Goal: Transaction & Acquisition: Purchase product/service

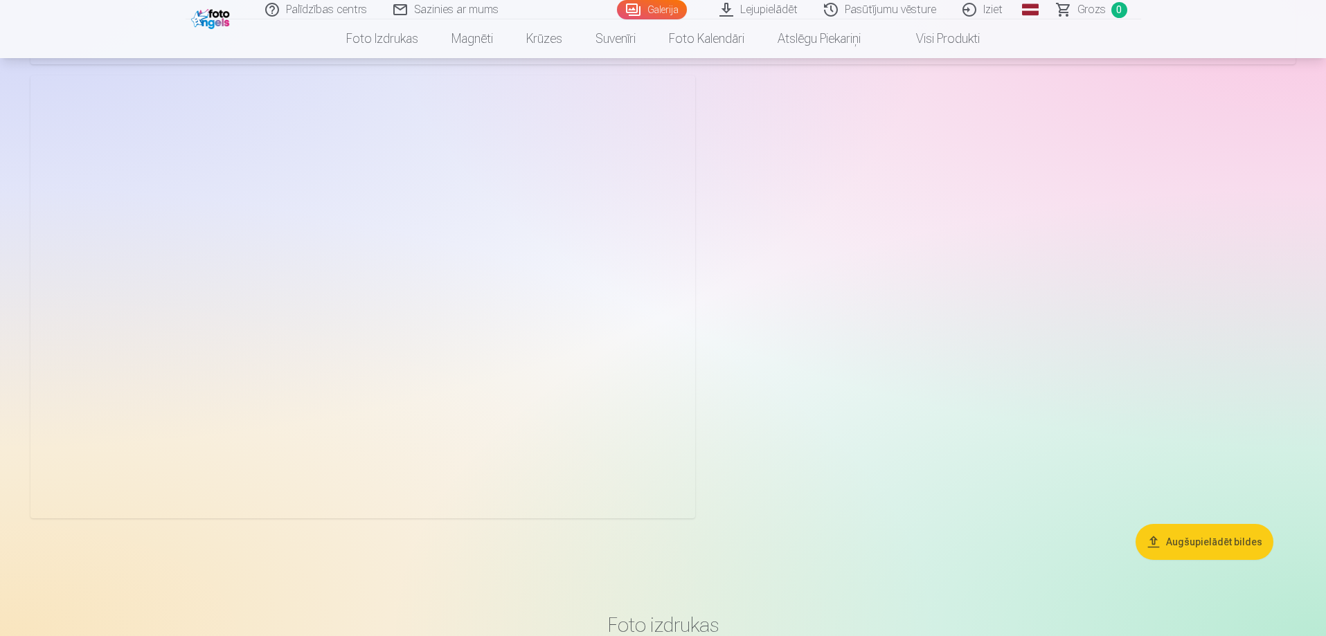
scroll to position [4502, 0]
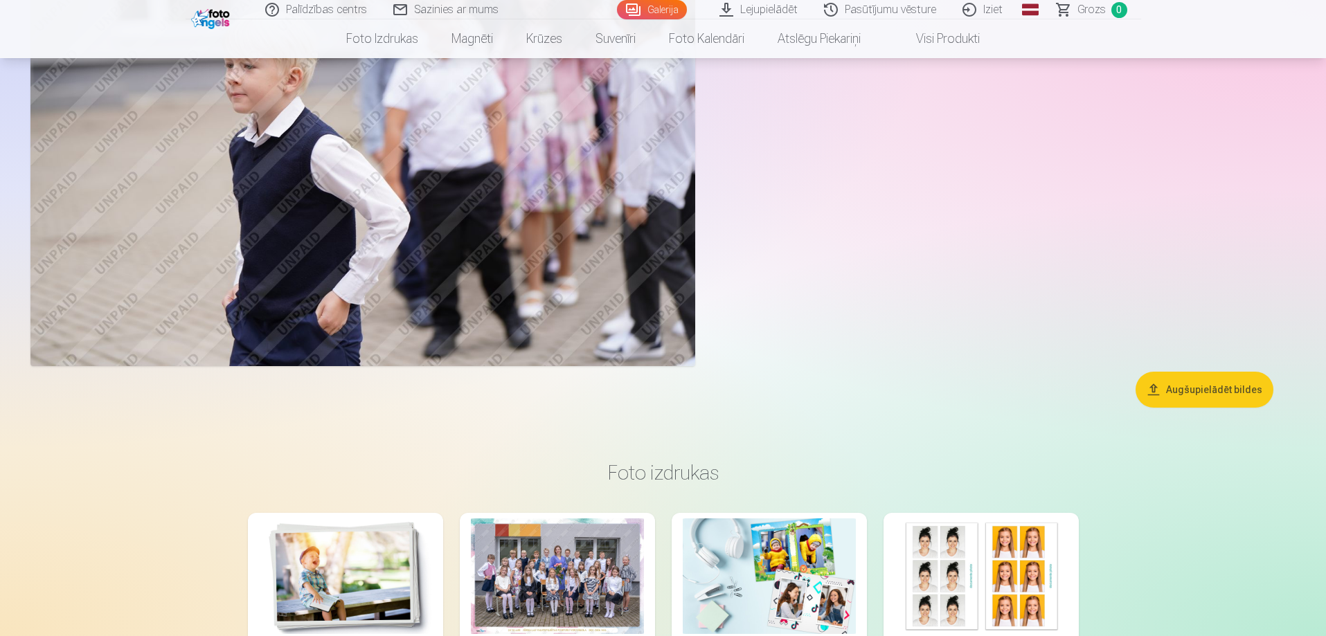
drag, startPoint x: 501, startPoint y: 192, endPoint x: 941, endPoint y: 257, distance: 444.6
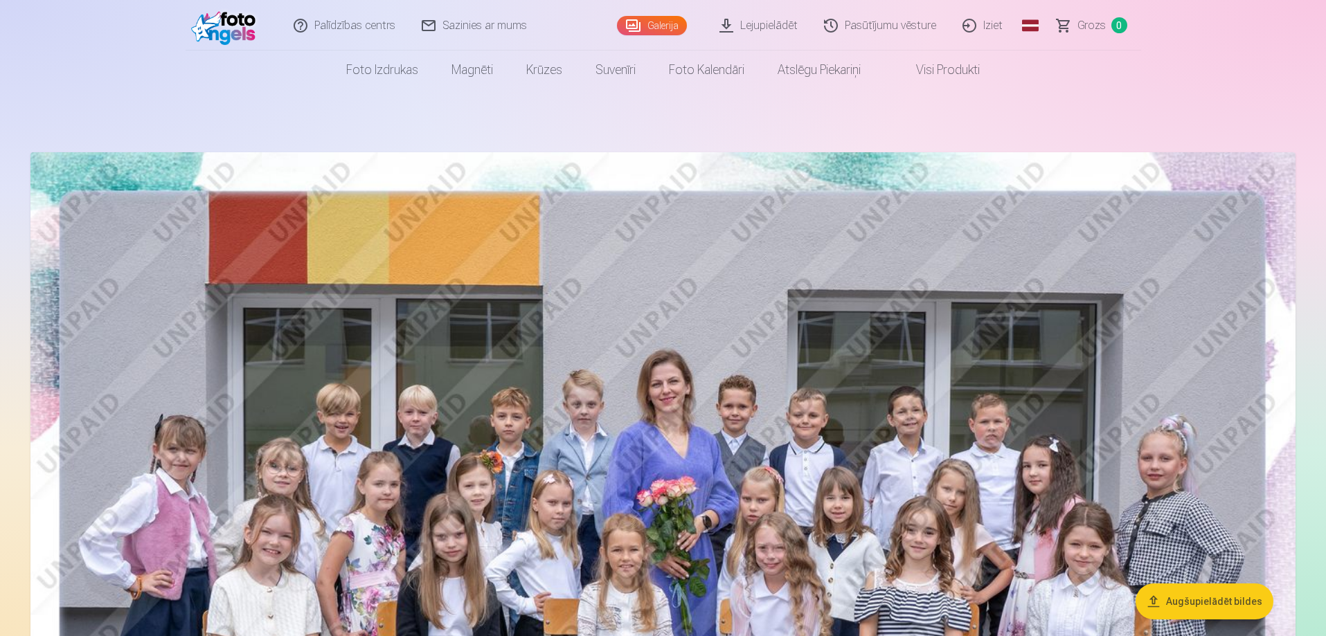
scroll to position [346, 0]
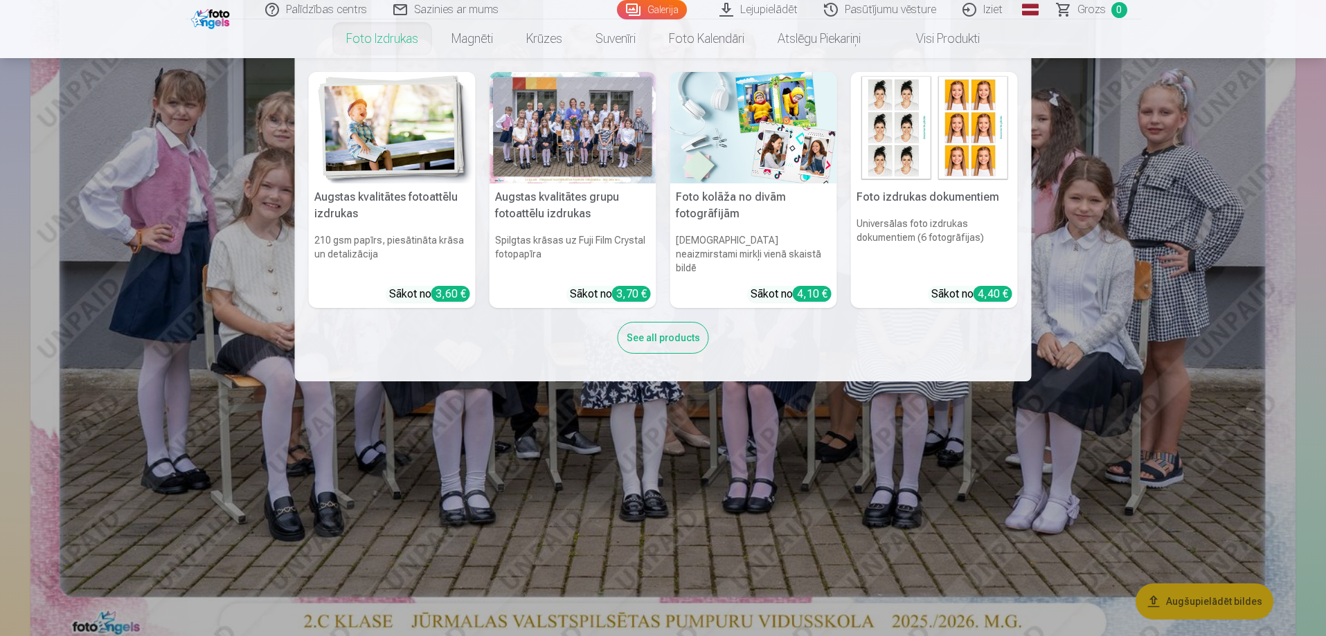
click at [605, 149] on div at bounding box center [573, 128] width 167 height 112
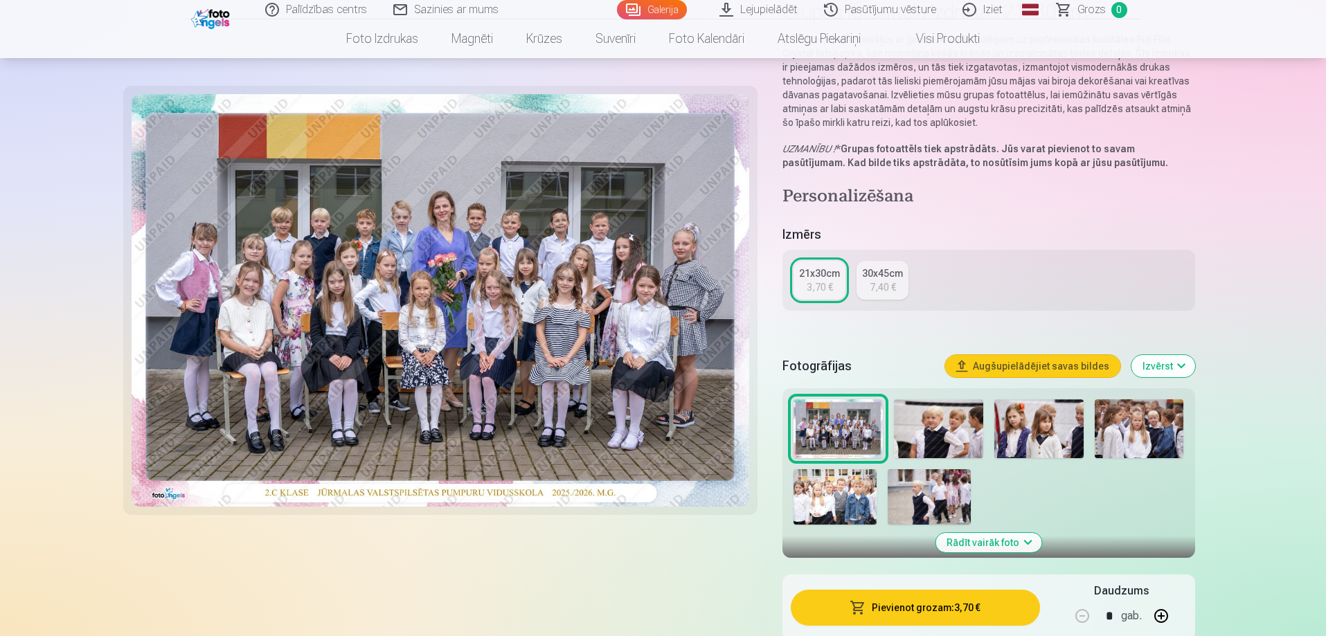
scroll to position [139, 0]
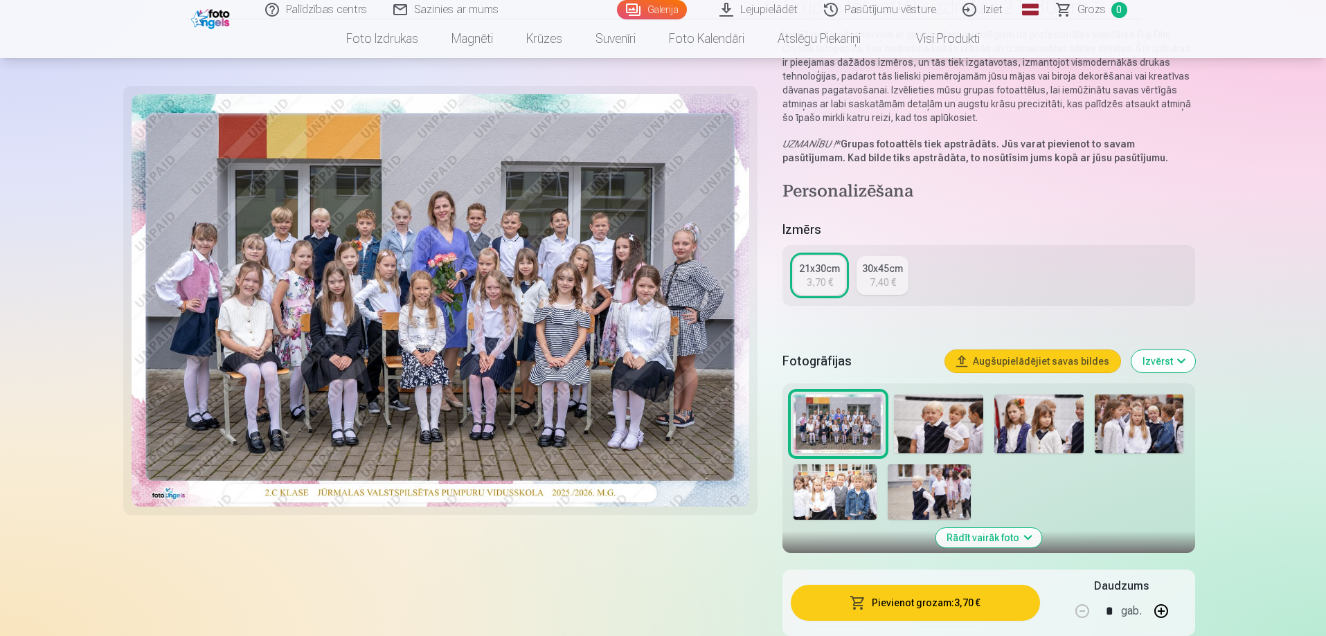
click at [951, 607] on button "Pievienot grozam : 3,70 €" at bounding box center [915, 603] width 249 height 36
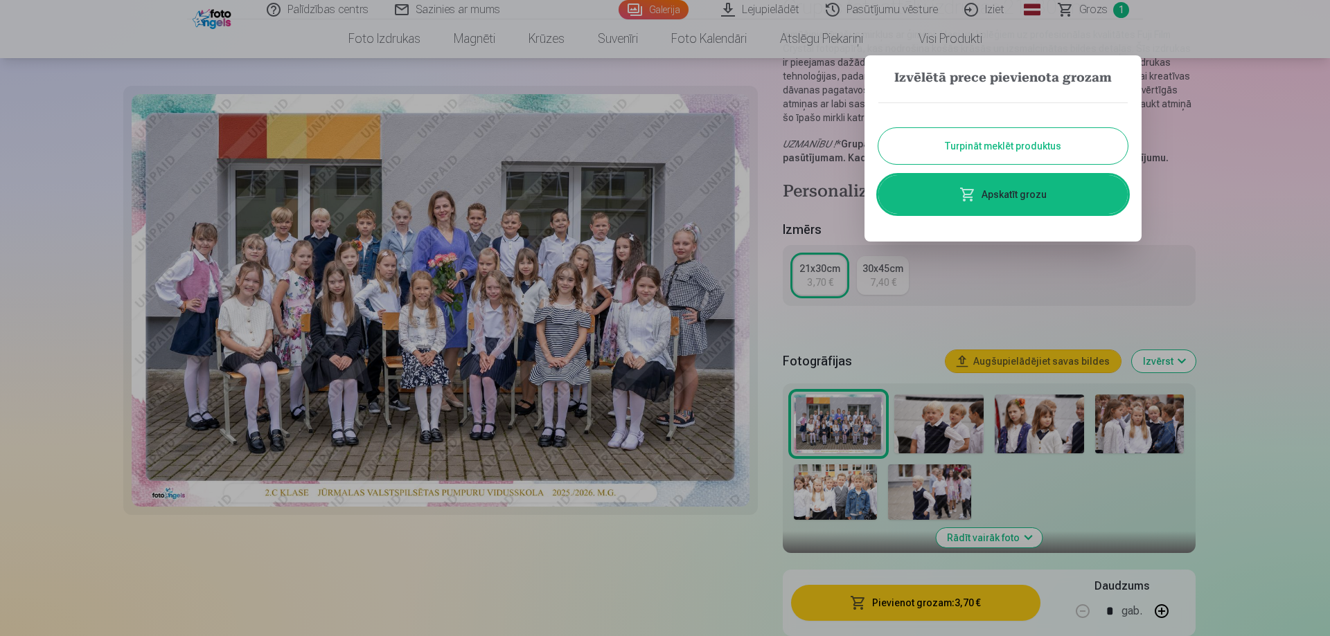
click at [1013, 143] on button "Turpināt meklēt produktus" at bounding box center [1002, 146] width 249 height 36
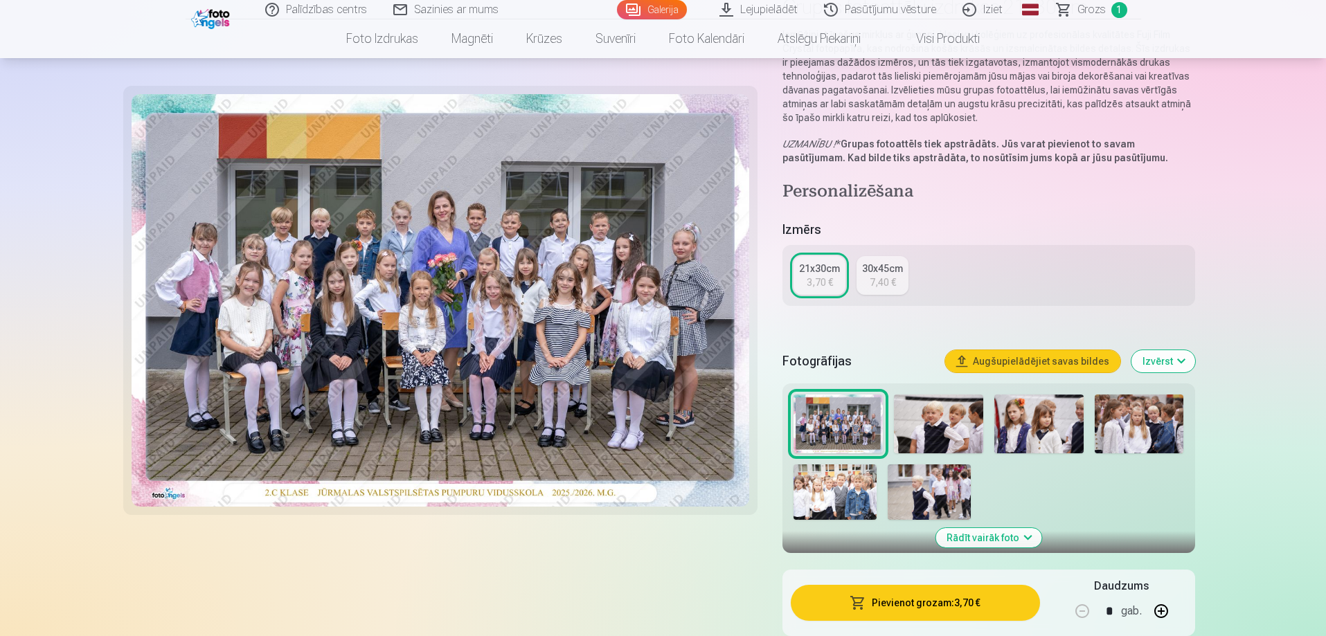
click at [908, 422] on img at bounding box center [938, 425] width 89 height 60
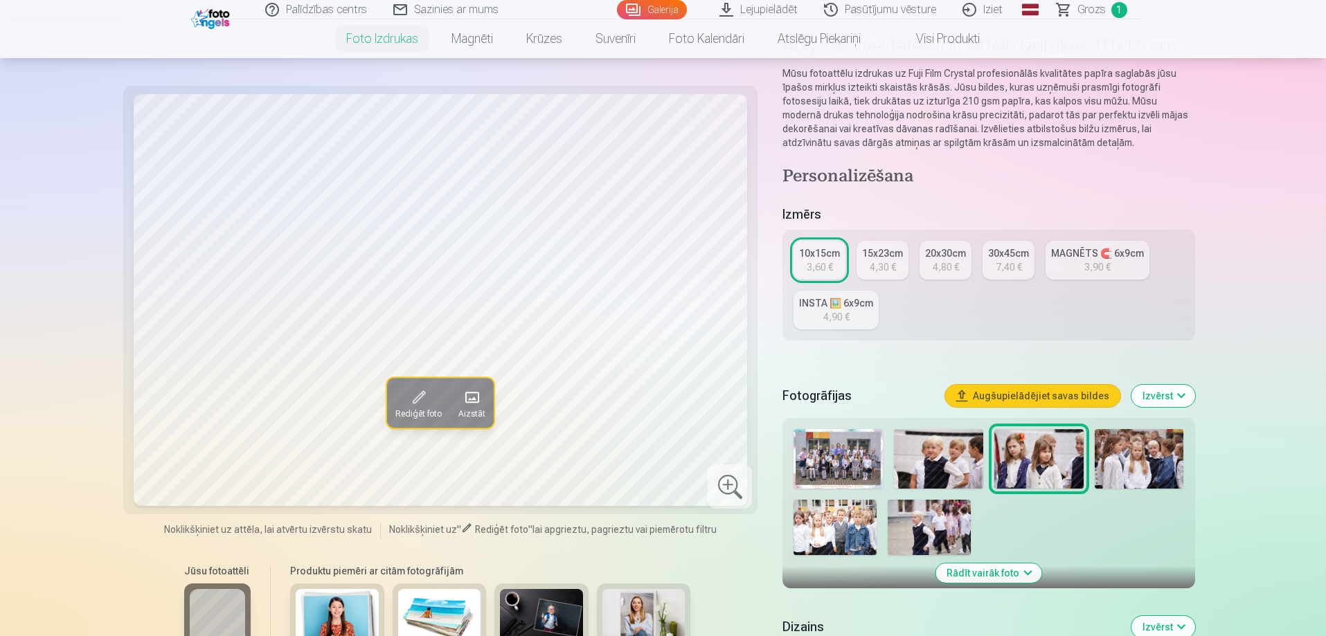
scroll to position [208, 0]
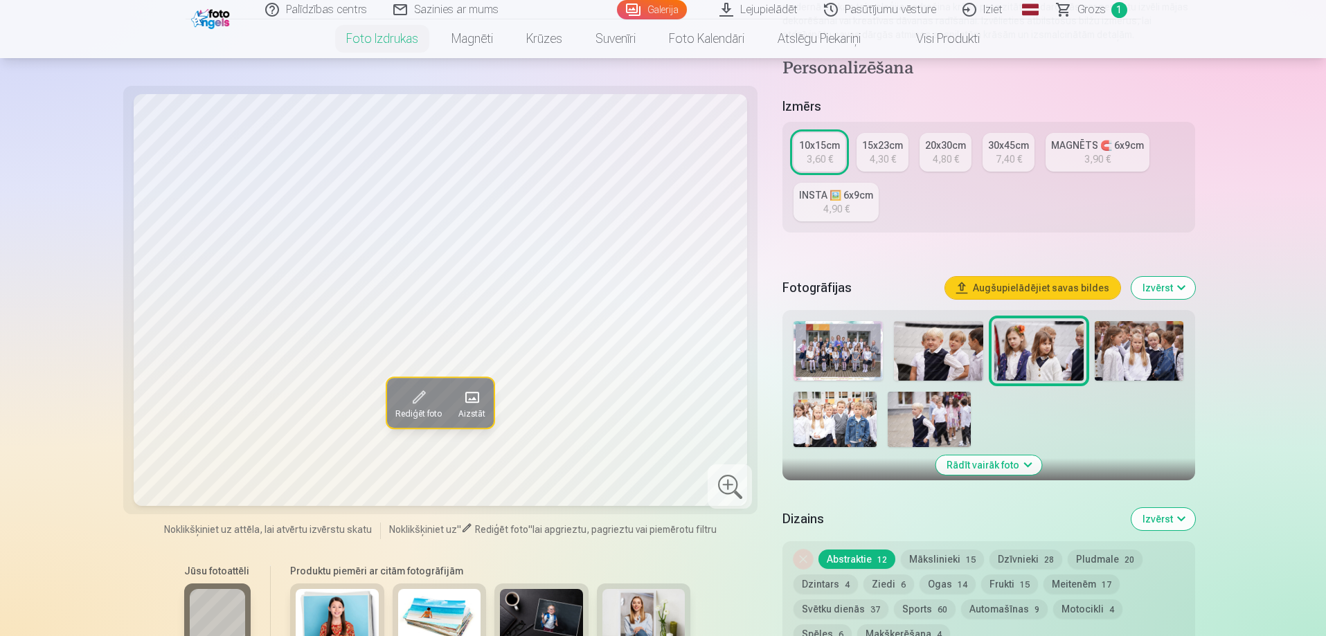
click at [927, 361] on img at bounding box center [938, 351] width 89 height 60
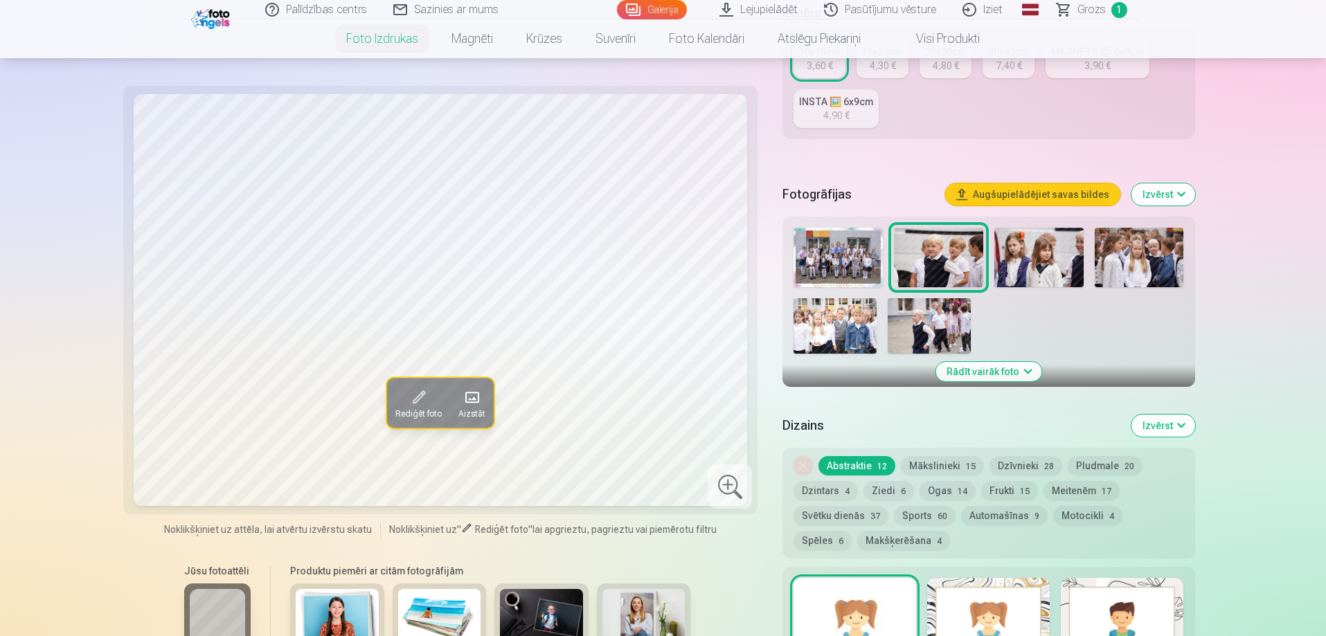
scroll to position [485, 0]
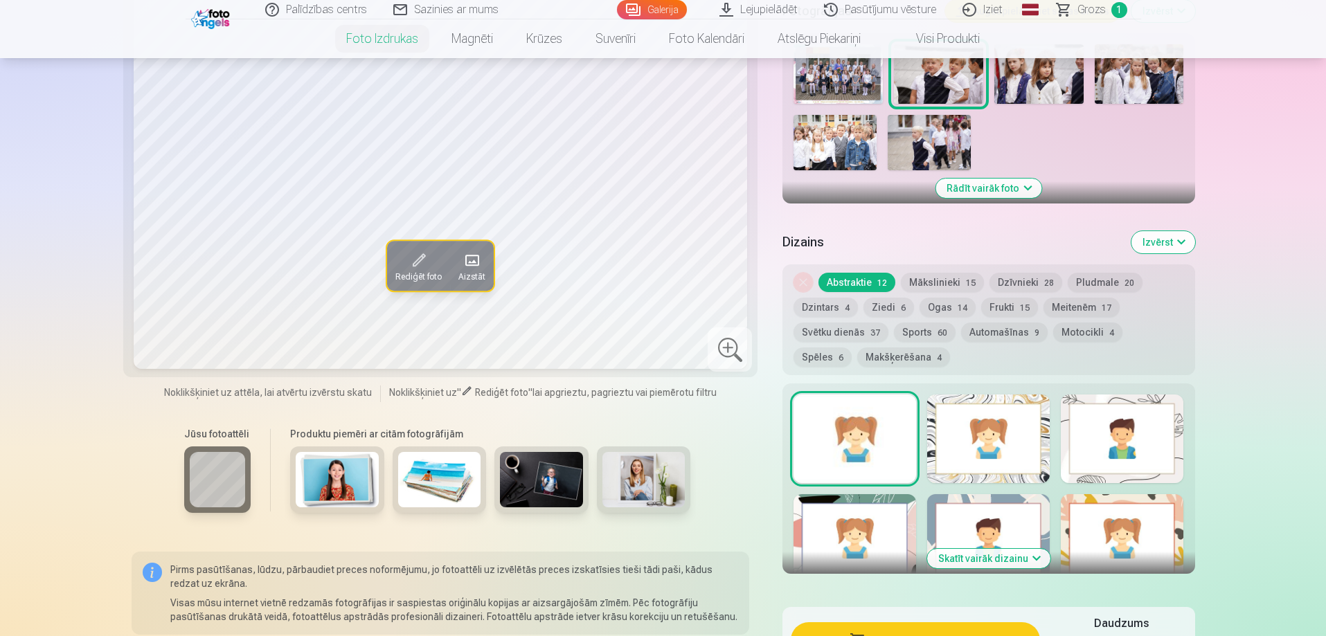
click at [358, 476] on img at bounding box center [337, 479] width 83 height 55
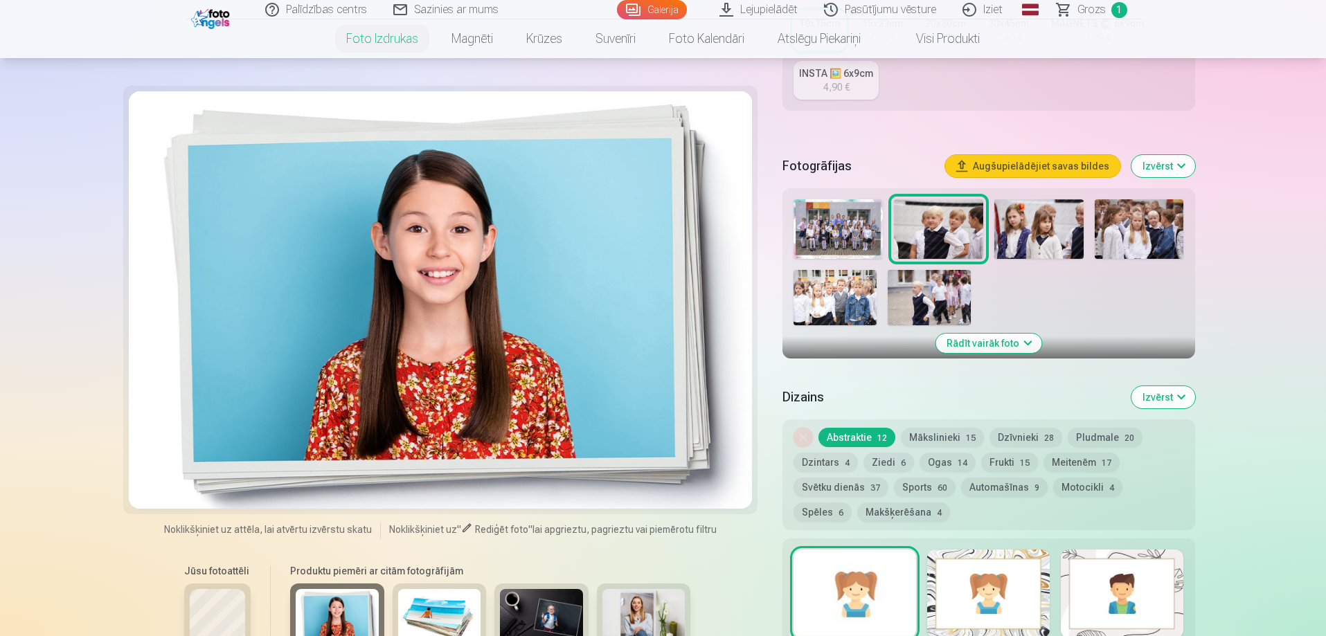
scroll to position [139, 0]
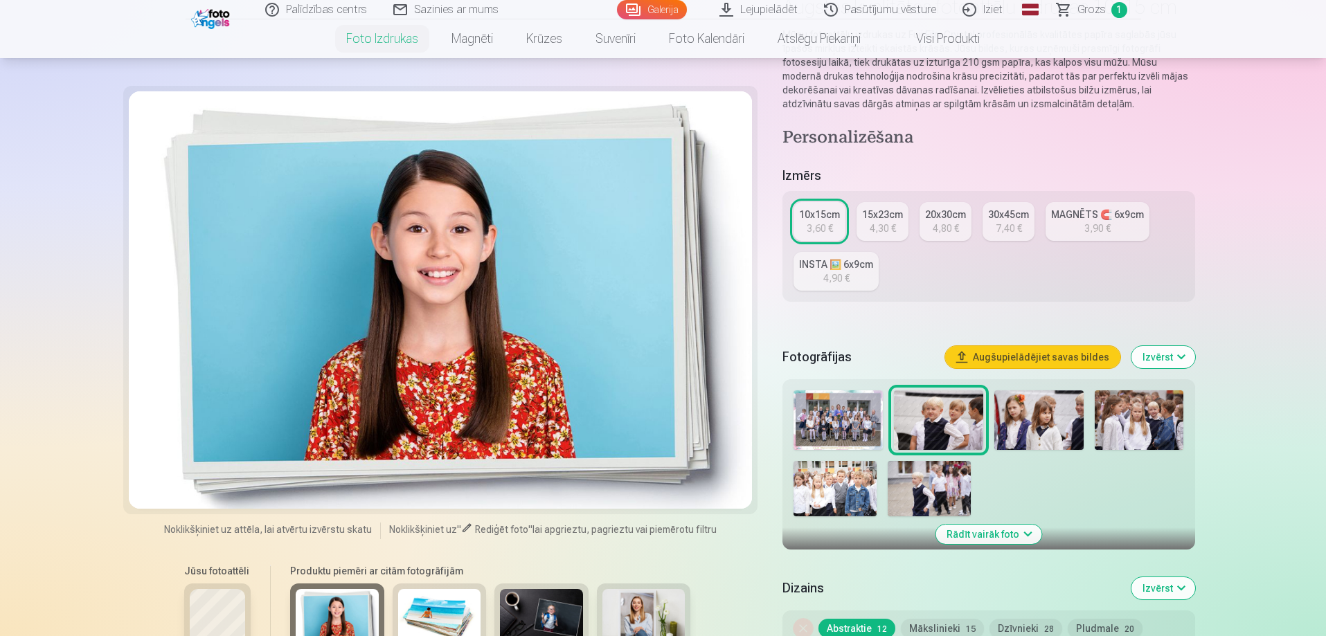
click at [930, 406] on img at bounding box center [938, 421] width 89 height 60
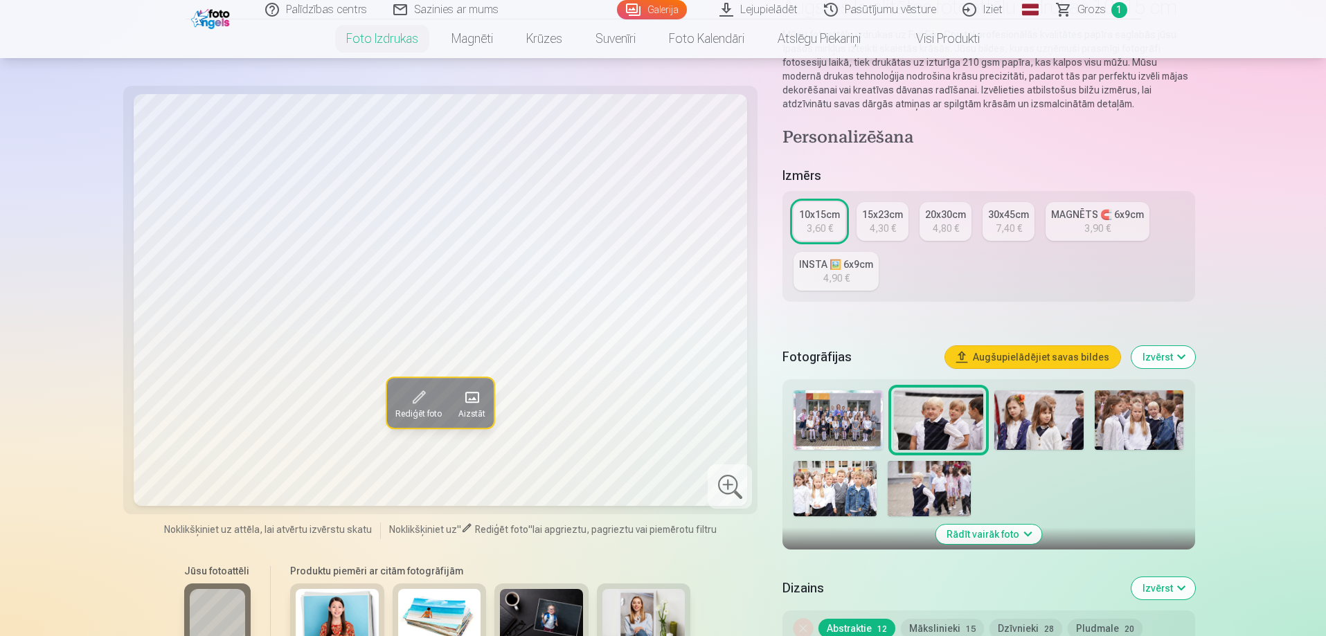
scroll to position [277, 0]
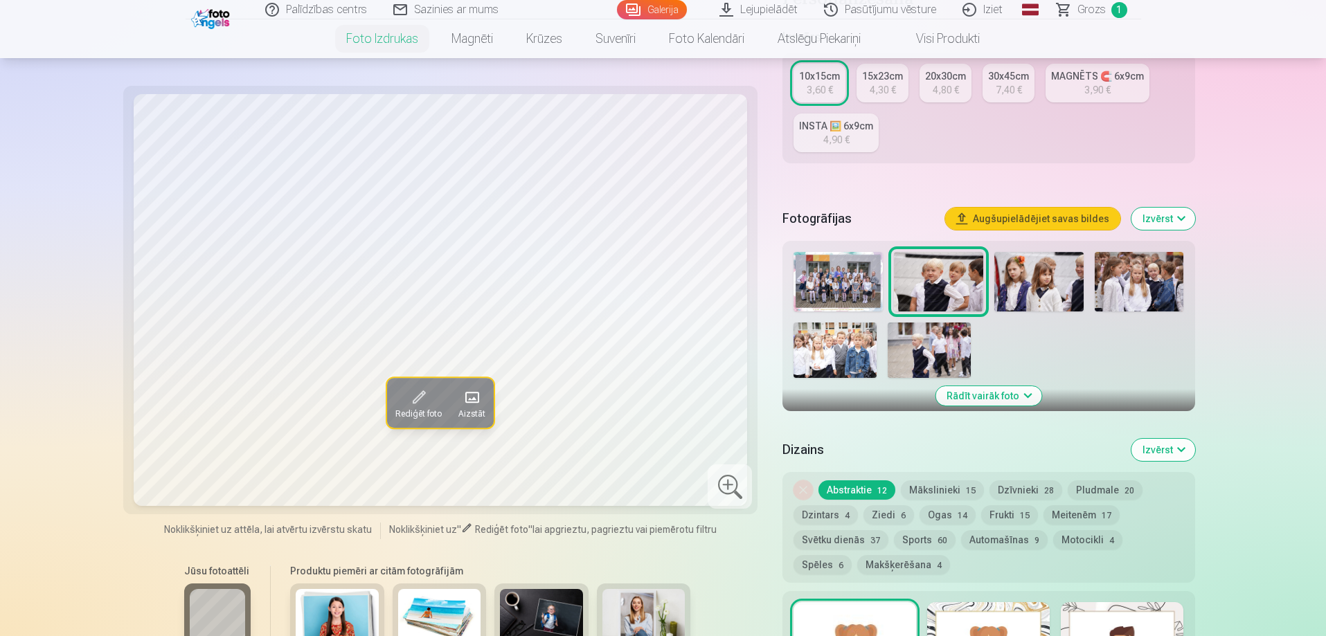
click at [330, 612] on img at bounding box center [337, 616] width 83 height 55
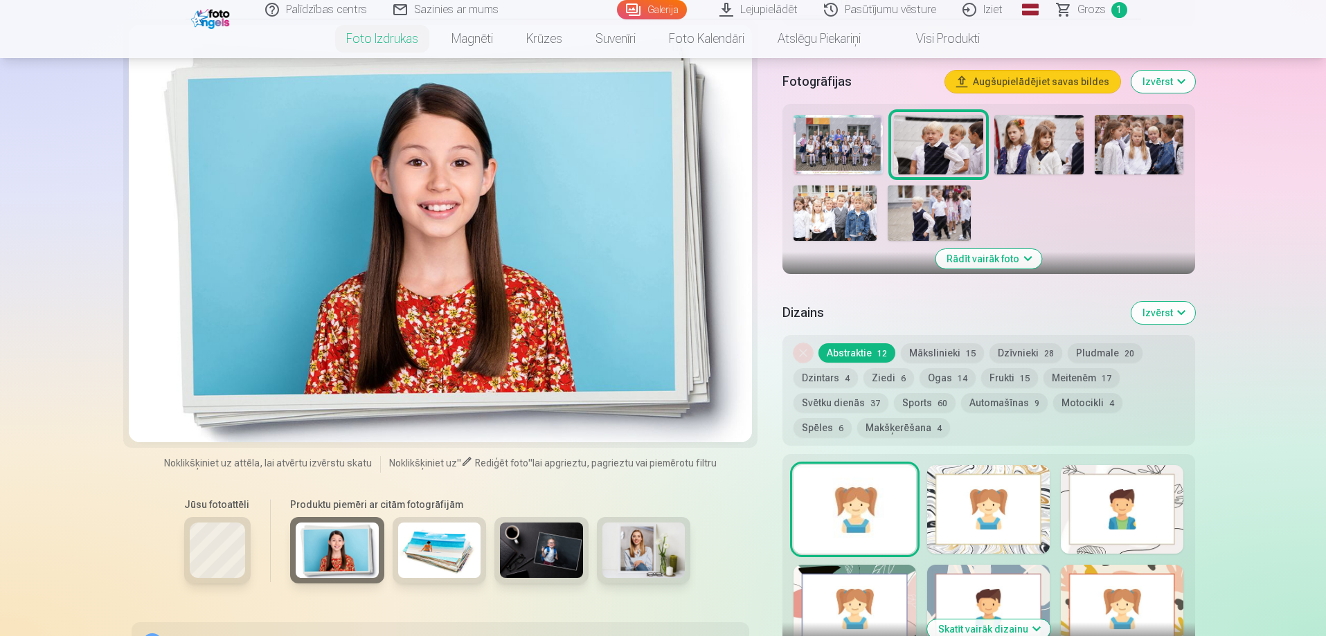
scroll to position [416, 0]
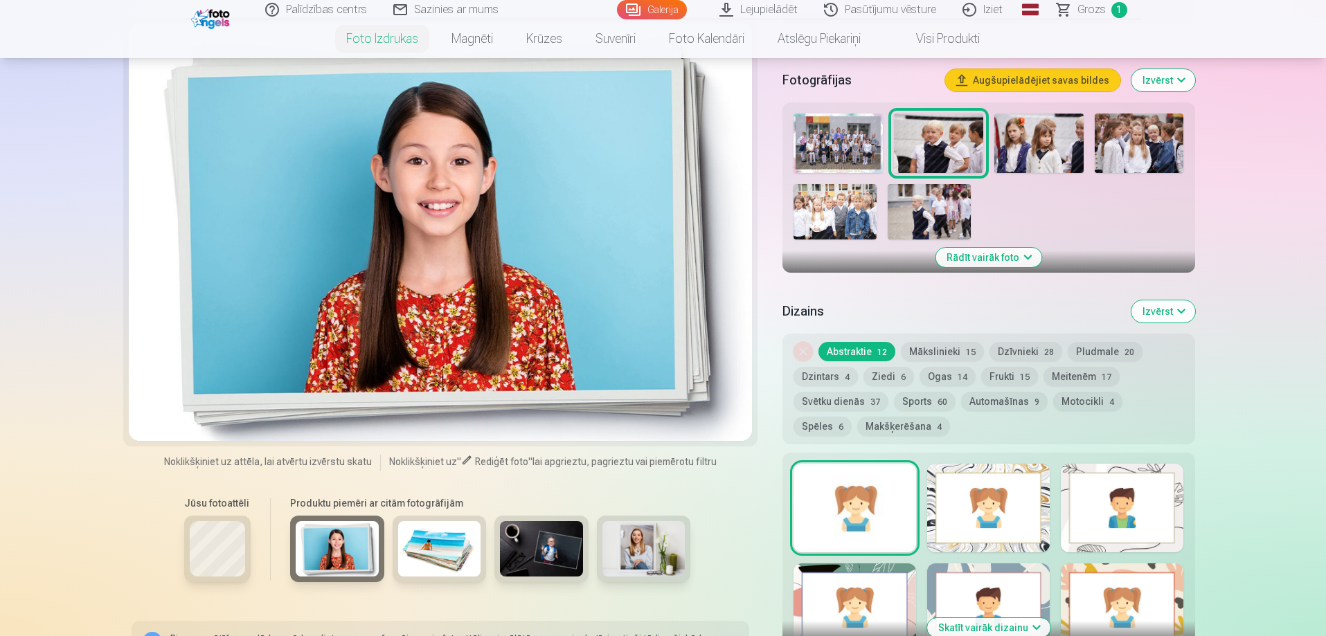
click at [445, 552] on img at bounding box center [439, 549] width 83 height 55
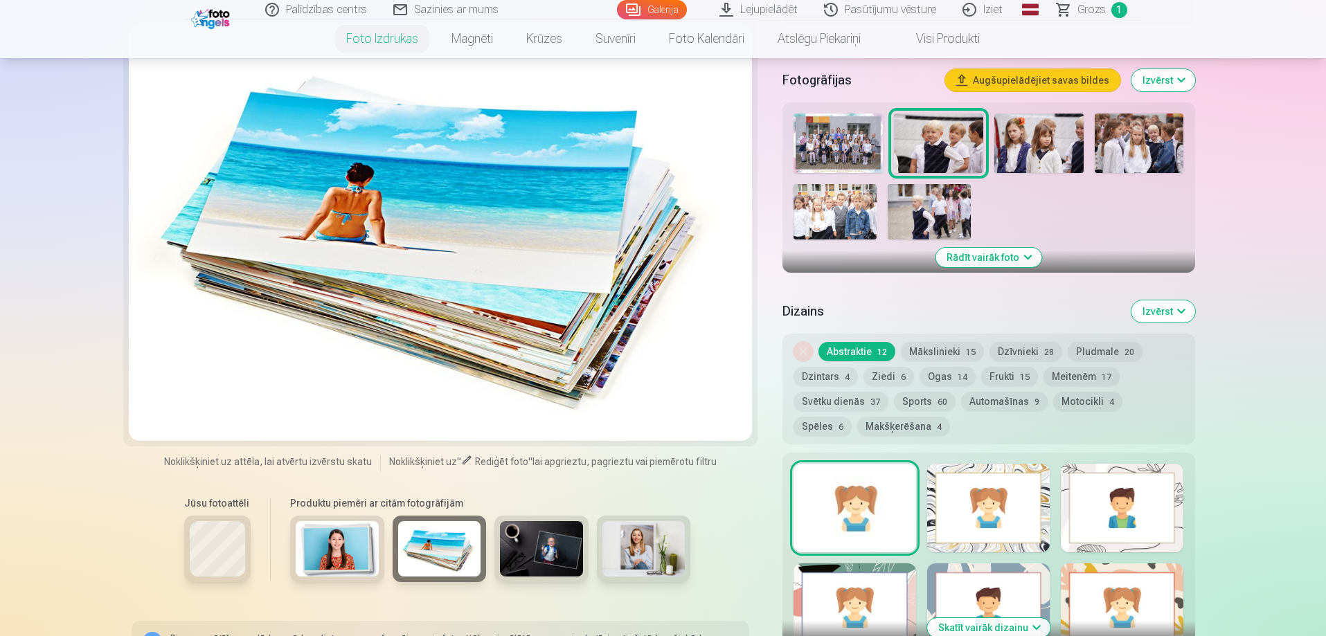
click at [447, 552] on img at bounding box center [439, 549] width 83 height 55
click at [675, 551] on img at bounding box center [644, 549] width 83 height 55
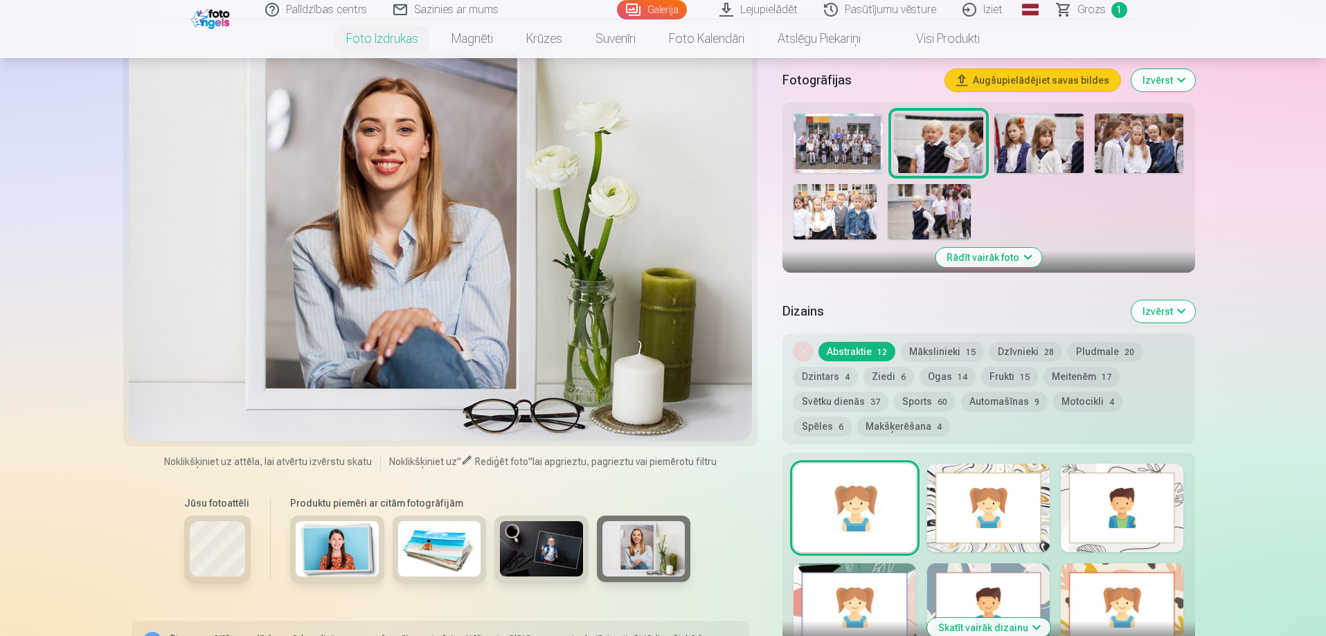
click at [540, 551] on img at bounding box center [541, 549] width 83 height 55
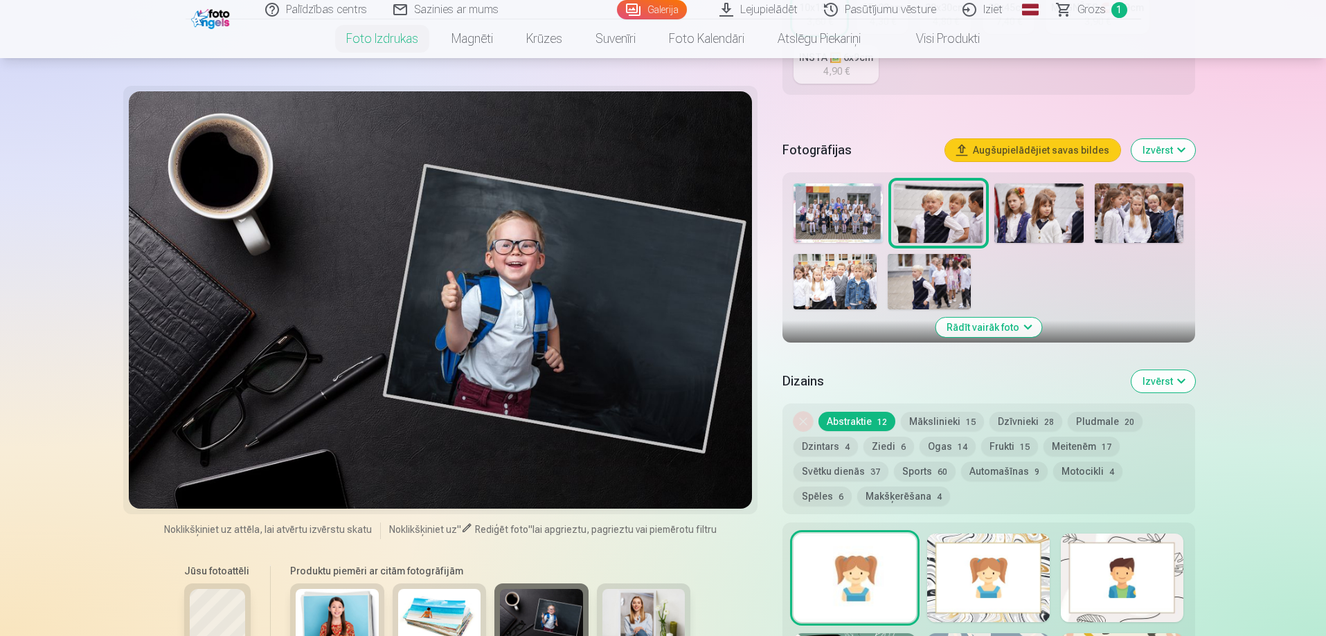
scroll to position [346, 0]
click at [931, 217] on img at bounding box center [938, 213] width 89 height 60
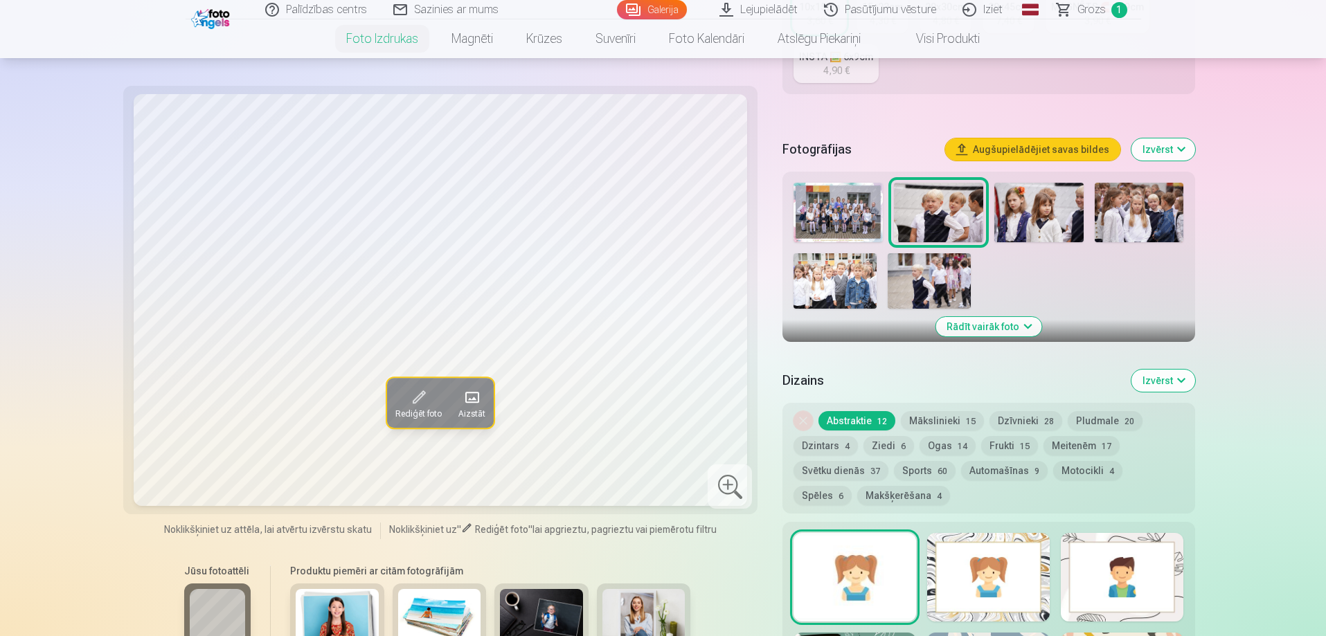
click at [931, 217] on img at bounding box center [938, 213] width 89 height 60
click at [852, 278] on img at bounding box center [835, 280] width 83 height 55
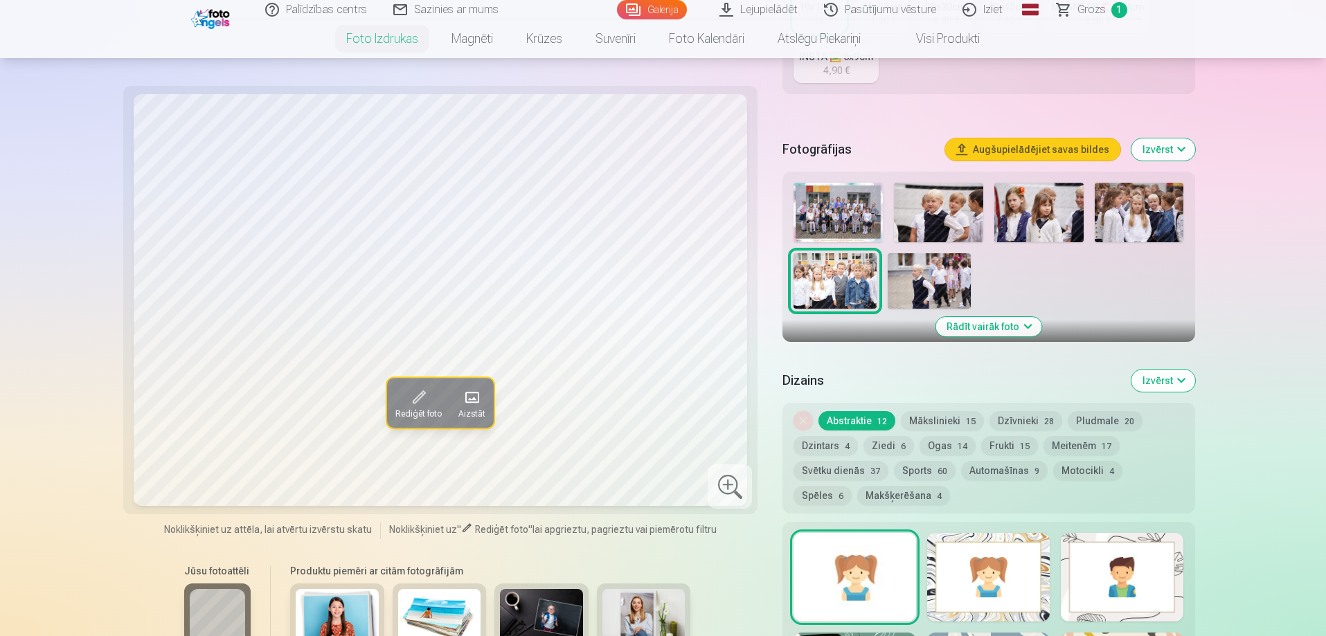
click at [938, 289] on img at bounding box center [929, 280] width 83 height 55
click at [1131, 220] on img at bounding box center [1139, 213] width 89 height 60
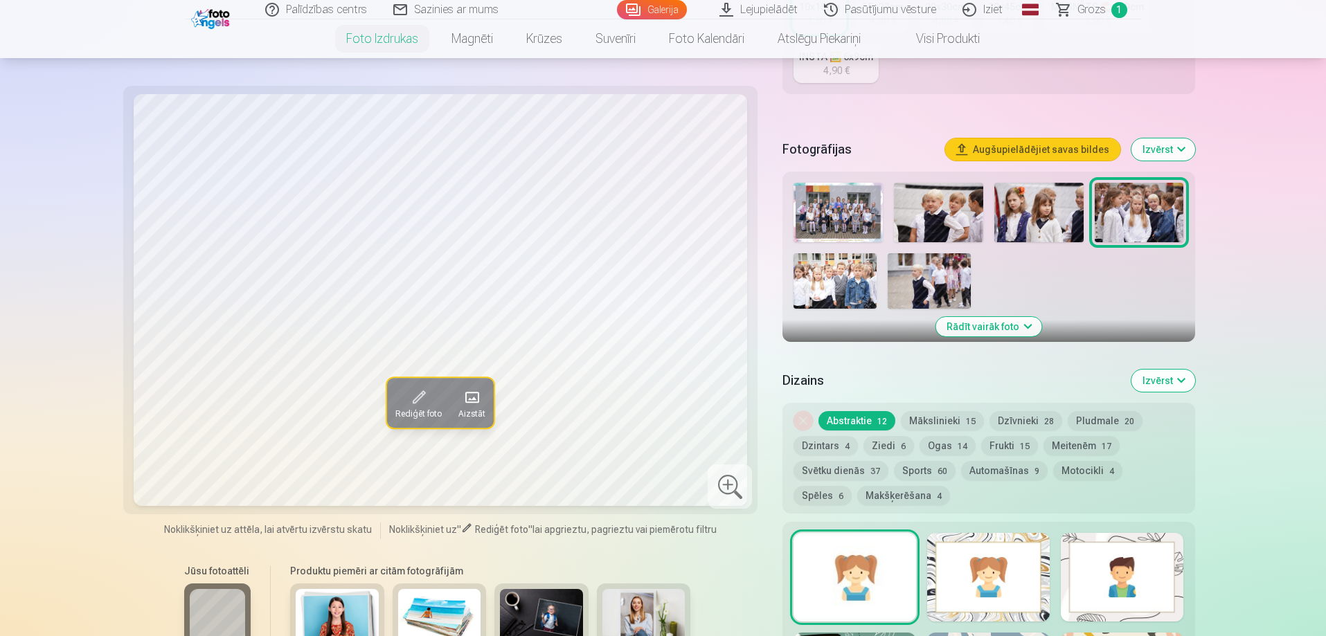
click at [853, 275] on img at bounding box center [835, 280] width 83 height 55
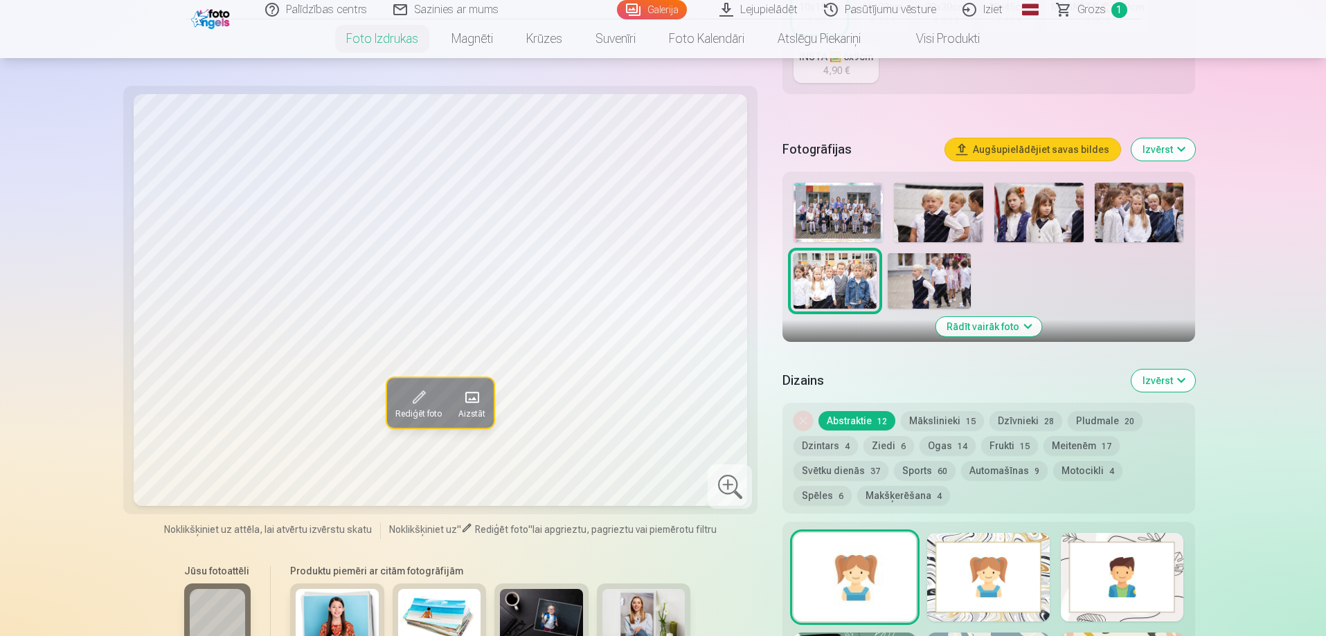
click at [923, 213] on img at bounding box center [938, 213] width 89 height 60
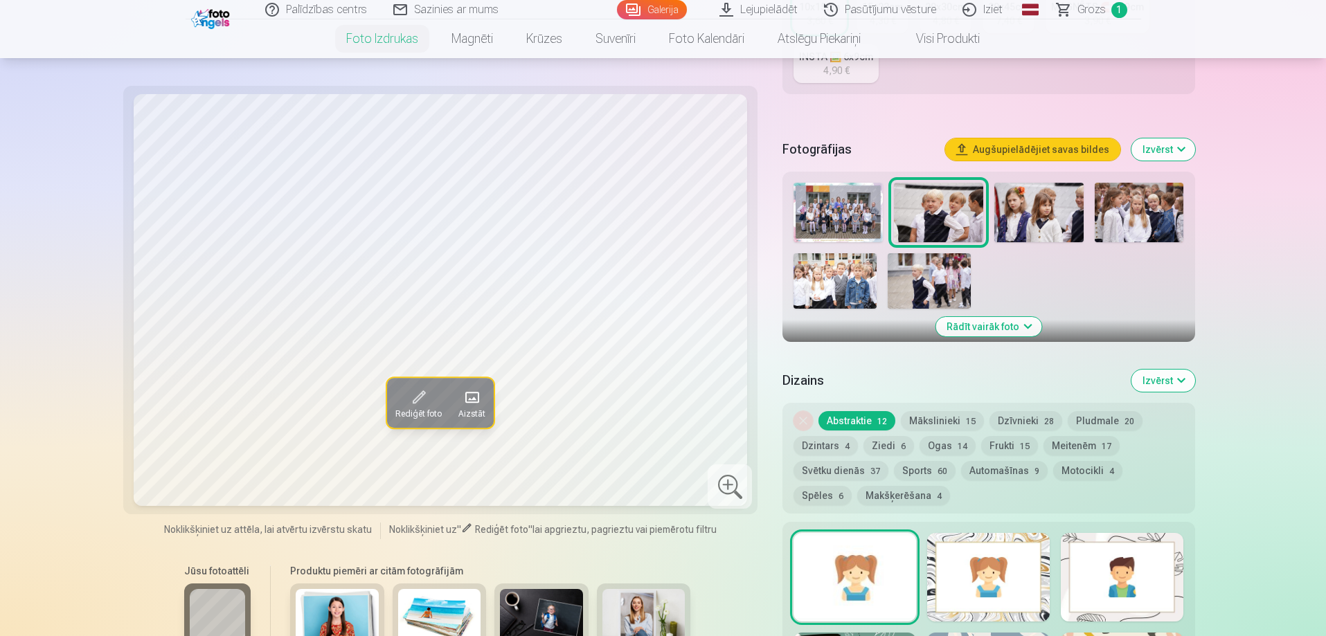
click at [1055, 213] on img at bounding box center [1039, 213] width 89 height 60
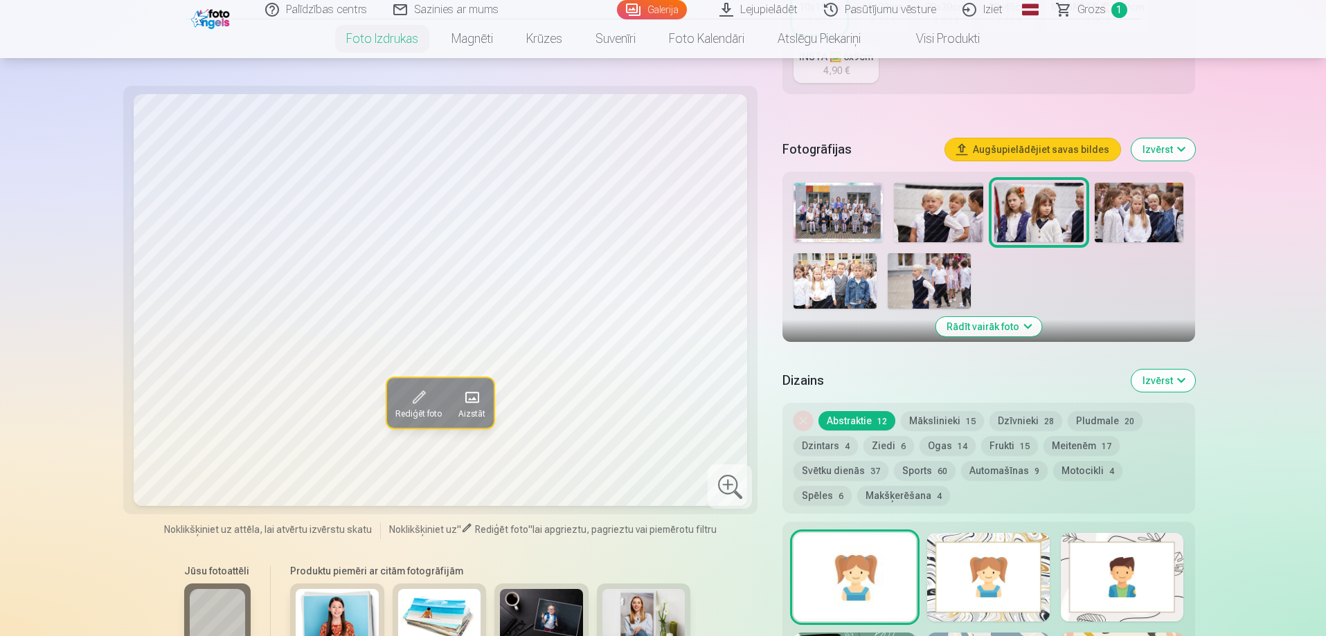
click at [932, 221] on img at bounding box center [938, 213] width 89 height 60
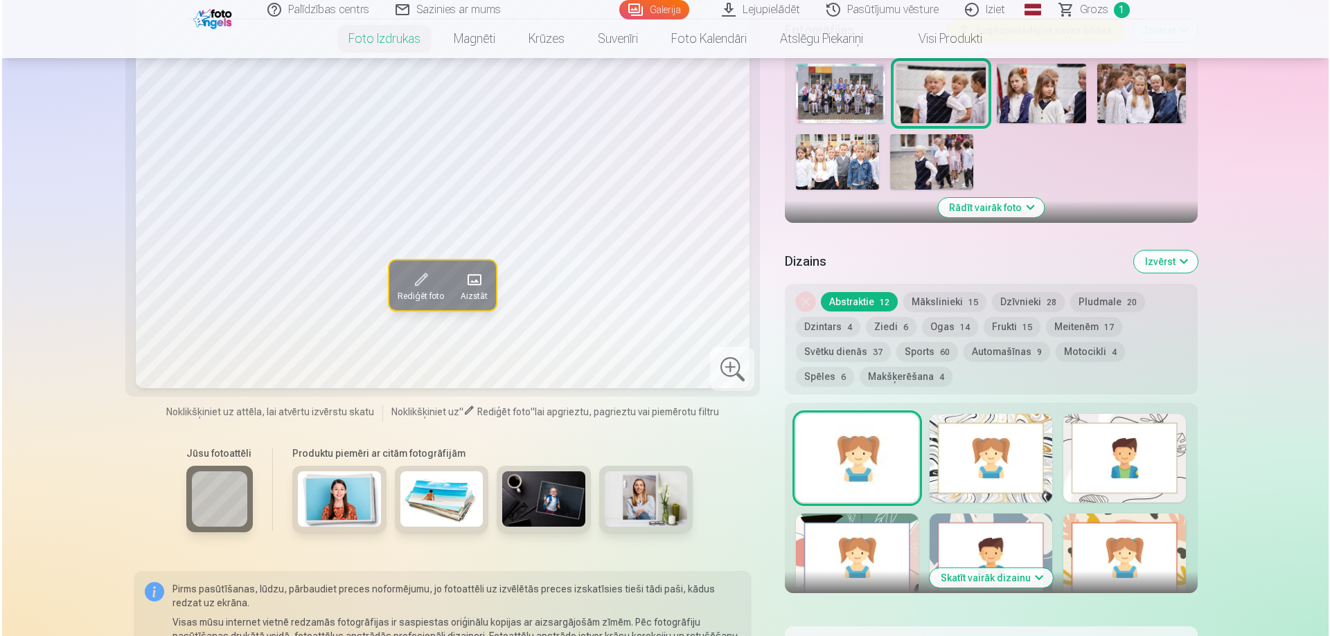
scroll to position [623, 0]
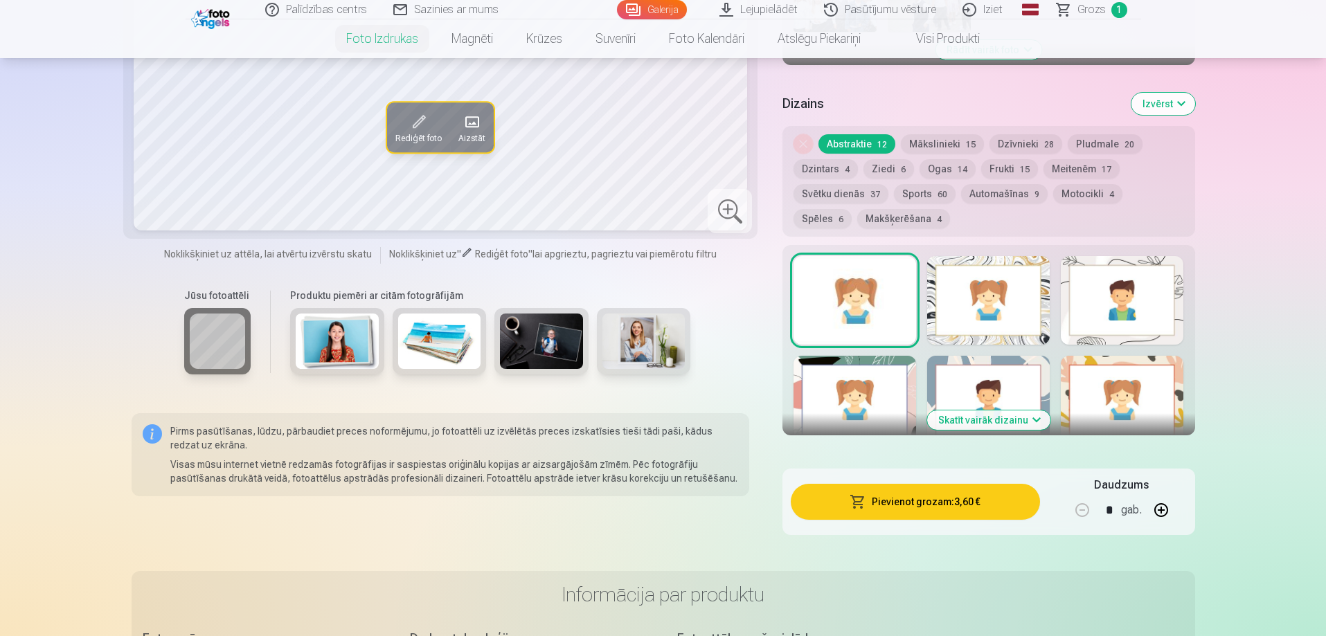
click at [971, 499] on button "Pievienot grozam : 3,60 €" at bounding box center [915, 502] width 249 height 36
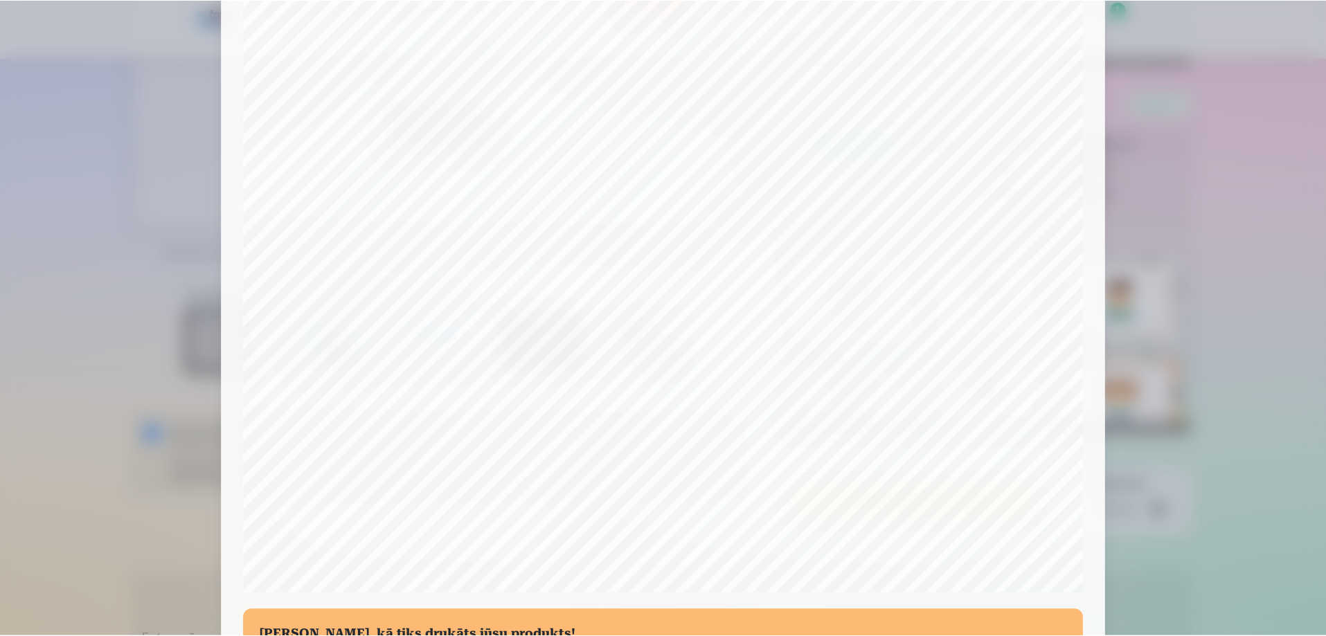
scroll to position [277, 0]
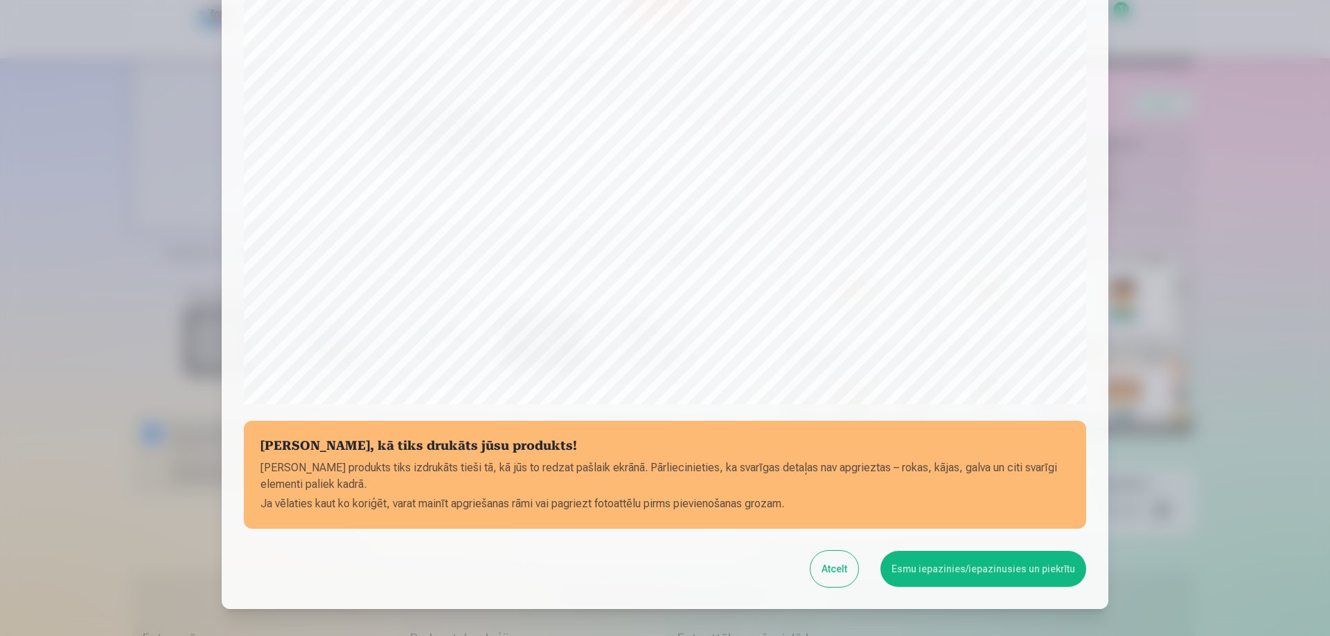
click at [836, 576] on button "Atcelt" at bounding box center [834, 569] width 48 height 36
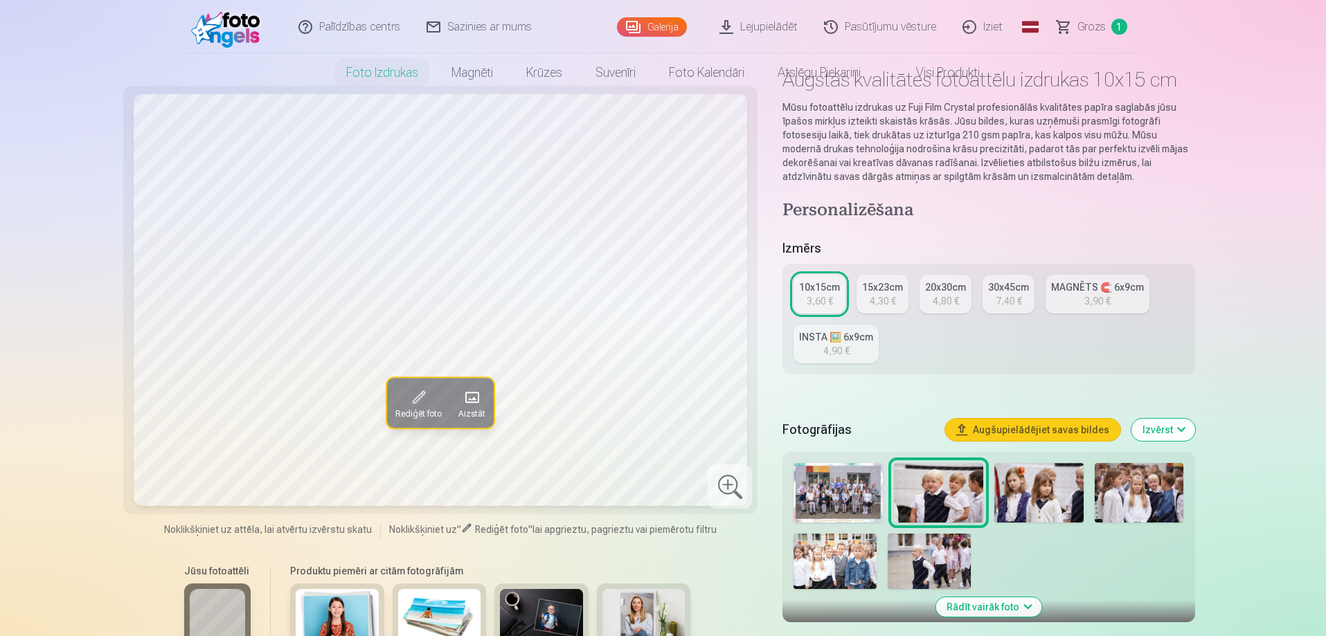
scroll to position [0, 0]
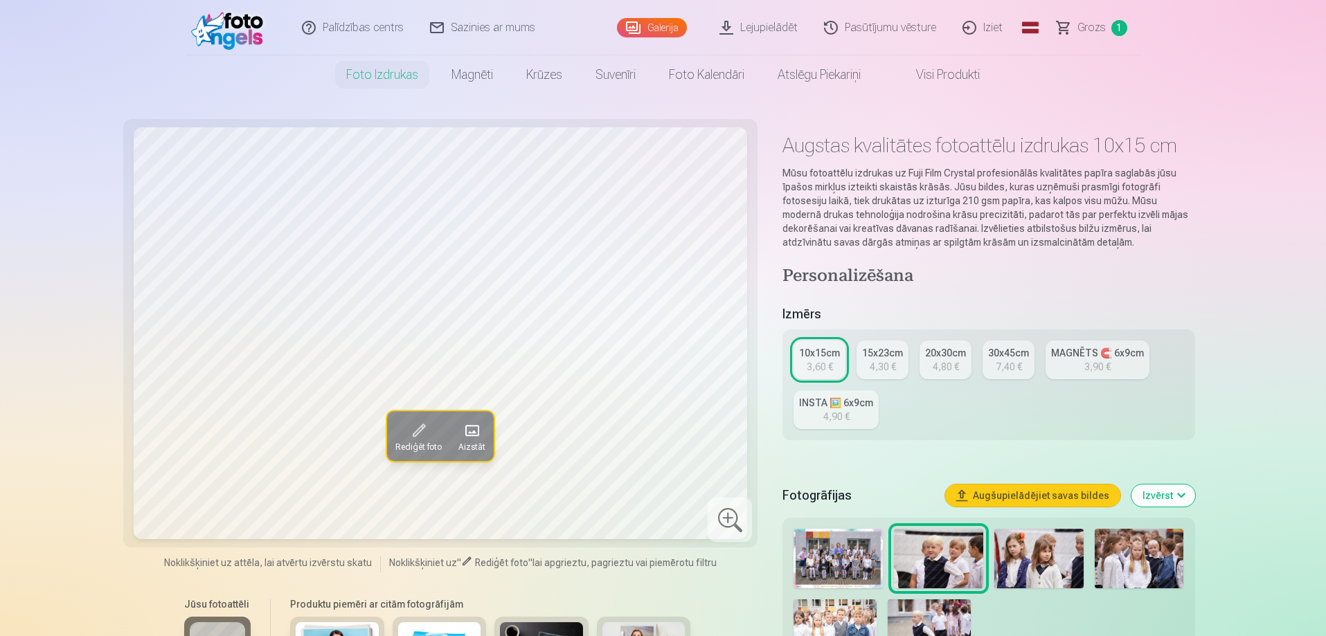
click at [769, 30] on link "Lejupielādēt" at bounding box center [759, 27] width 105 height 55
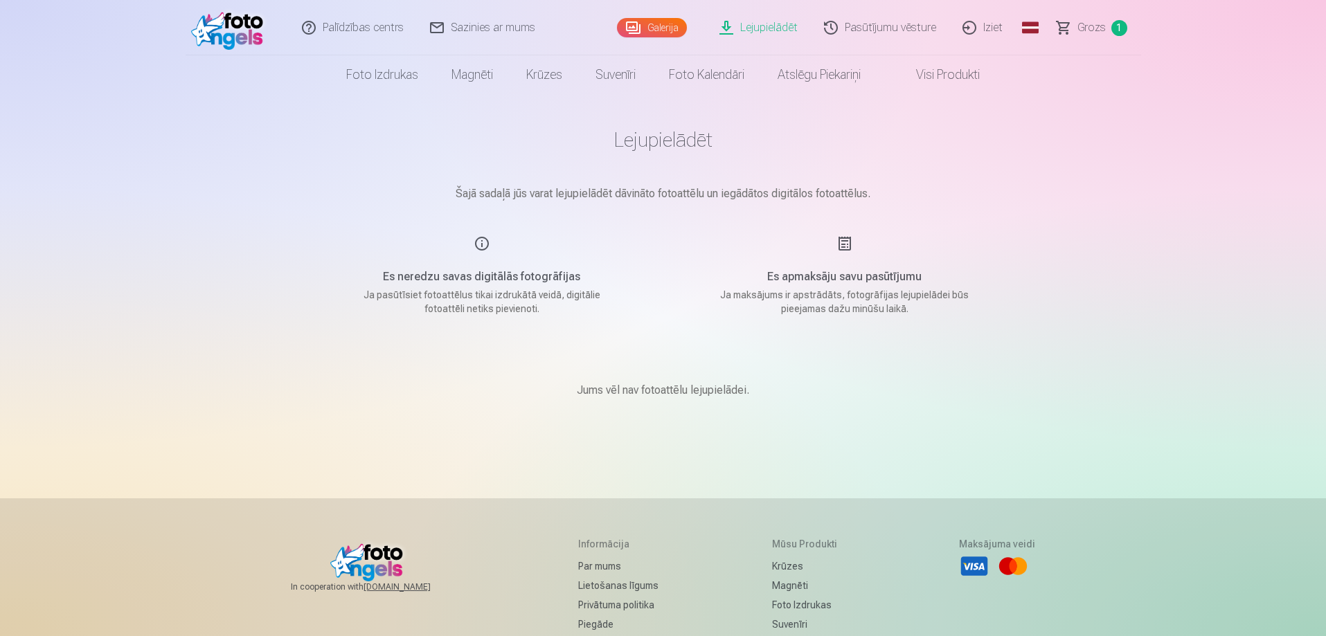
click at [949, 84] on link "Visi produkti" at bounding box center [936, 74] width 119 height 39
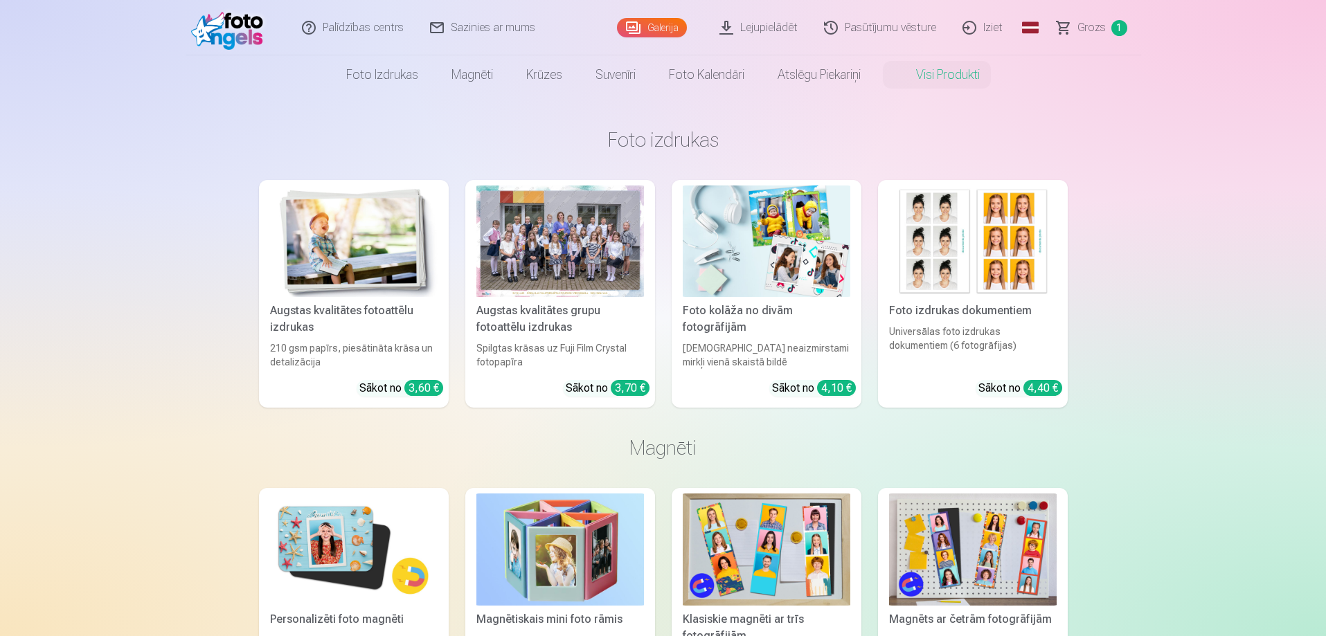
click at [774, 252] on img at bounding box center [767, 242] width 168 height 112
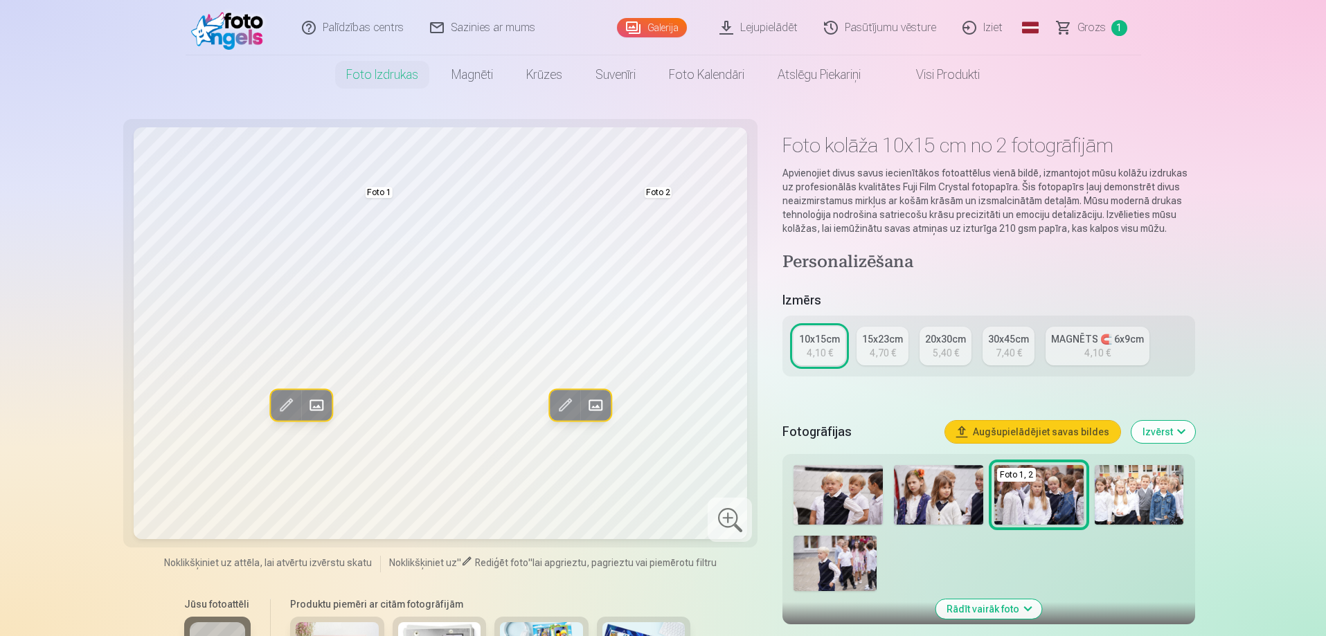
click at [283, 405] on span at bounding box center [286, 405] width 22 height 22
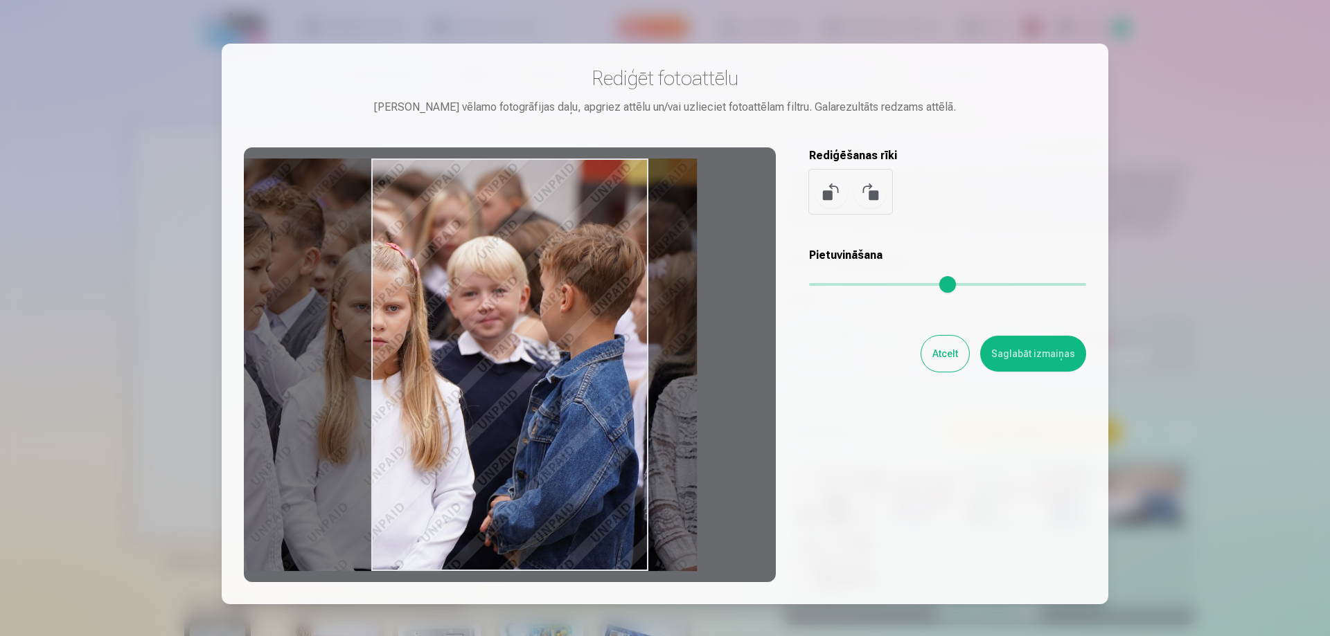
drag, startPoint x: 560, startPoint y: 375, endPoint x: 438, endPoint y: 393, distance: 123.8
click at [438, 393] on div at bounding box center [510, 365] width 532 height 435
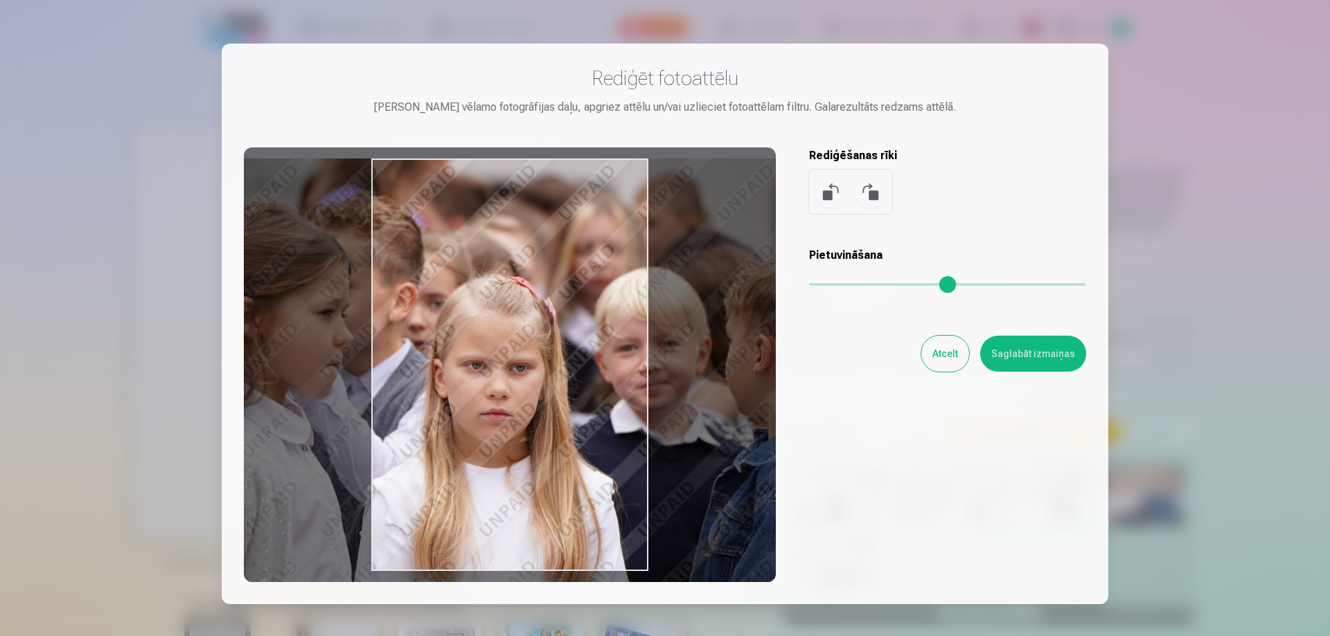
drag, startPoint x: 816, startPoint y: 288, endPoint x: 843, endPoint y: 291, distance: 27.2
click at [843, 286] on input "range" at bounding box center [947, 284] width 277 height 3
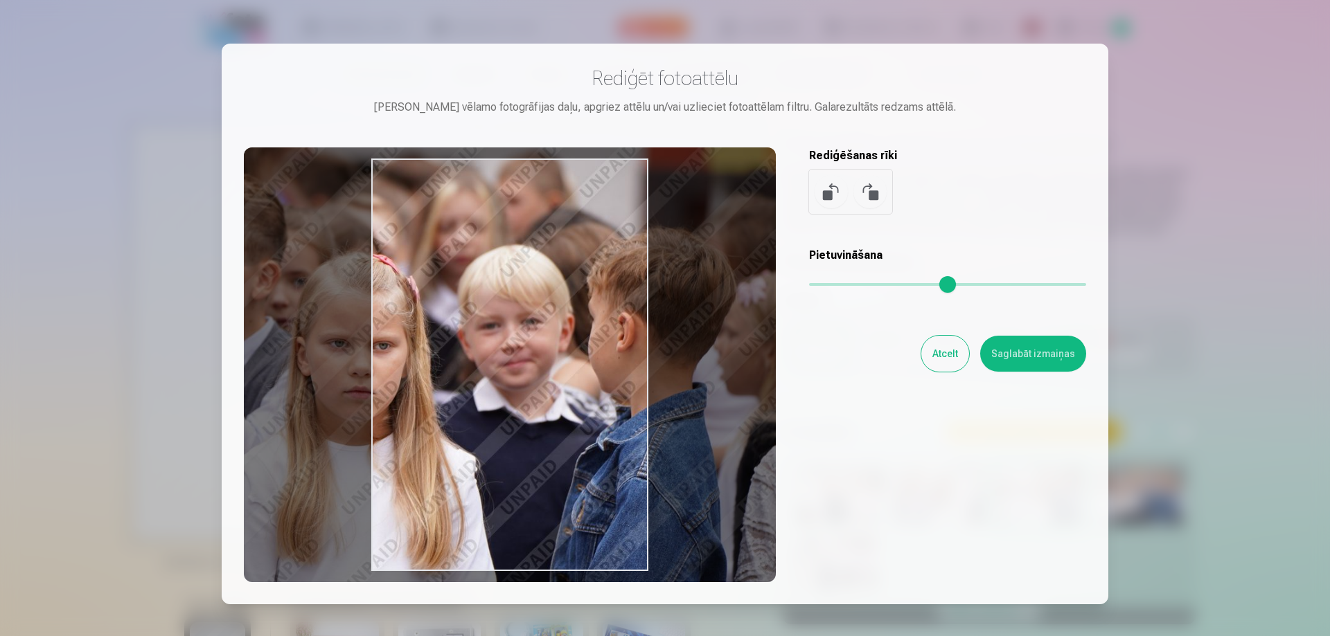
drag, startPoint x: 314, startPoint y: 472, endPoint x: 169, endPoint y: 450, distance: 147.1
click at [169, 450] on div "​ Rediģēt fotoattēlu Pietuvini vēlamo fotogrāfijas daļu, apgriez attēlu un/vai …" at bounding box center [665, 365] width 1330 height 731
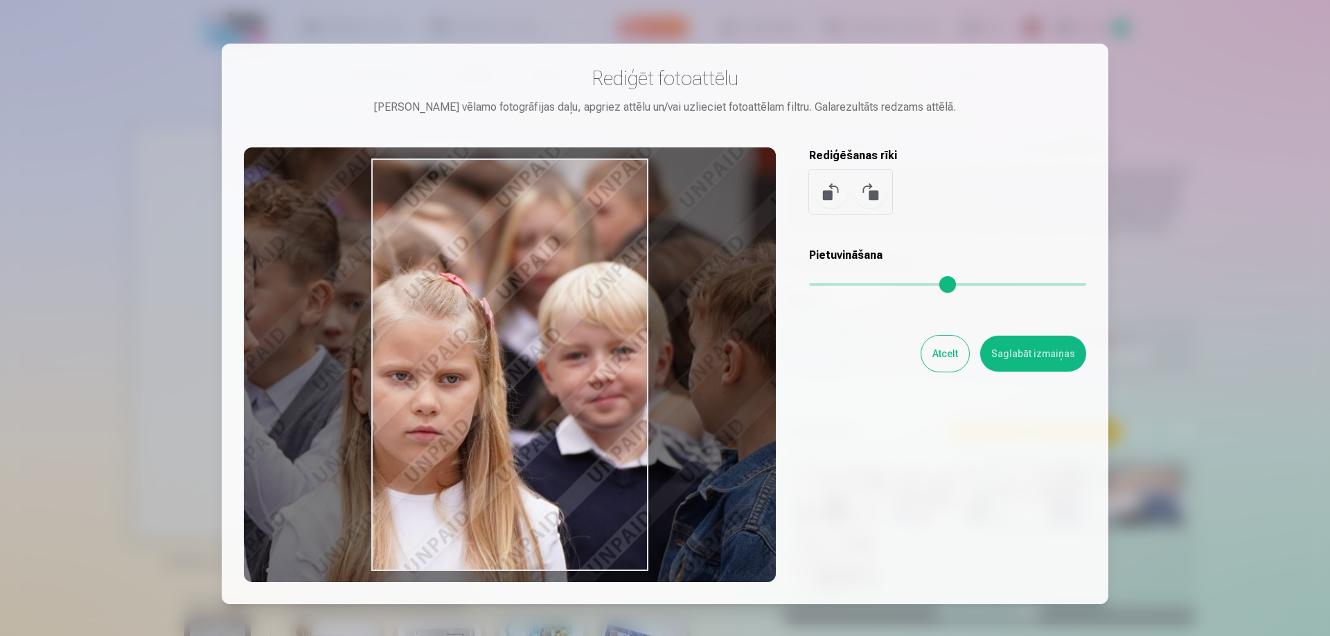
drag, startPoint x: 848, startPoint y: 287, endPoint x: 859, endPoint y: 290, distance: 12.1
click at [859, 286] on input "range" at bounding box center [947, 284] width 277 height 3
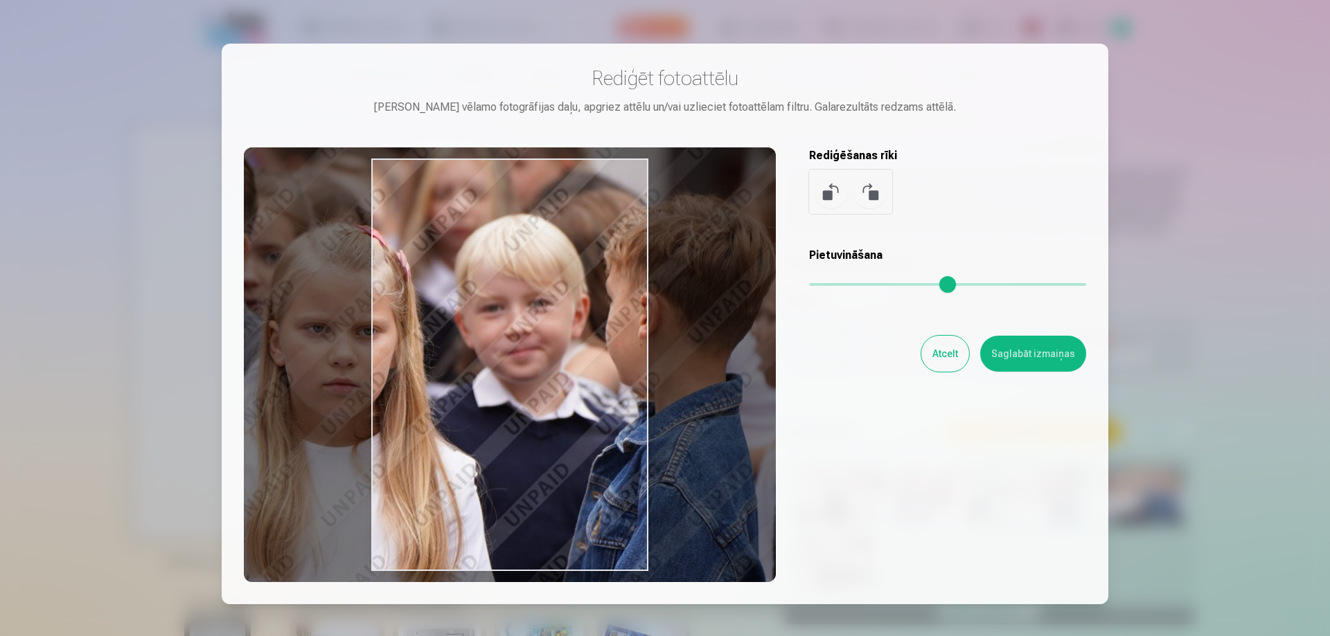
type input "****"
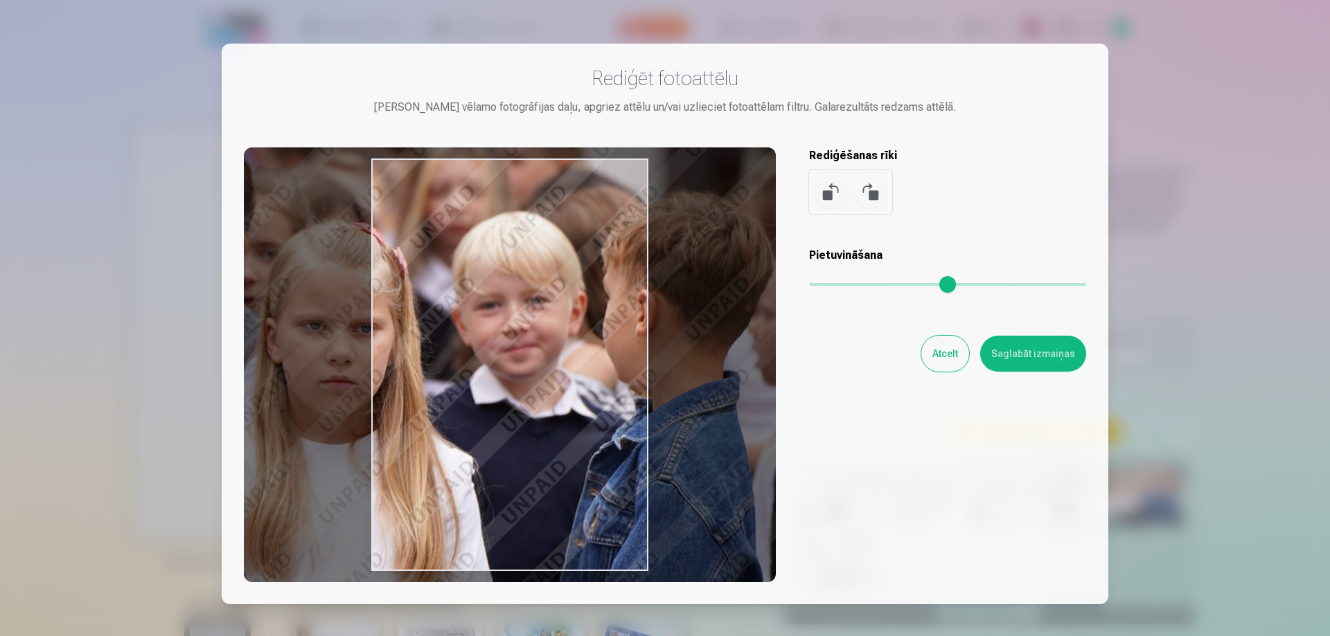
drag, startPoint x: 501, startPoint y: 435, endPoint x: 416, endPoint y: 384, distance: 99.7
click at [416, 384] on div at bounding box center [510, 365] width 532 height 435
click at [938, 360] on button "Atcelt" at bounding box center [945, 354] width 48 height 36
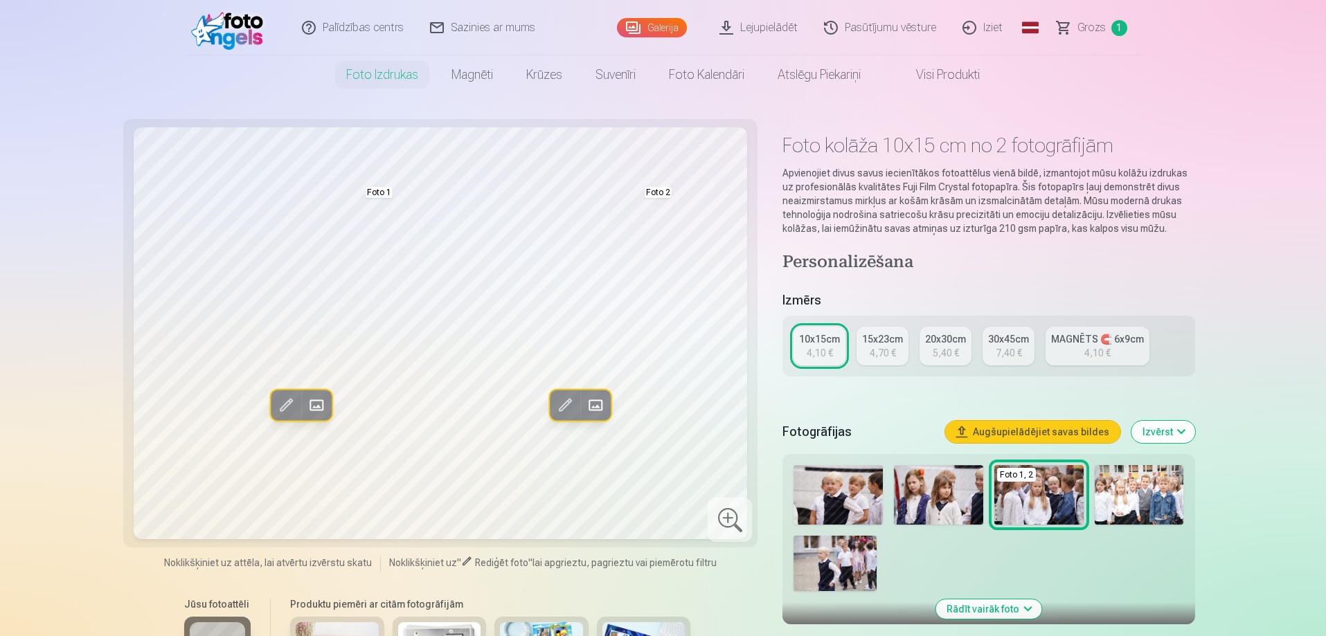
click at [819, 561] on img at bounding box center [835, 563] width 83 height 55
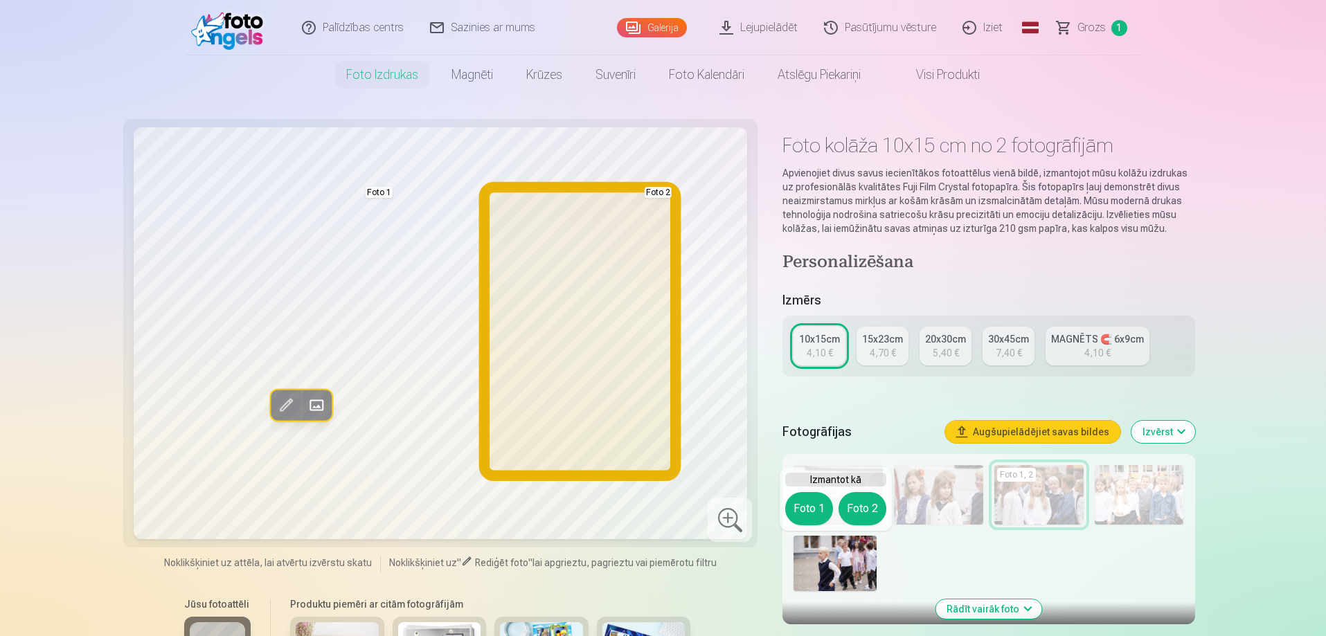
click at [857, 497] on button "Foto 2" at bounding box center [863, 508] width 48 height 33
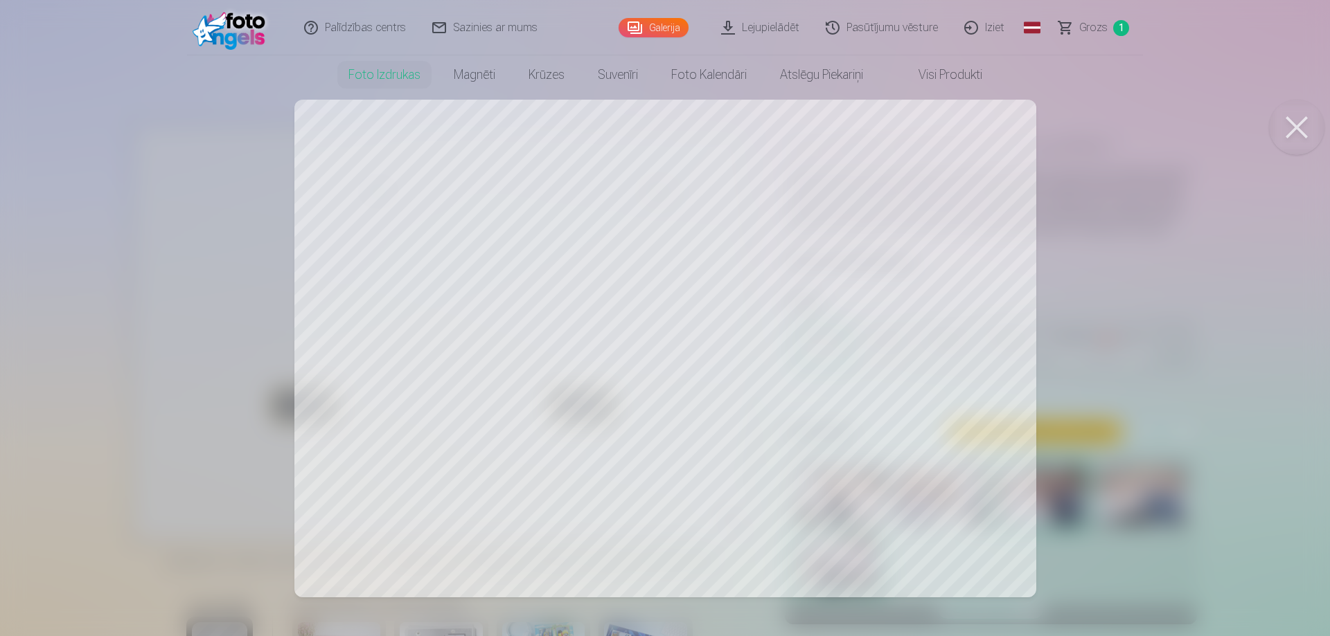
drag, startPoint x: 514, startPoint y: 364, endPoint x: 394, endPoint y: 379, distance: 120.7
click at [394, 379] on div at bounding box center [665, 318] width 1330 height 636
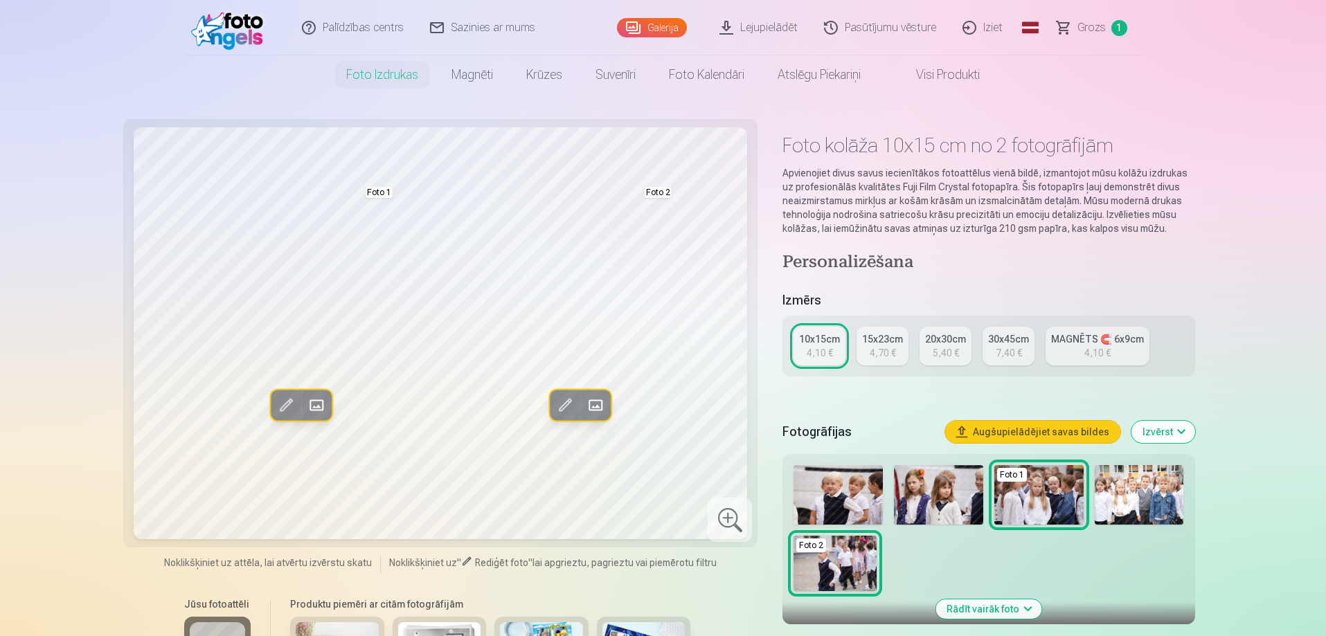
click at [276, 404] on span at bounding box center [286, 405] width 22 height 22
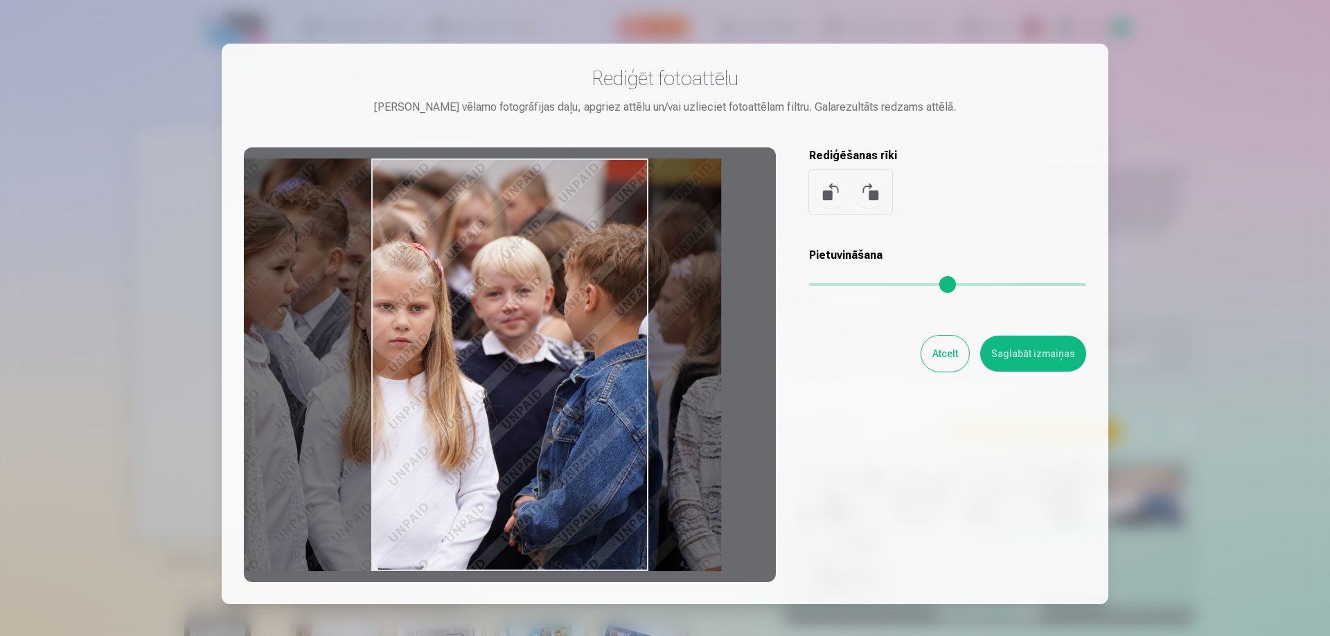
drag, startPoint x: 487, startPoint y: 377, endPoint x: 389, endPoint y: 386, distance: 98.7
click at [389, 386] on div at bounding box center [510, 365] width 532 height 435
click at [811, 293] on div "Rediģēt fotoattēlu Pietuvini vēlamo fotogrāfijas daļu, apgriez attēlu un/vai uz…" at bounding box center [665, 324] width 842 height 517
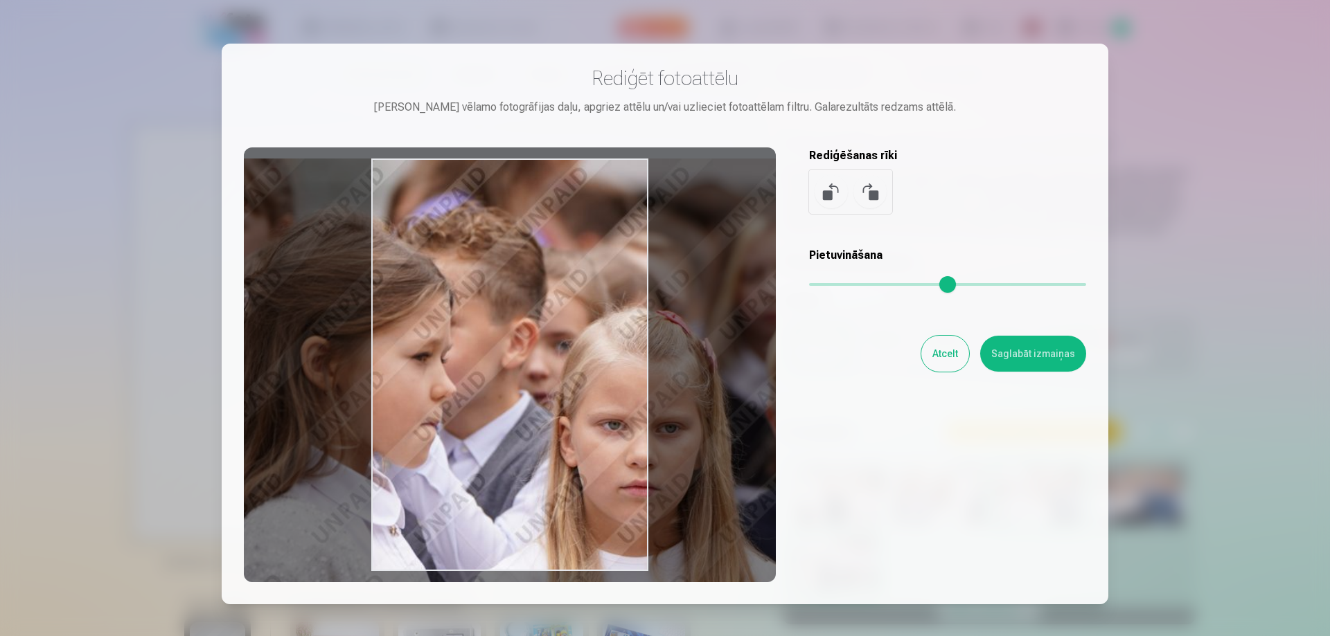
drag, startPoint x: 812, startPoint y: 281, endPoint x: 872, endPoint y: 286, distance: 59.8
click at [872, 286] on input "range" at bounding box center [947, 284] width 277 height 3
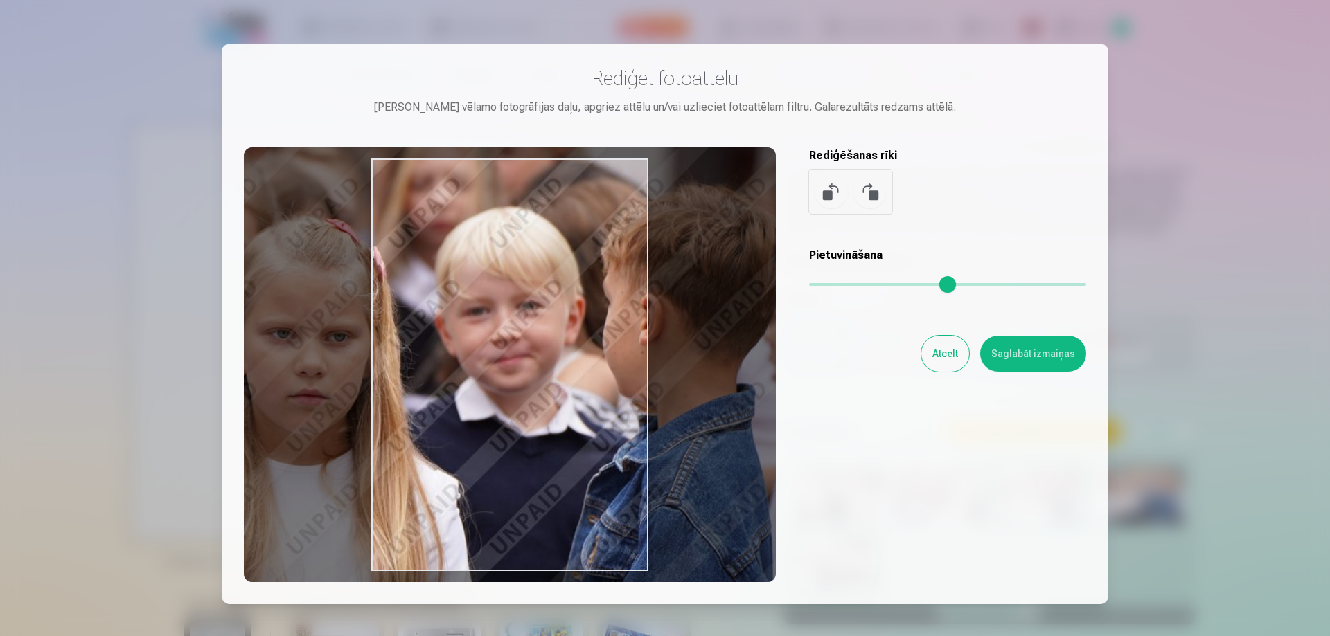
drag, startPoint x: 436, startPoint y: 392, endPoint x: 195, endPoint y: 301, distance: 256.9
click at [195, 301] on div "​ Rediģēt fotoattēlu Pietuvini vēlamo fotogrāfijas daļu, apgriez attēlu un/vai …" at bounding box center [665, 365] width 1330 height 731
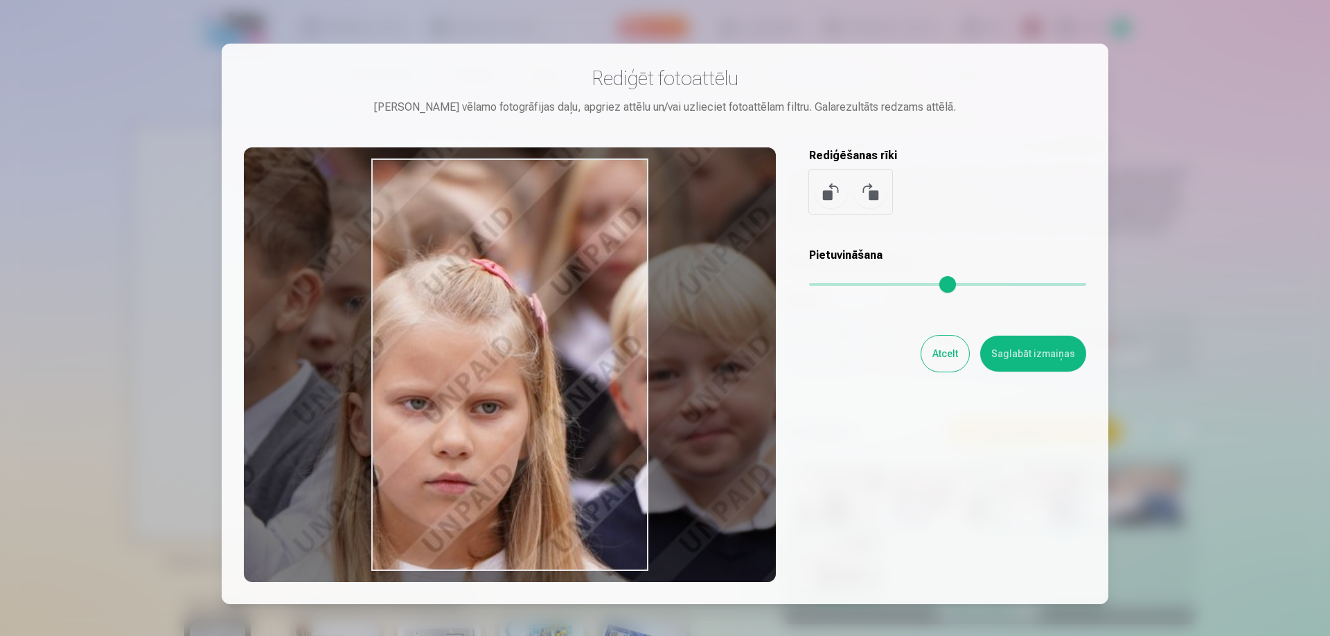
drag, startPoint x: 869, startPoint y: 285, endPoint x: 907, endPoint y: 289, distance: 38.4
click at [907, 286] on input "range" at bounding box center [947, 284] width 277 height 3
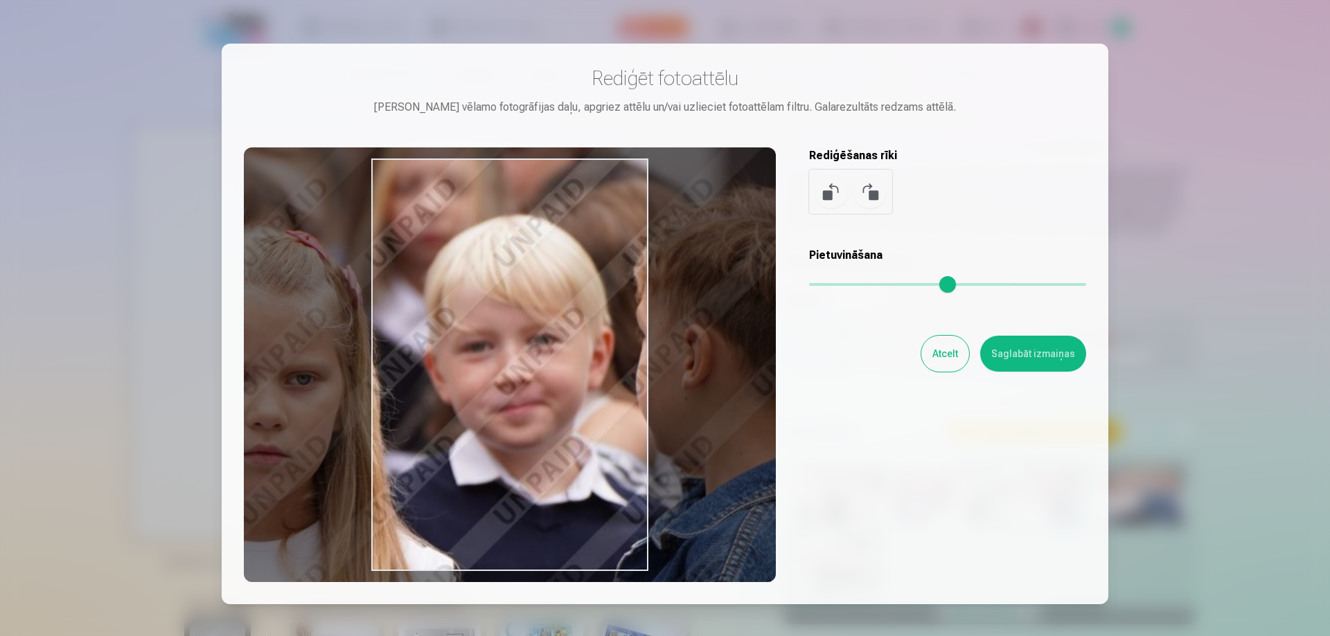
drag, startPoint x: 515, startPoint y: 373, endPoint x: 330, endPoint y: 344, distance: 187.8
click at [330, 344] on div at bounding box center [510, 365] width 532 height 435
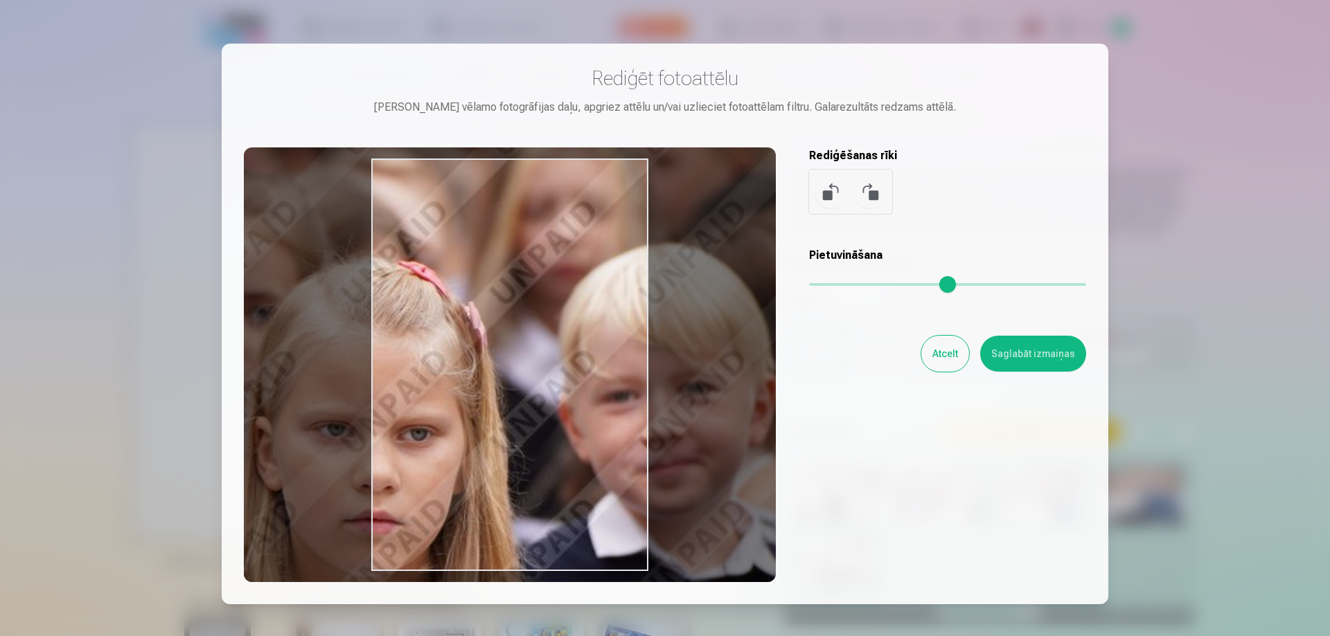
drag, startPoint x: 913, startPoint y: 289, endPoint x: 934, endPoint y: 289, distance: 20.1
type input "****"
click at [934, 286] on input "range" at bounding box center [947, 284] width 277 height 3
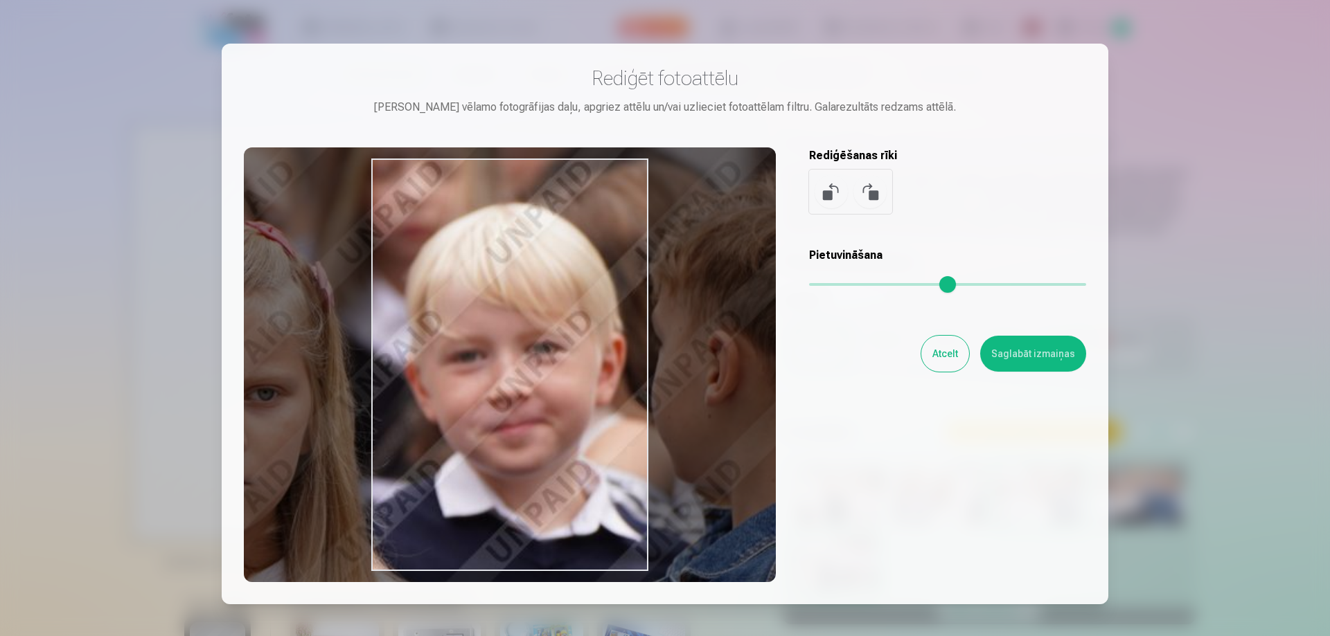
drag, startPoint x: 522, startPoint y: 408, endPoint x: 368, endPoint y: 368, distance: 158.2
click at [368, 368] on div at bounding box center [510, 365] width 532 height 435
click at [1035, 353] on button "Saglabāt izmaiņas" at bounding box center [1033, 354] width 106 height 36
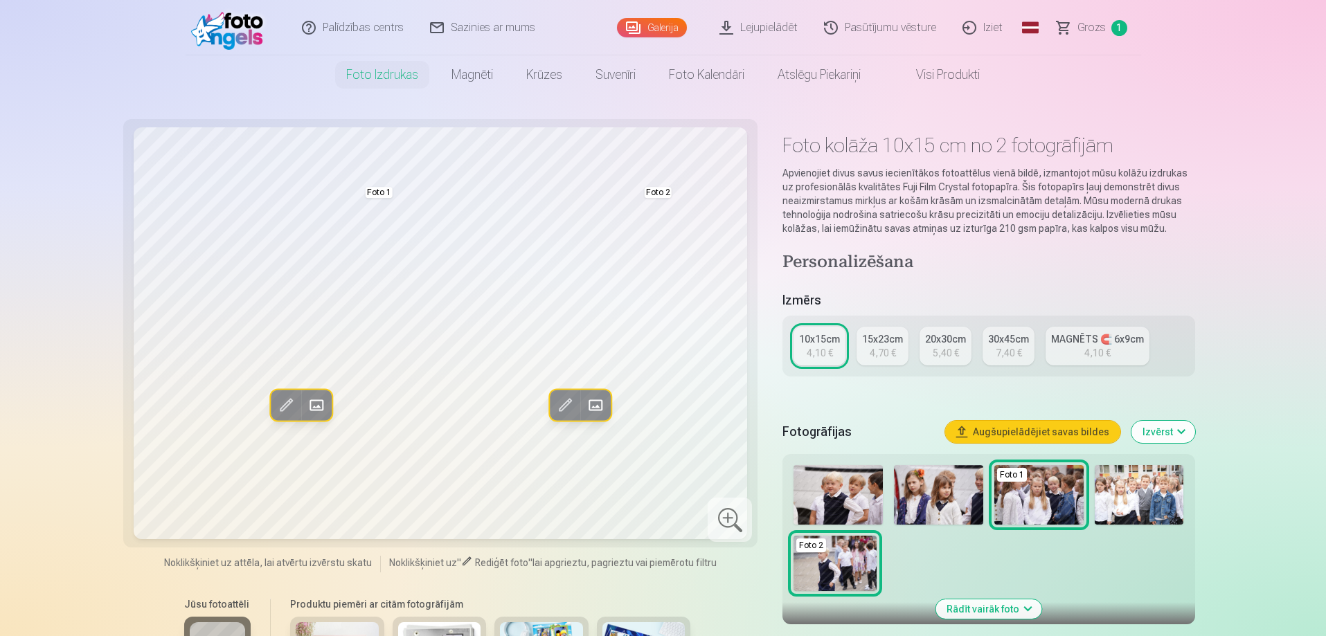
click at [1161, 502] on img at bounding box center [1139, 495] width 89 height 60
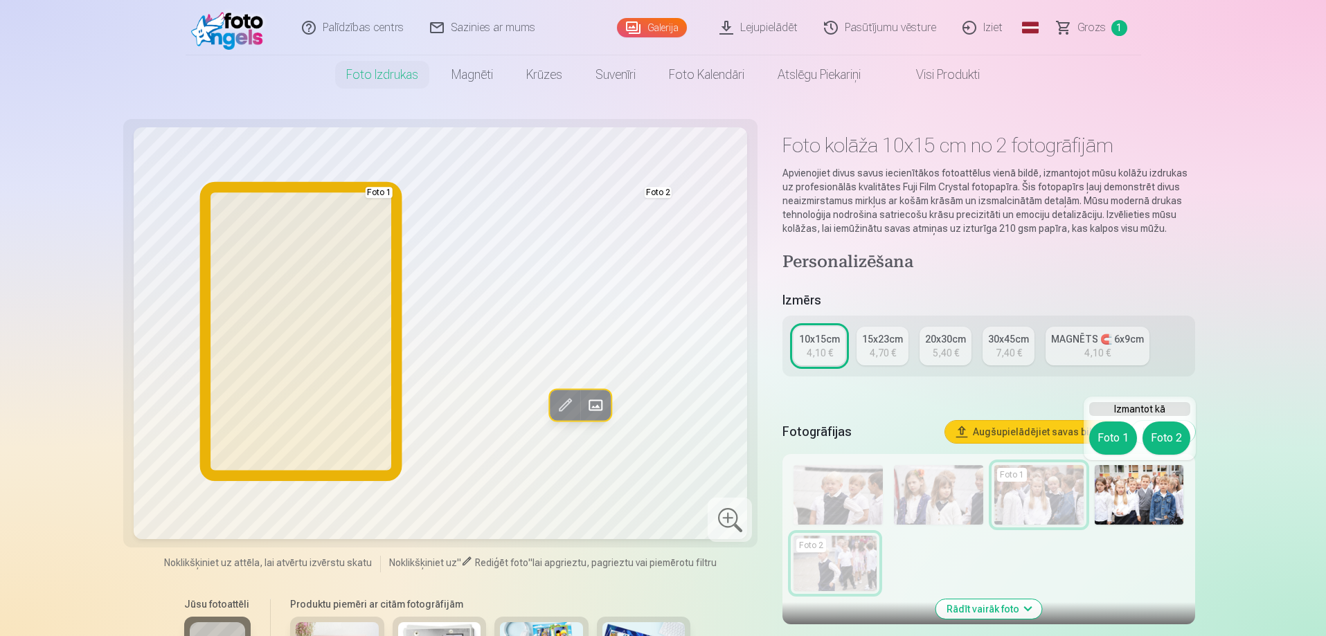
click at [1098, 436] on button "Foto 1" at bounding box center [1113, 438] width 48 height 33
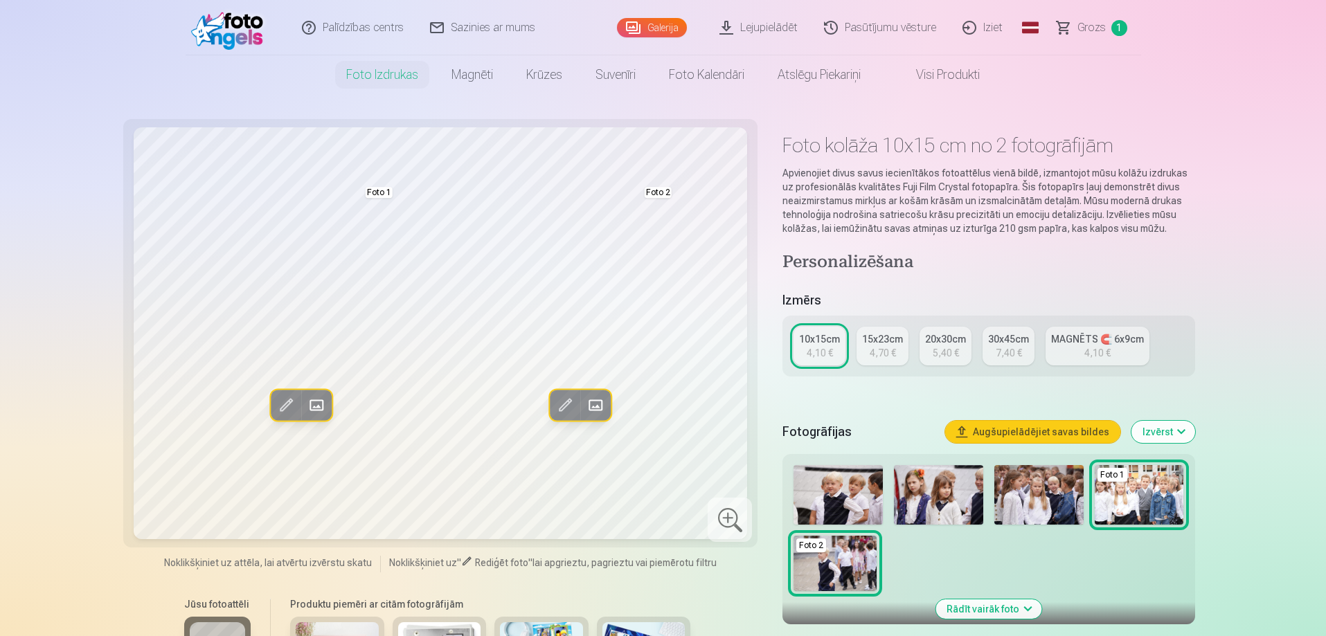
click at [812, 492] on img at bounding box center [838, 495] width 89 height 60
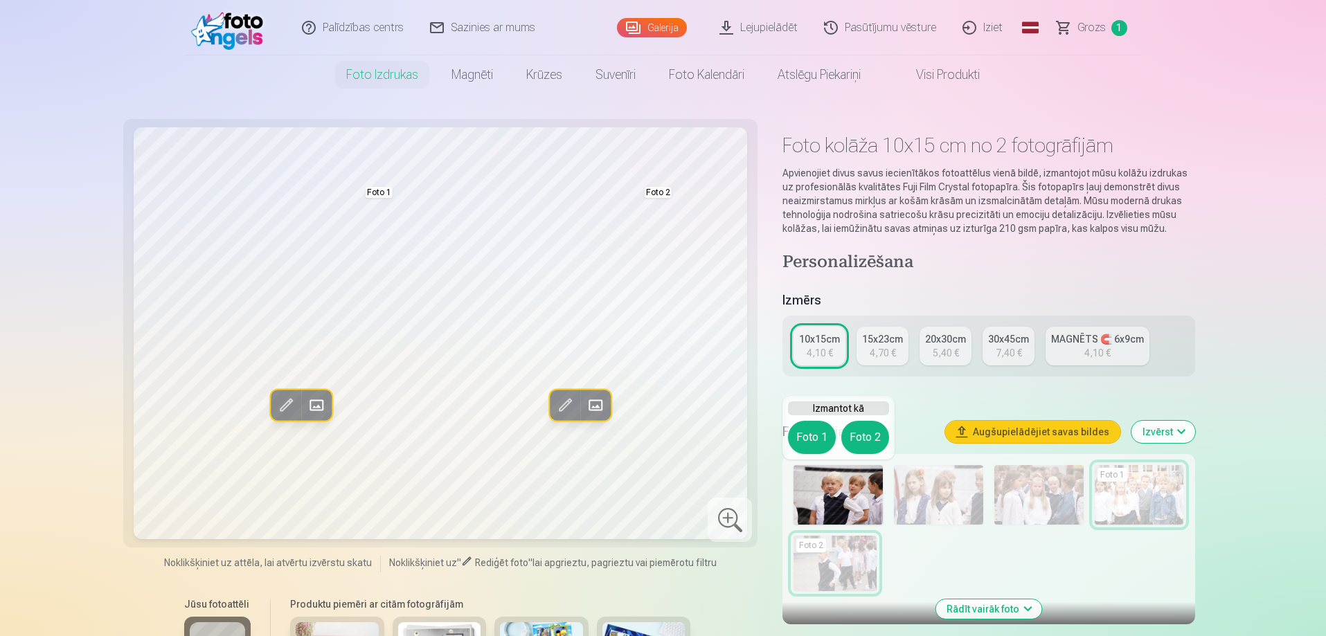
click at [846, 496] on img at bounding box center [838, 495] width 89 height 60
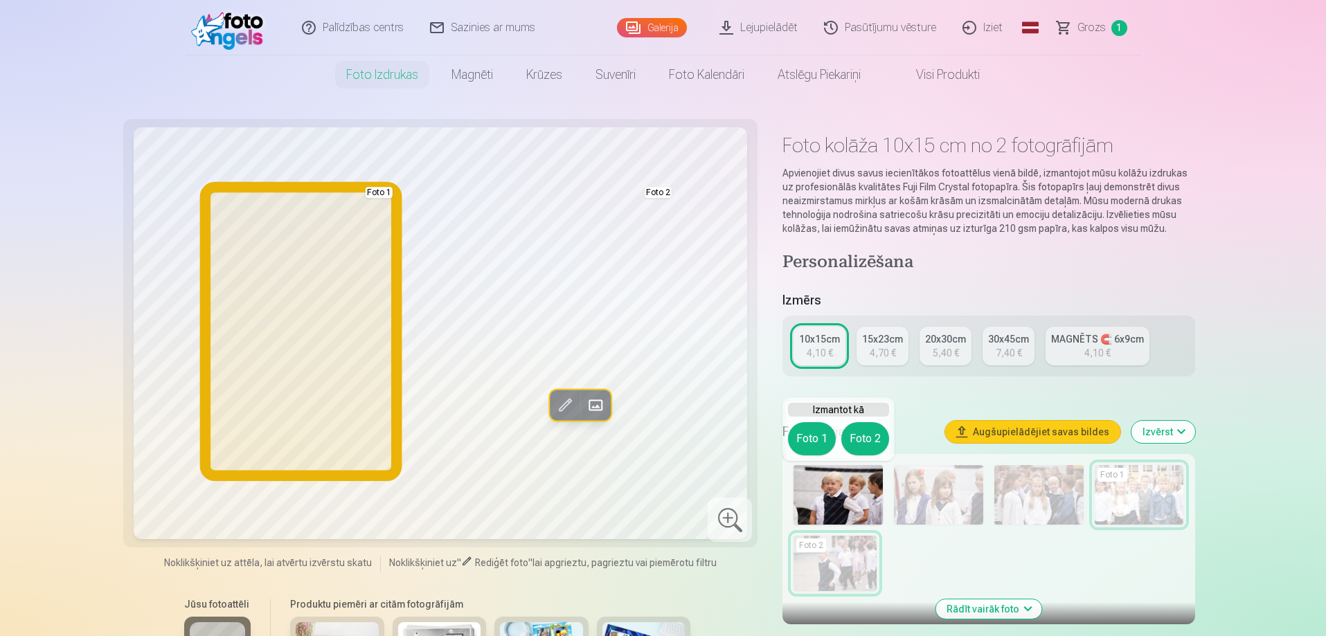
click at [813, 445] on button "Foto 1" at bounding box center [812, 438] width 48 height 33
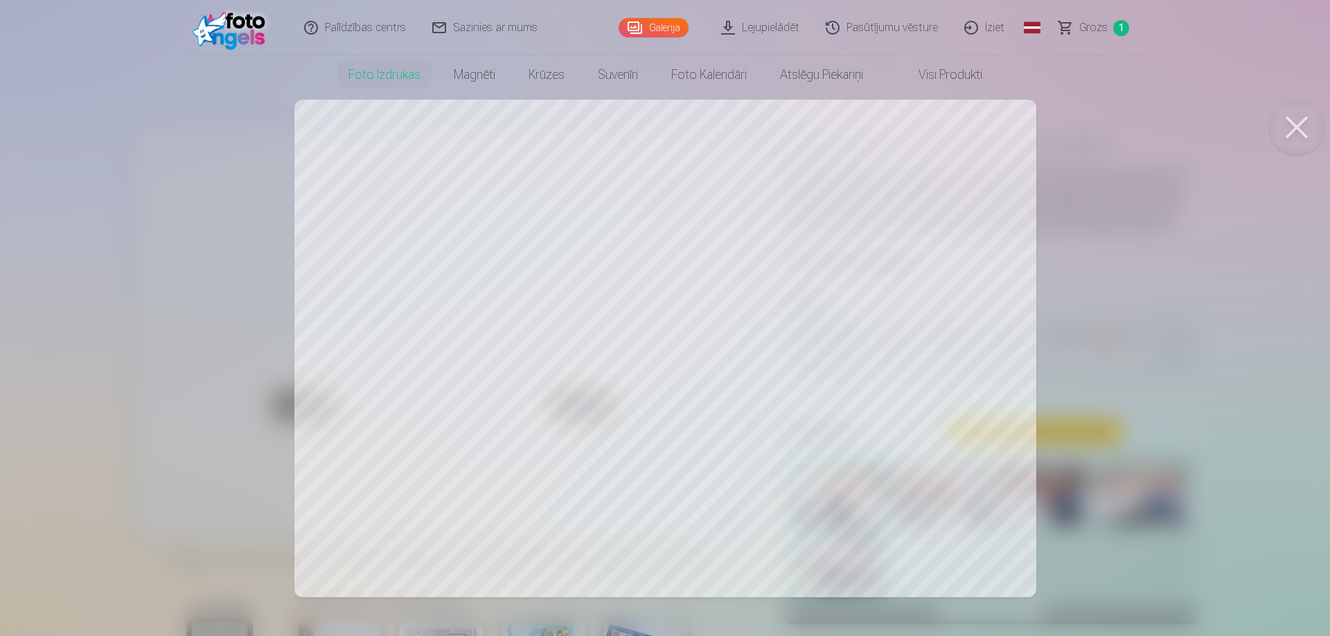
click at [847, 330] on div at bounding box center [665, 318] width 1330 height 636
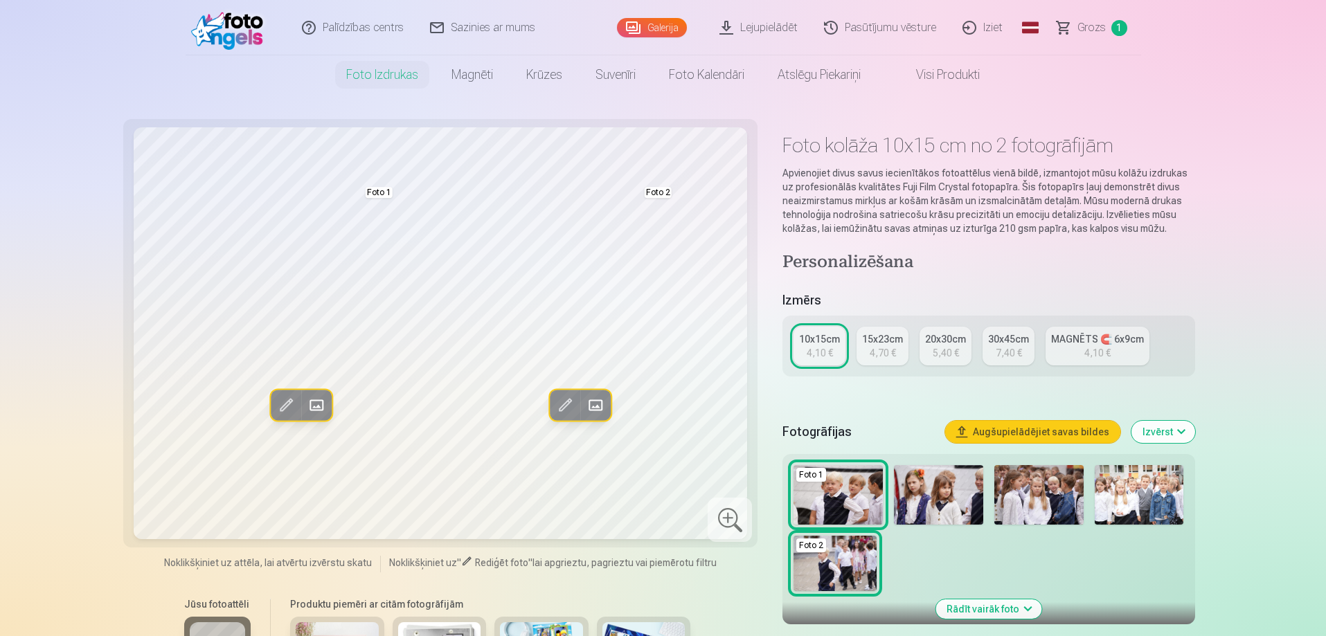
click at [559, 398] on span at bounding box center [564, 405] width 22 height 22
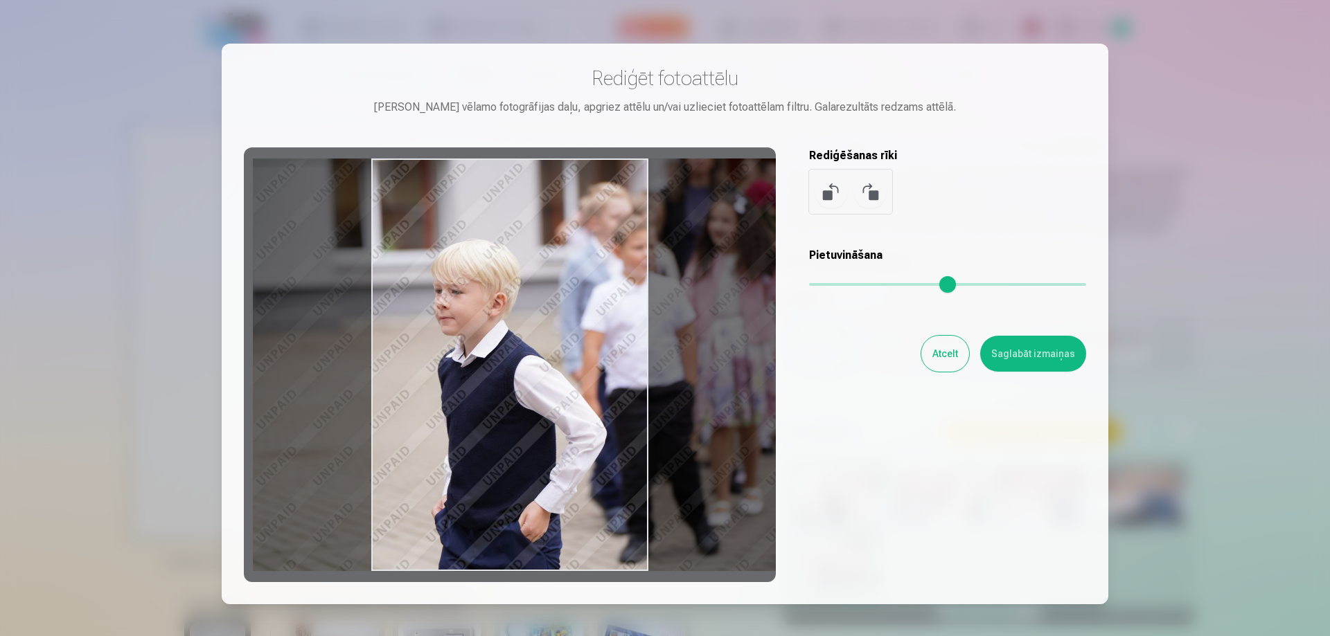
drag, startPoint x: 544, startPoint y: 404, endPoint x: 596, endPoint y: 391, distance: 54.3
click at [596, 391] on div at bounding box center [510, 365] width 532 height 435
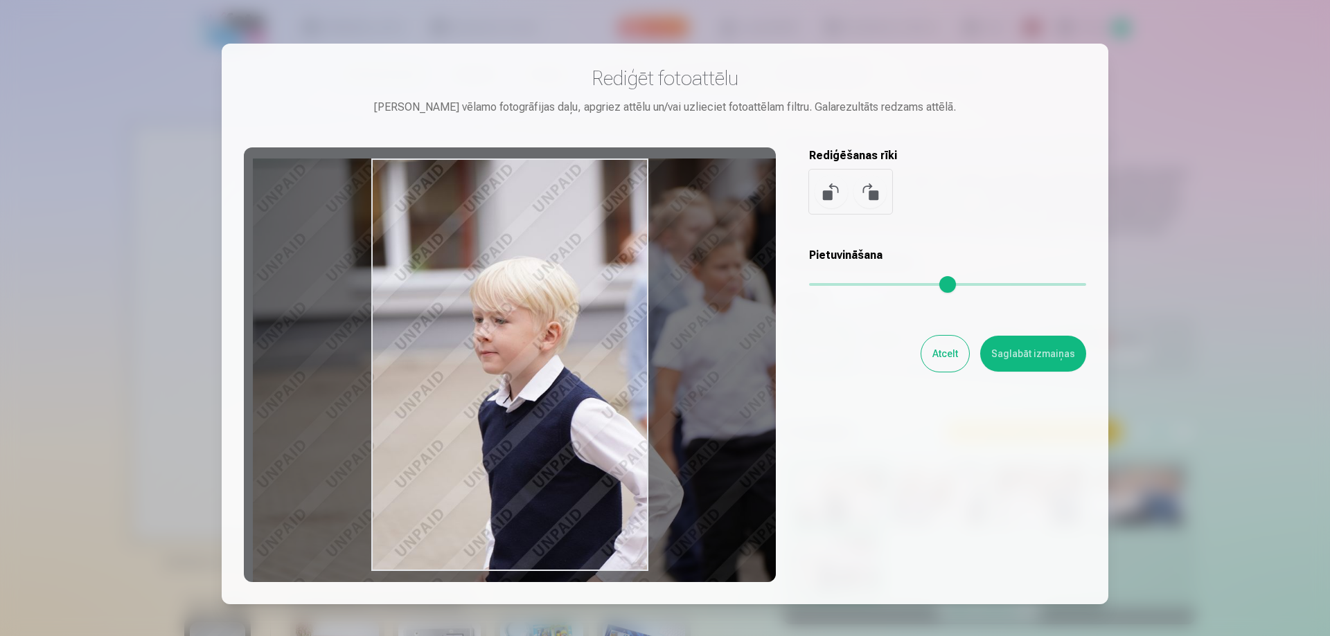
drag, startPoint x: 817, startPoint y: 290, endPoint x: 832, endPoint y: 291, distance: 15.9
click at [832, 286] on input "range" at bounding box center [947, 284] width 277 height 3
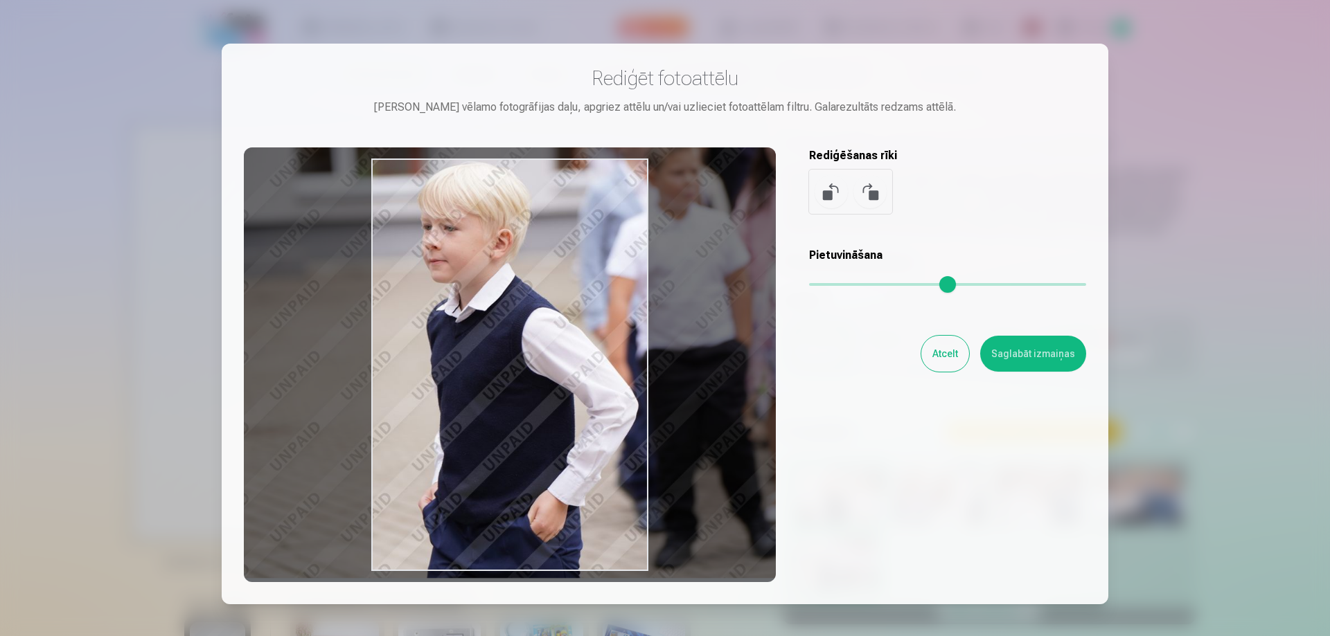
drag, startPoint x: 639, startPoint y: 375, endPoint x: 581, endPoint y: 277, distance: 113.3
click at [581, 277] on div at bounding box center [510, 365] width 532 height 435
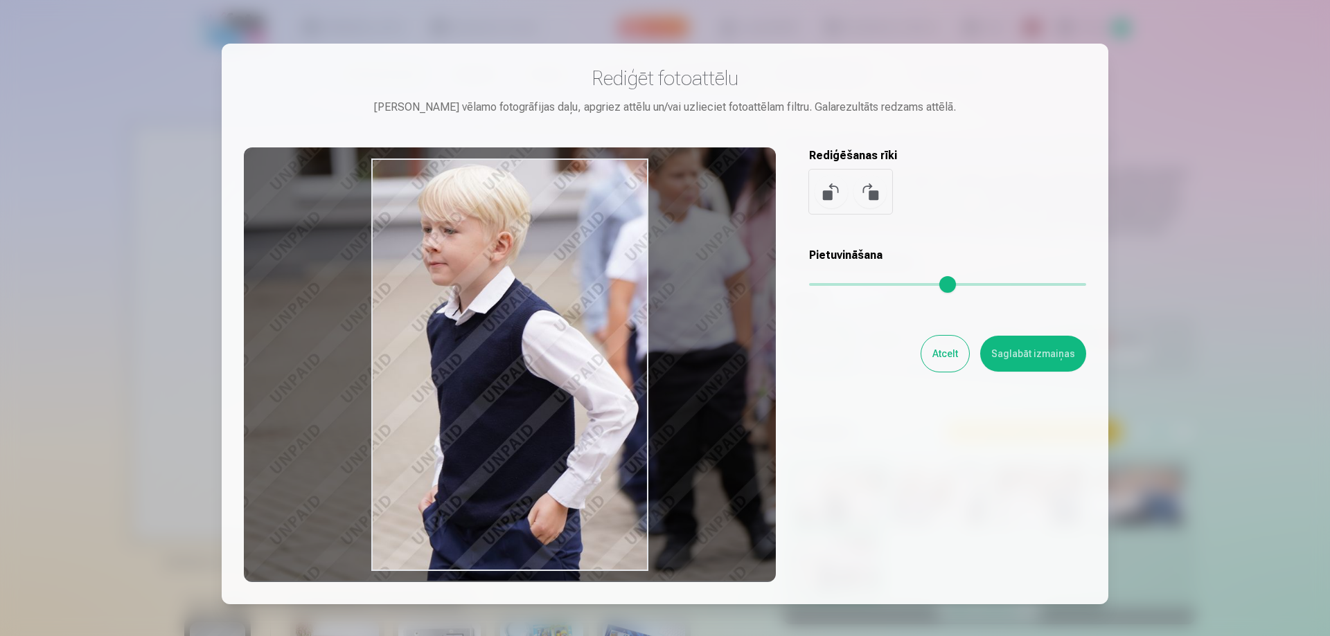
click at [581, 280] on div at bounding box center [510, 365] width 532 height 435
type input "****"
click at [1076, 356] on button "Saglabāt izmaiņas" at bounding box center [1033, 354] width 106 height 36
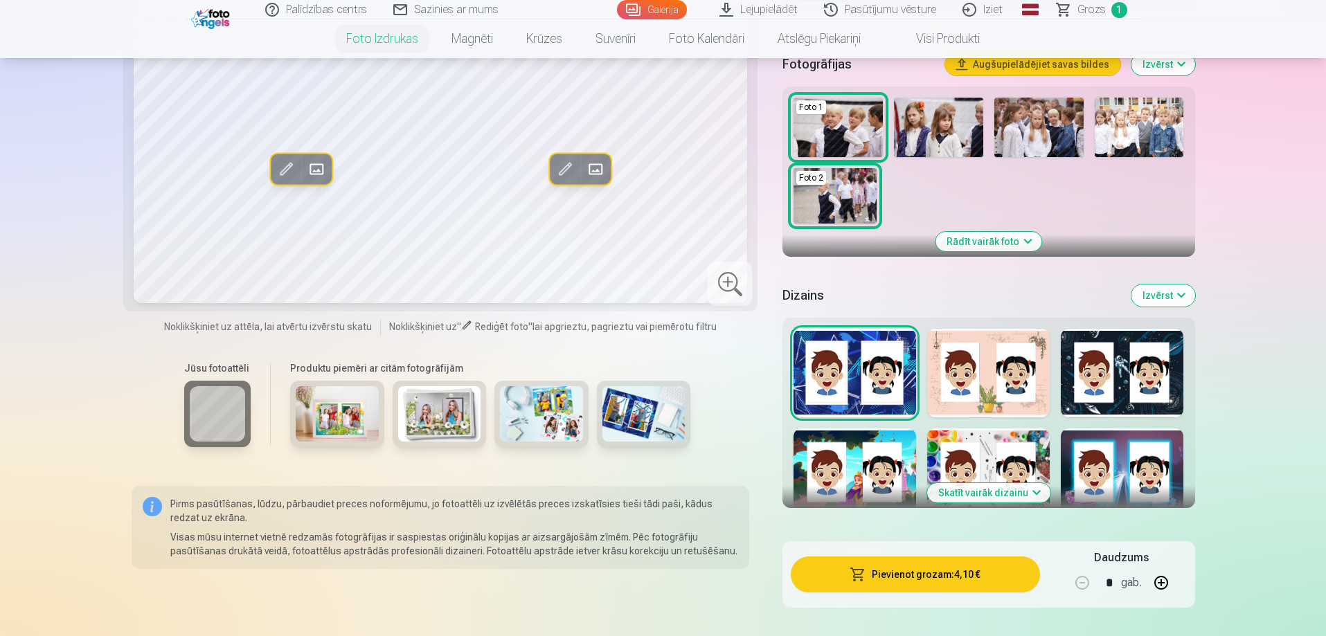
scroll to position [485, 0]
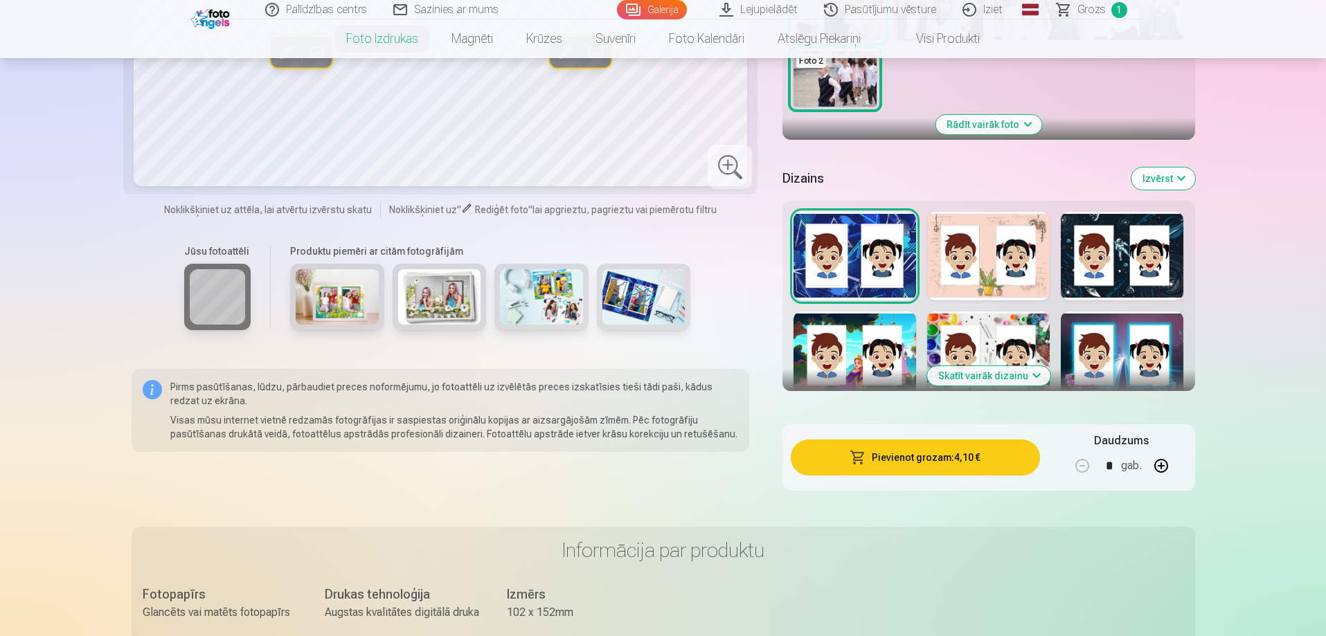
click at [1164, 181] on button "Izvērst" at bounding box center [1164, 179] width 64 height 22
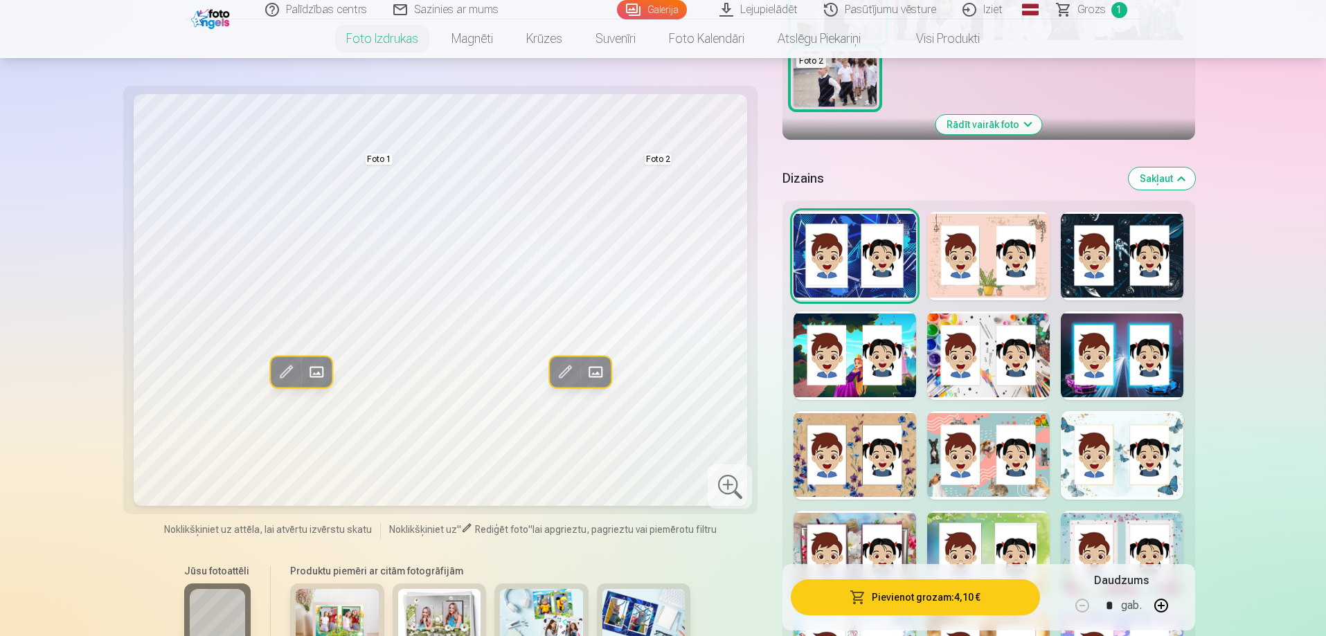
click at [1123, 386] on div at bounding box center [1122, 356] width 123 height 89
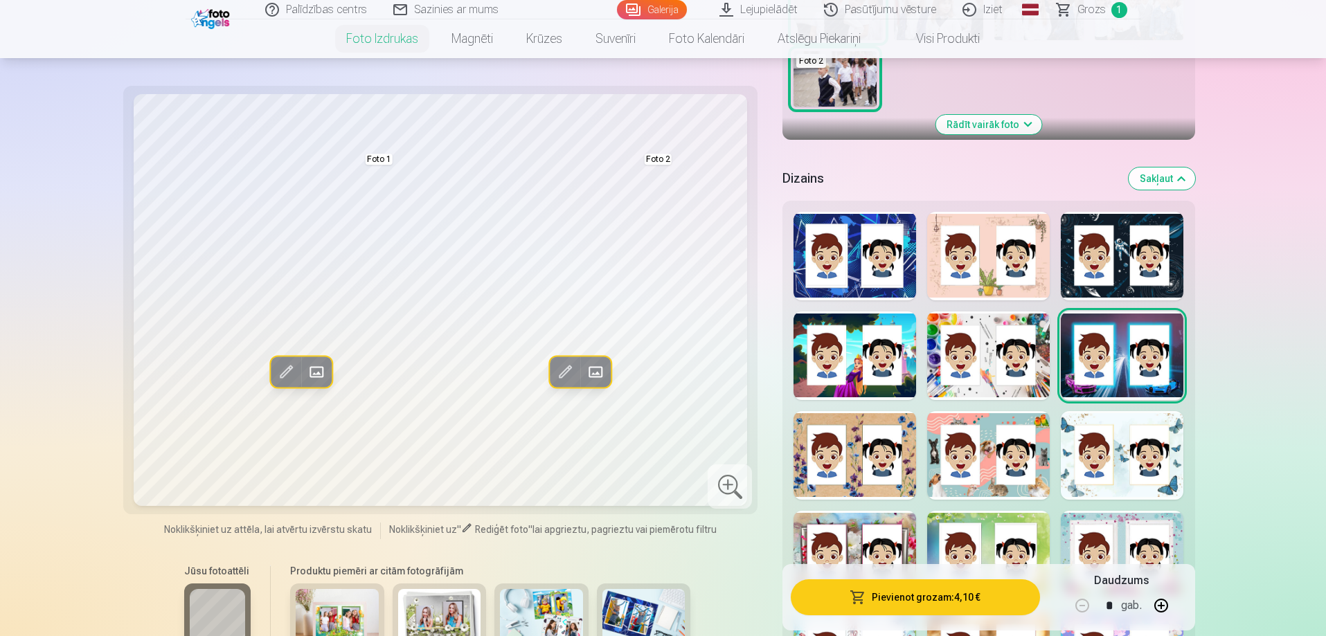
click at [1128, 251] on div at bounding box center [1122, 256] width 123 height 89
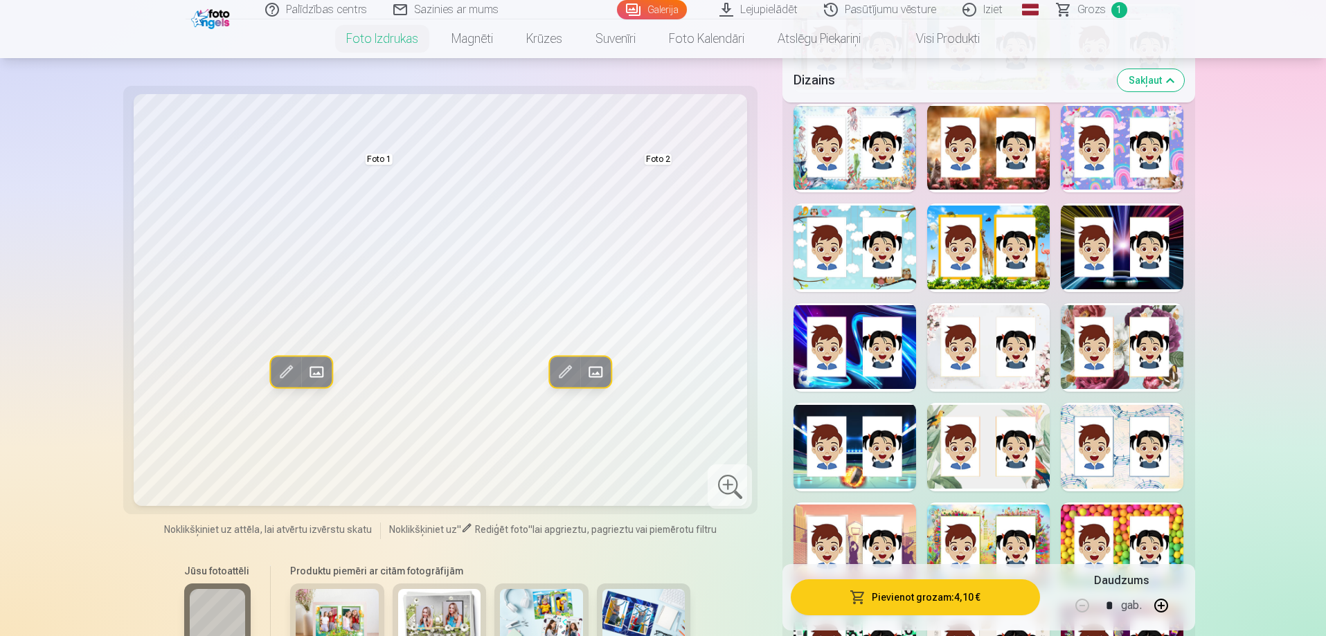
scroll to position [1108, 0]
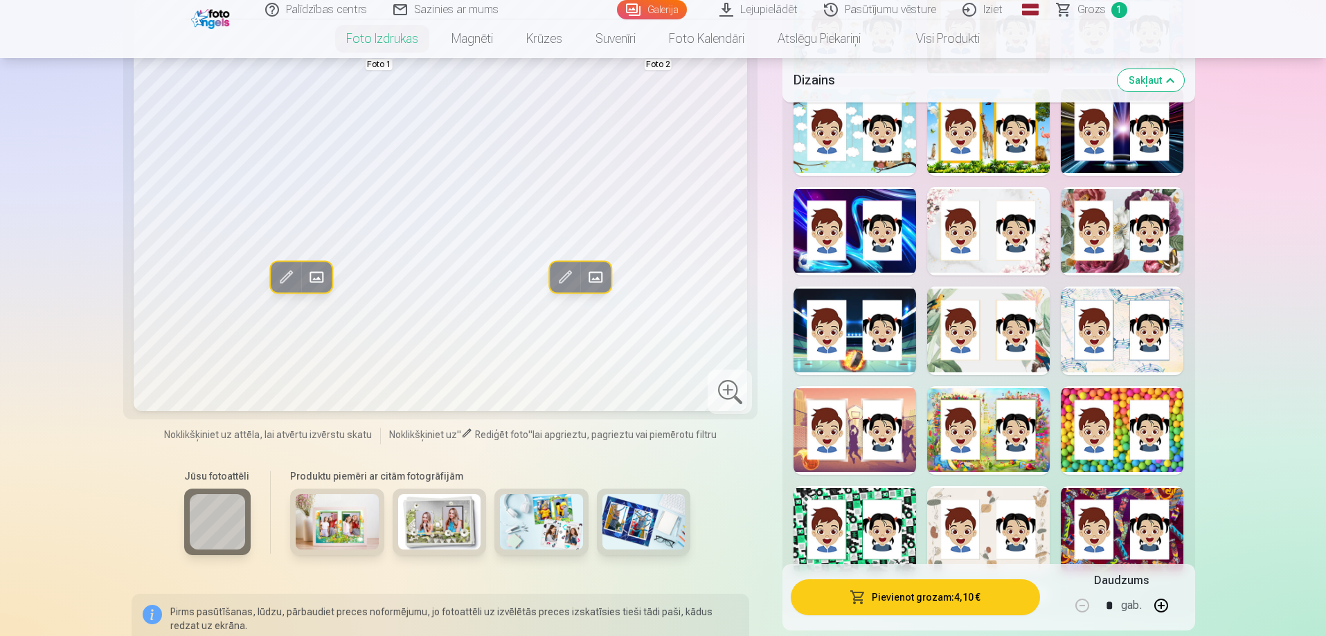
click at [849, 354] on div at bounding box center [855, 331] width 123 height 89
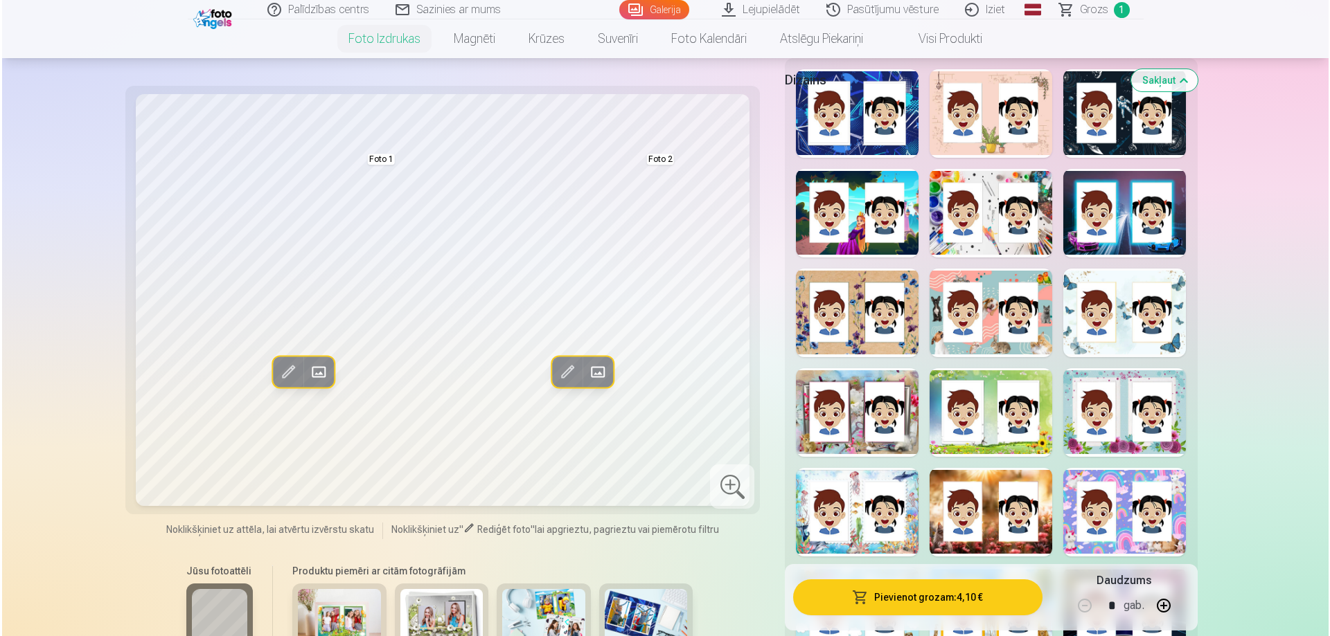
scroll to position [554, 0]
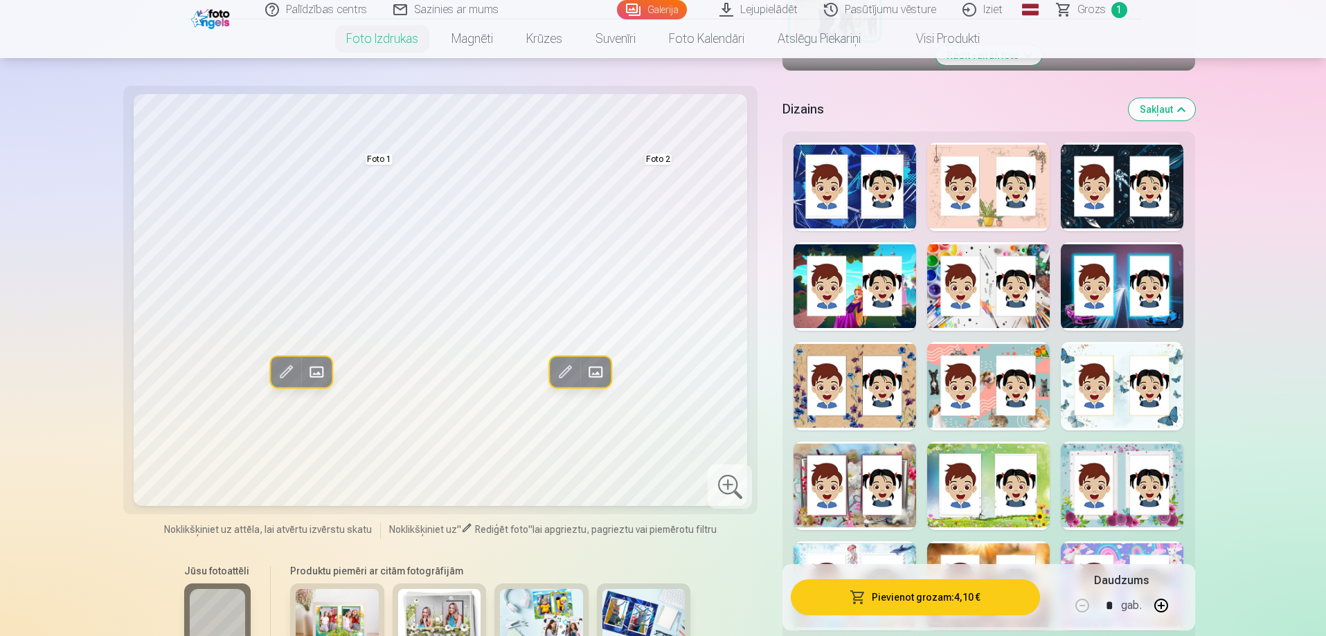
click at [845, 184] on div at bounding box center [855, 187] width 123 height 89
click at [558, 365] on span at bounding box center [564, 372] width 22 height 22
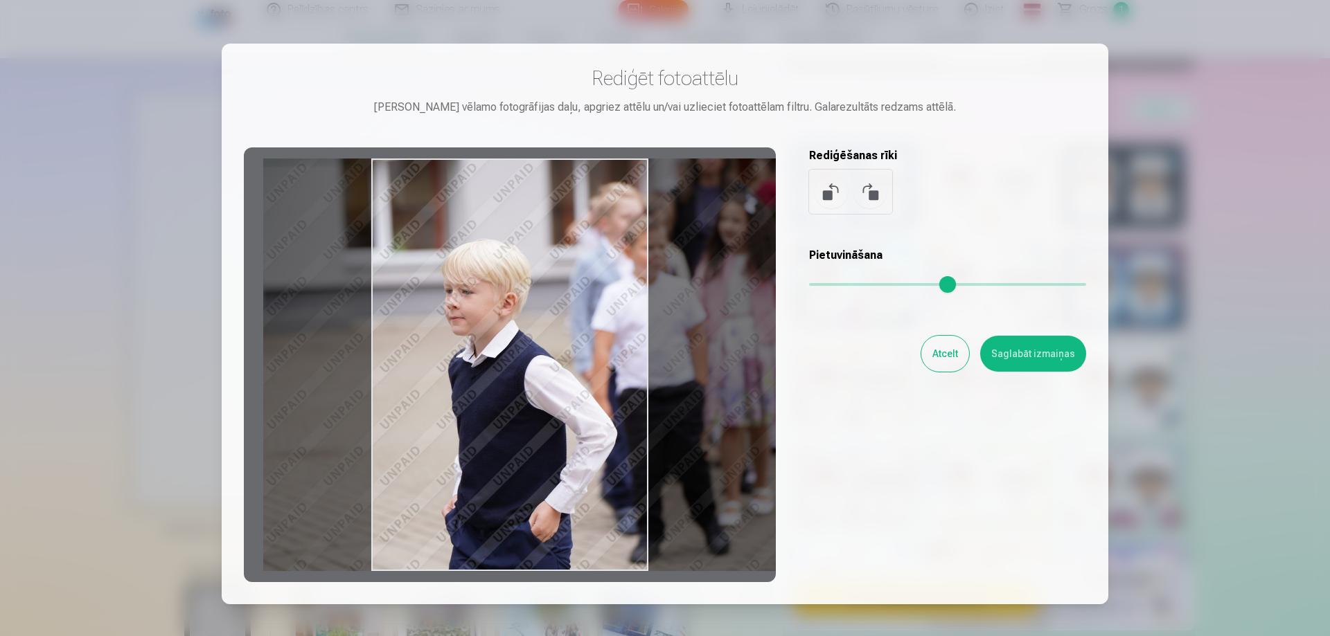
drag, startPoint x: 506, startPoint y: 381, endPoint x: 569, endPoint y: 421, distance: 74.7
click at [569, 421] on div at bounding box center [510, 365] width 532 height 435
drag, startPoint x: 820, startPoint y: 287, endPoint x: 790, endPoint y: 271, distance: 34.4
click at [809, 283] on input "range" at bounding box center [947, 284] width 277 height 3
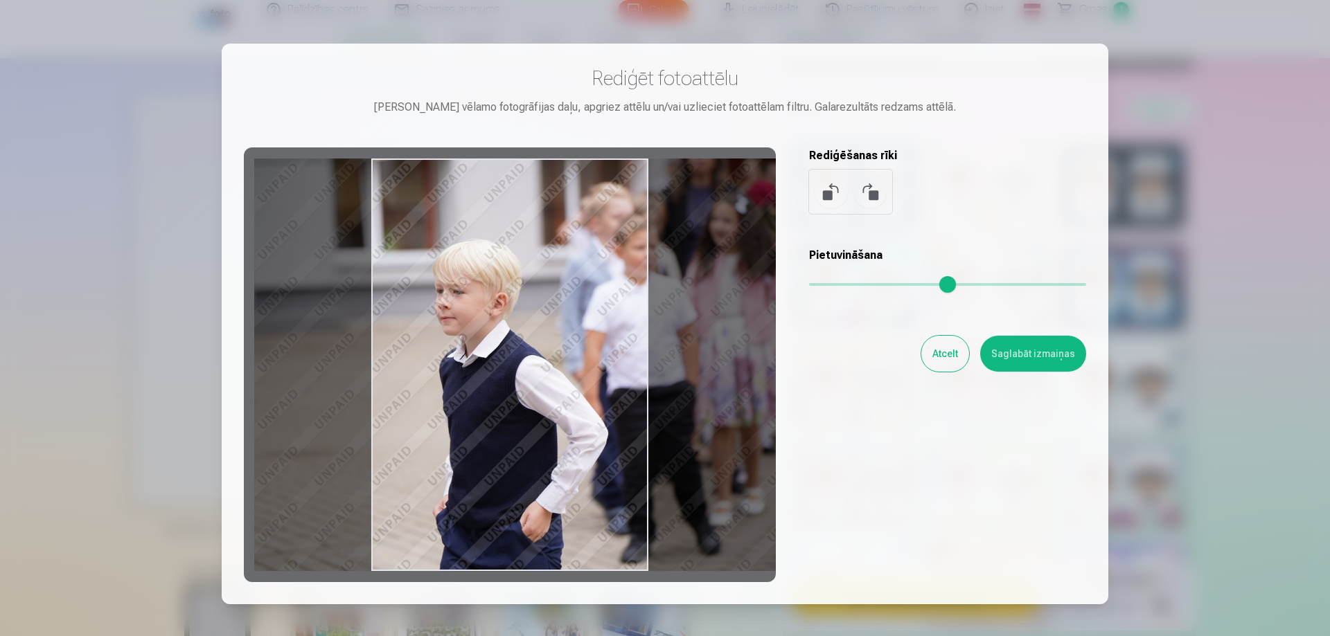
drag, startPoint x: 538, startPoint y: 427, endPoint x: 536, endPoint y: 447, distance: 20.9
click at [536, 447] on div at bounding box center [510, 365] width 532 height 435
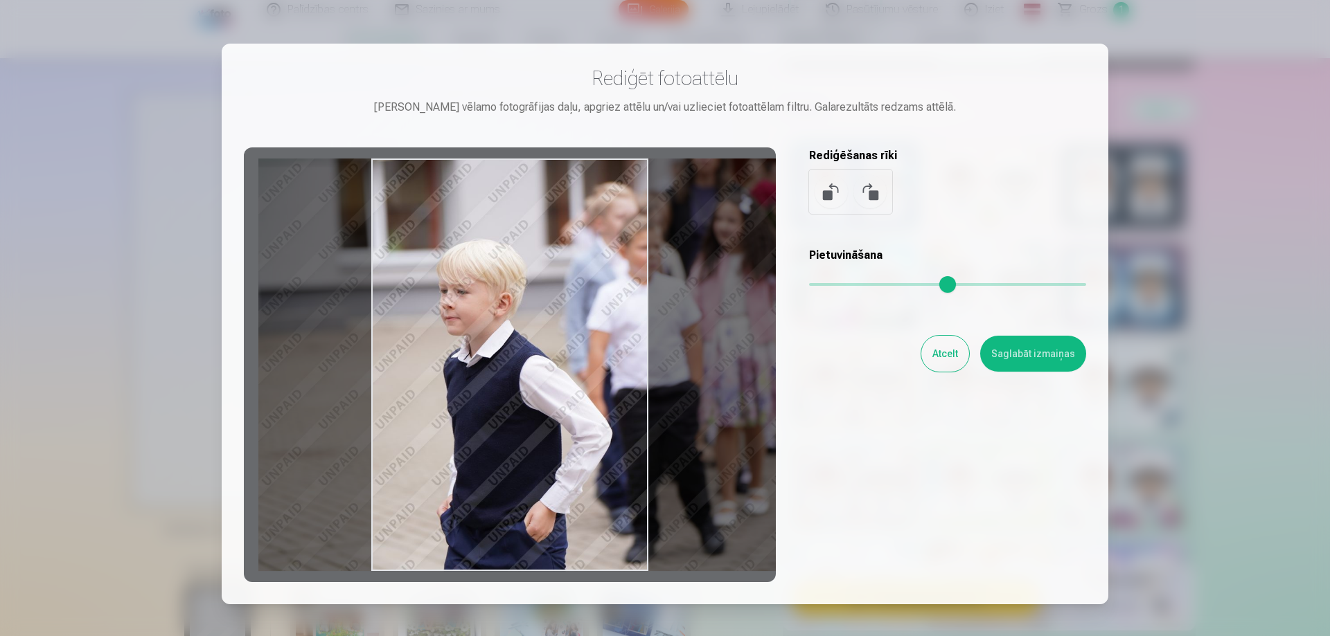
click at [546, 359] on div at bounding box center [510, 365] width 532 height 435
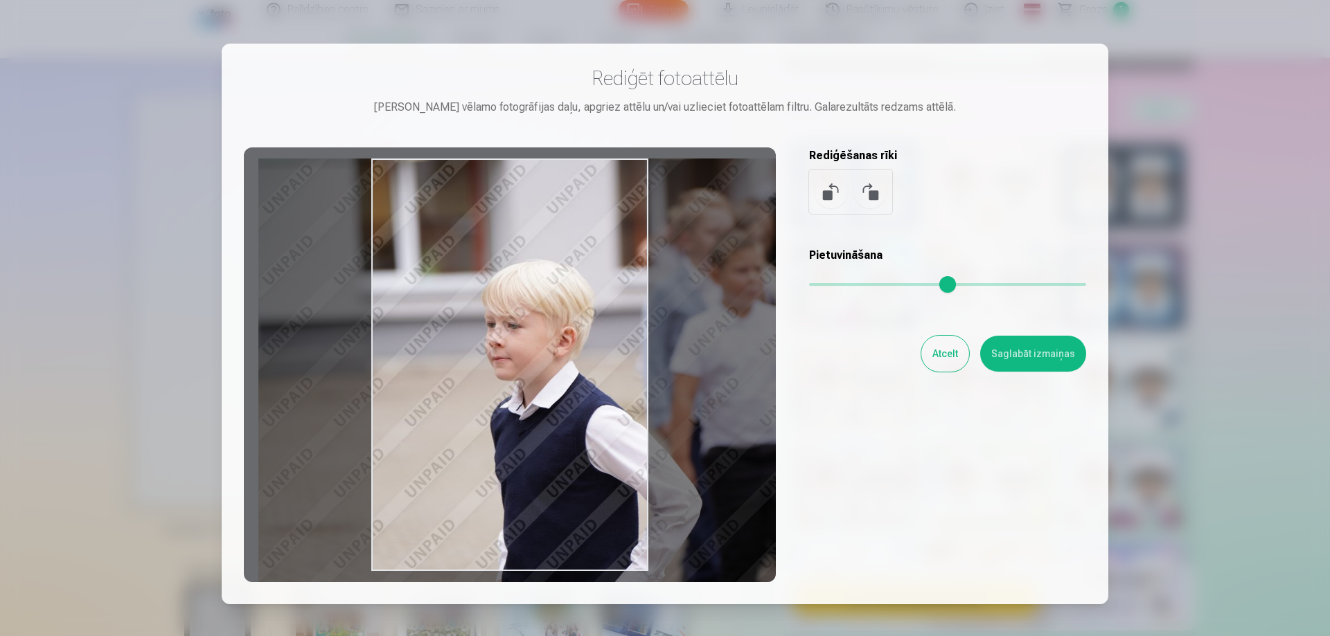
drag, startPoint x: 818, startPoint y: 286, endPoint x: 833, endPoint y: 286, distance: 15.2
click at [833, 286] on input "range" at bounding box center [947, 284] width 277 height 3
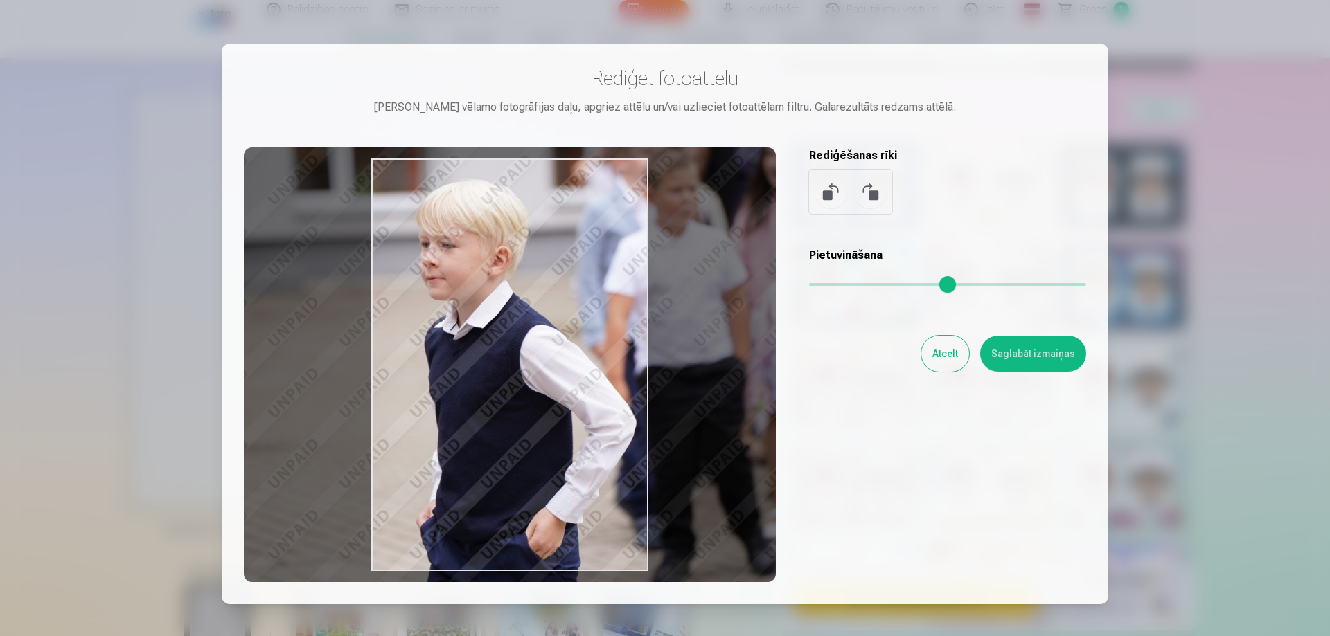
drag, startPoint x: 554, startPoint y: 427, endPoint x: 488, endPoint y: 347, distance: 103.8
click at [488, 347] on div at bounding box center [510, 365] width 532 height 435
type input "****"
click at [1047, 355] on button "Saglabāt izmaiņas" at bounding box center [1033, 354] width 106 height 36
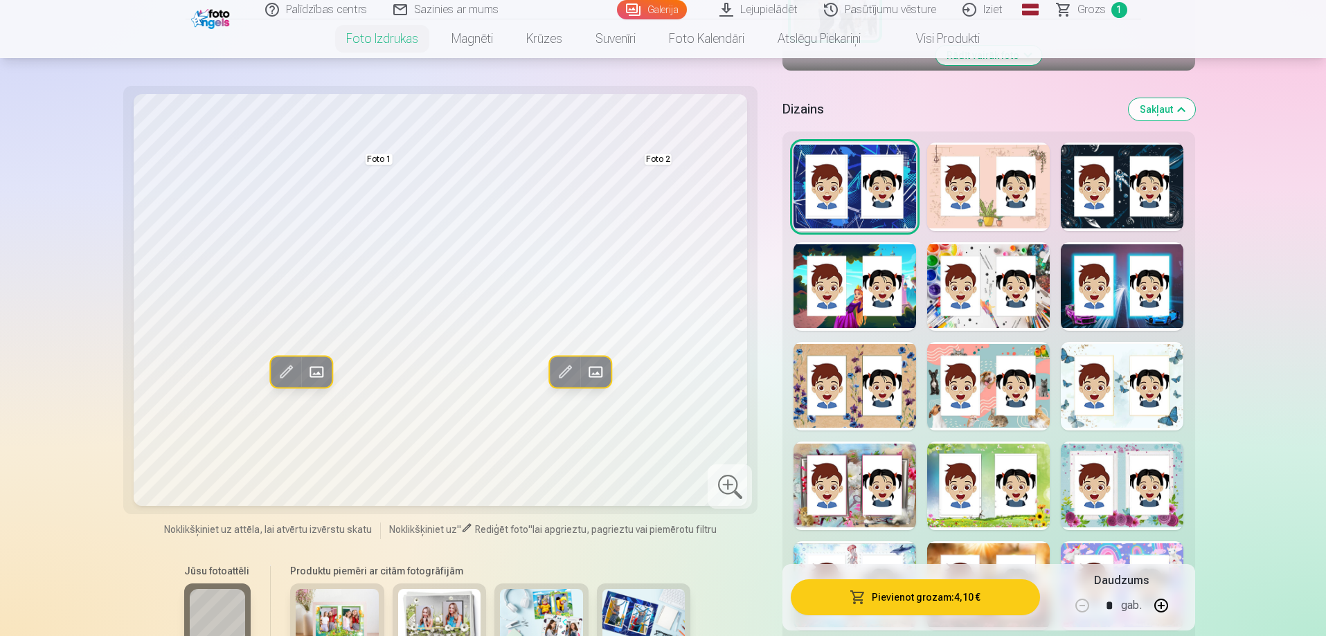
click at [923, 602] on button "Pievienot grozam : 4,10 €" at bounding box center [915, 598] width 249 height 36
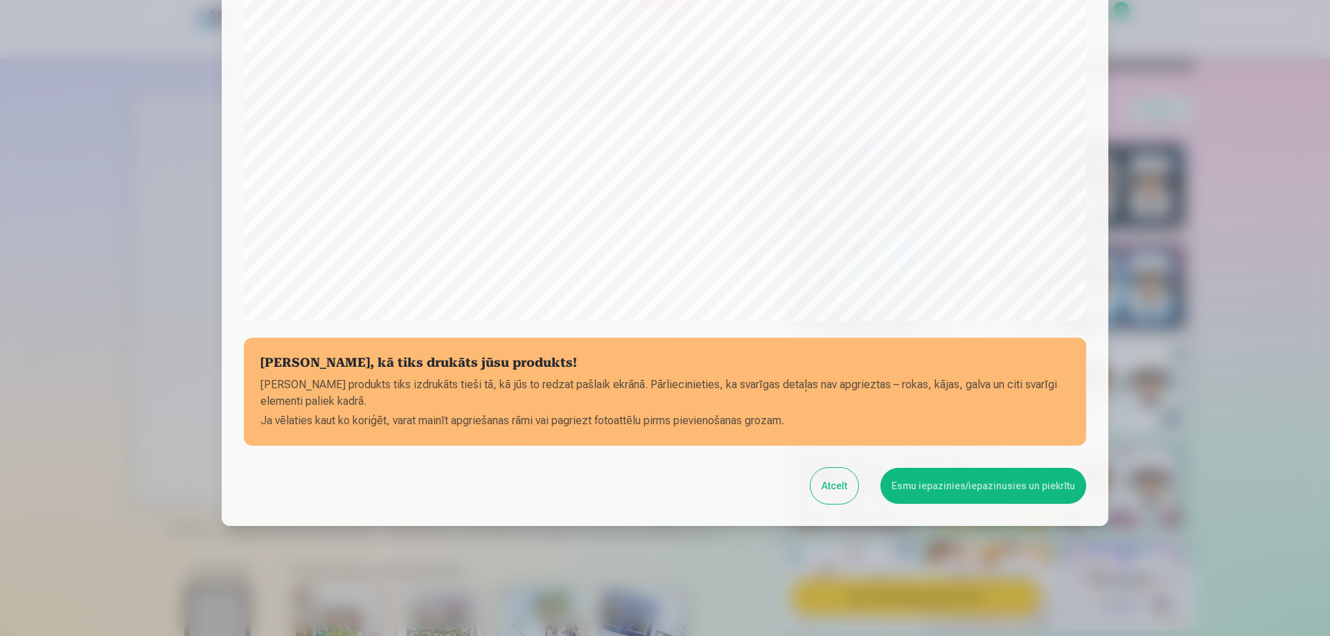
scroll to position [361, 0]
click at [952, 490] on button "Esmu iepazinies/iepazinusies un piekrītu" at bounding box center [983, 485] width 206 height 36
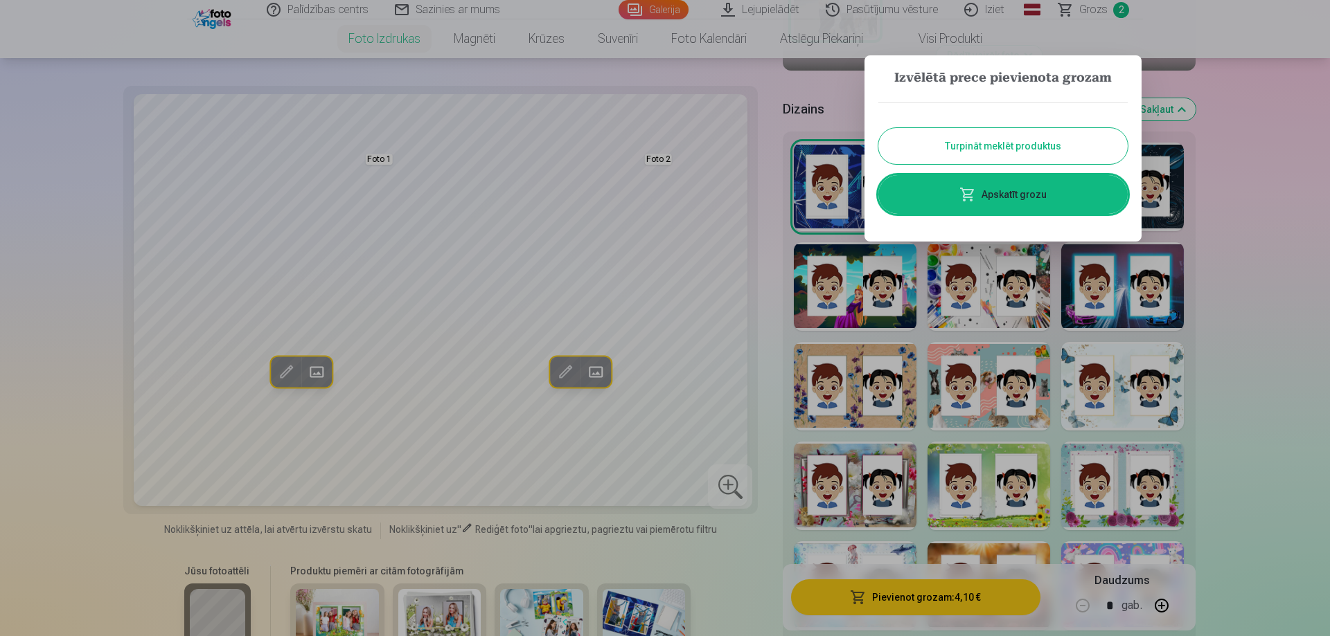
click at [1012, 200] on link "Apskatīt grozu" at bounding box center [1002, 194] width 249 height 39
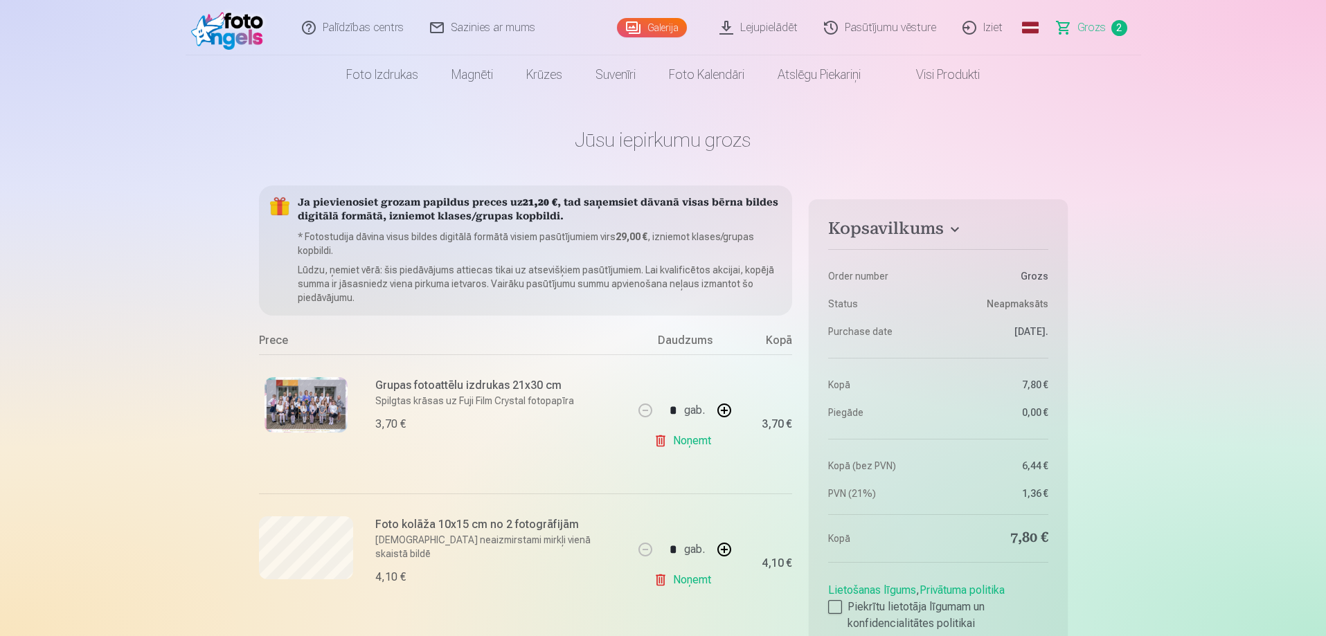
click at [676, 30] on link "Galerija" at bounding box center [652, 27] width 70 height 19
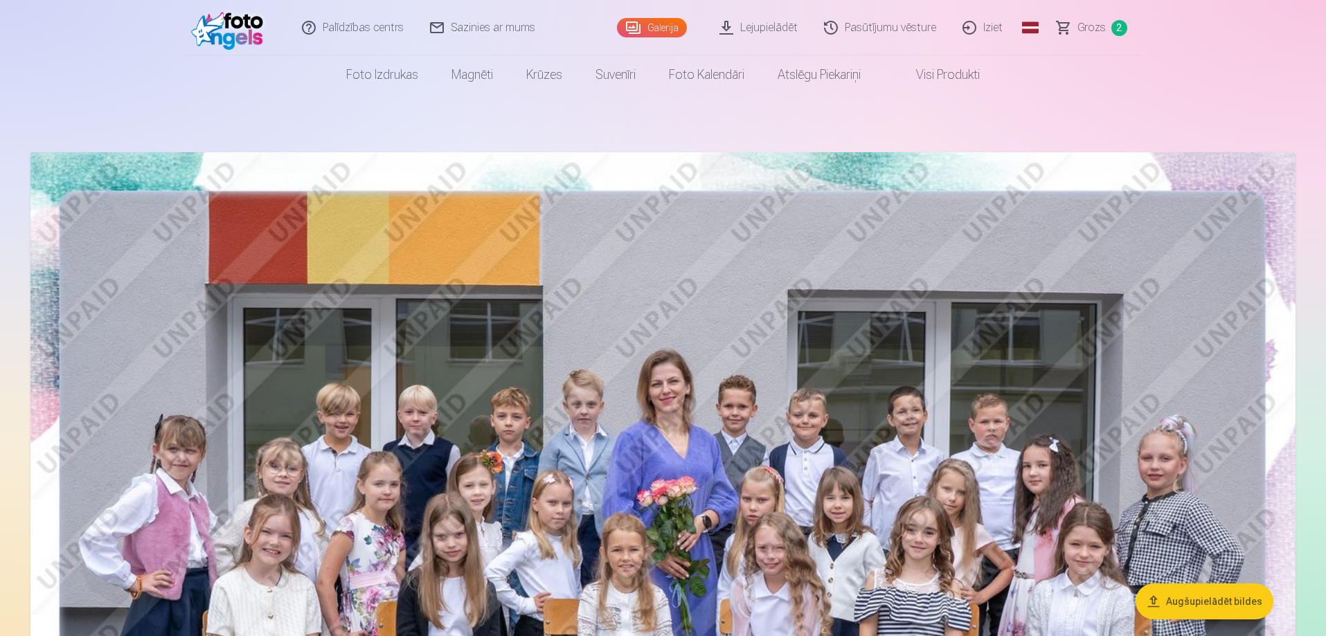
click at [326, 32] on link "Palīdzības centrs" at bounding box center [353, 27] width 128 height 55
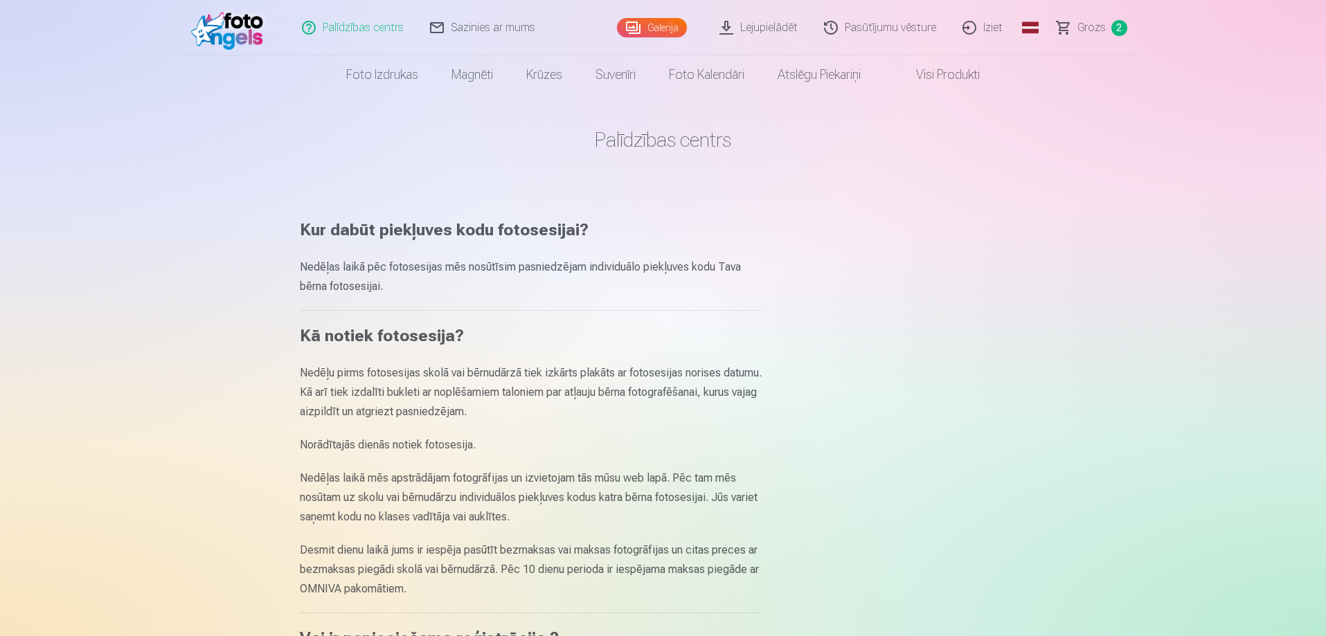
click at [900, 27] on link "Pasūtījumu vēsture" at bounding box center [881, 27] width 139 height 55
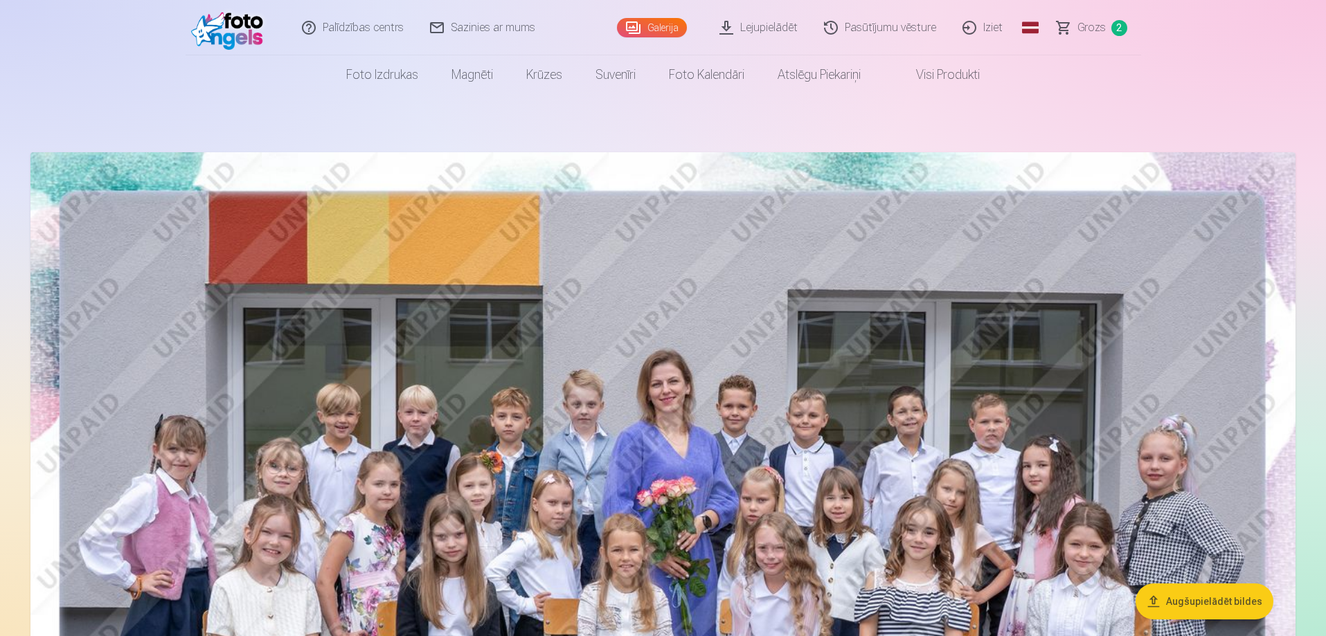
click at [990, 30] on link "Iziet" at bounding box center [983, 27] width 66 height 55
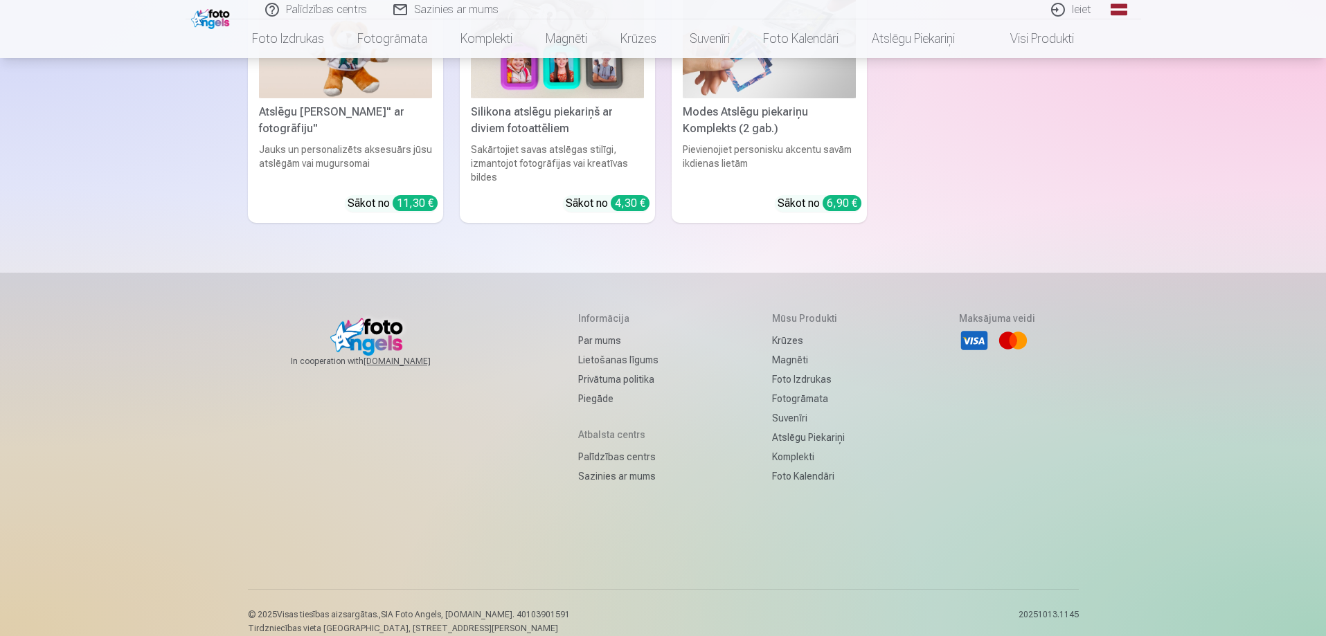
scroll to position [4398, 0]
click at [591, 330] on link "Par mums" at bounding box center [618, 339] width 80 height 19
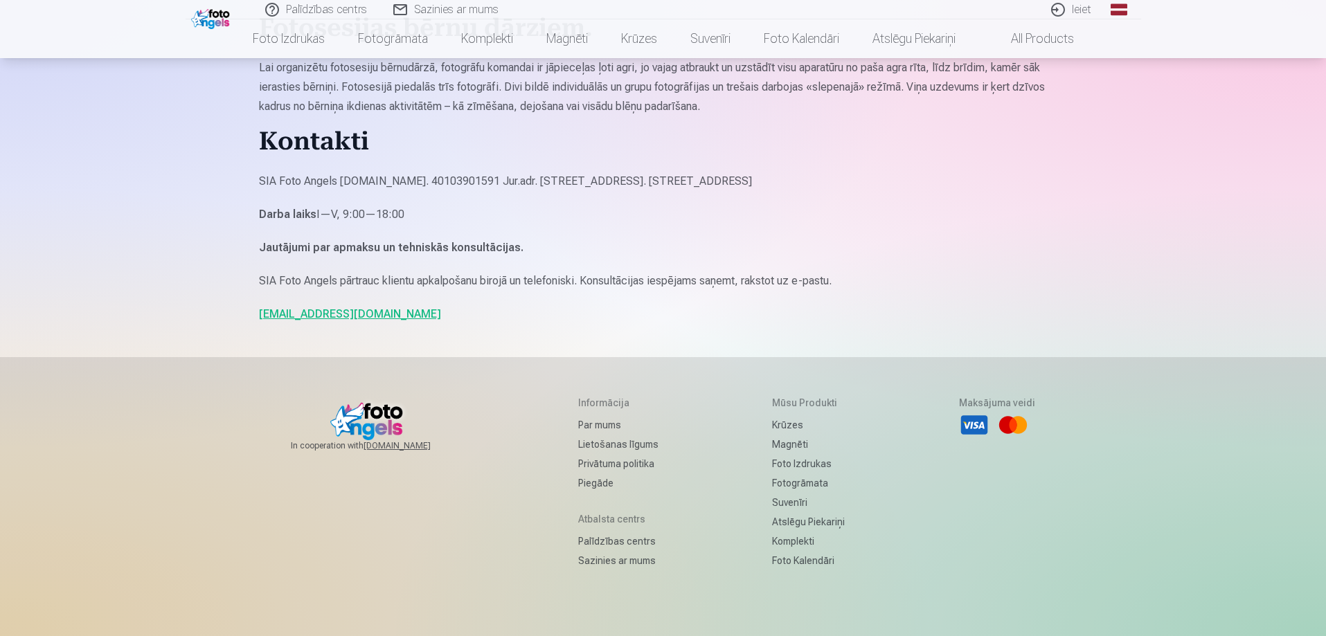
scroll to position [1229, 0]
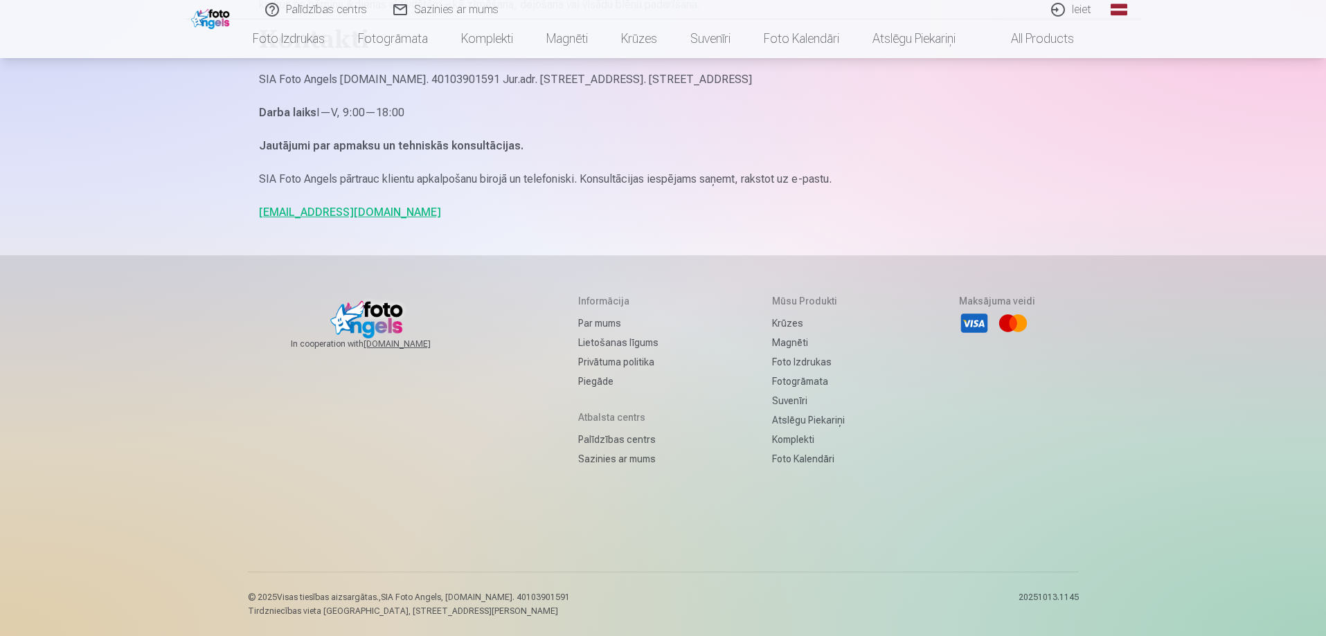
click at [305, 212] on link "[EMAIL_ADDRESS][DOMAIN_NAME]" at bounding box center [350, 212] width 182 height 13
